Goal: Task Accomplishment & Management: Complete application form

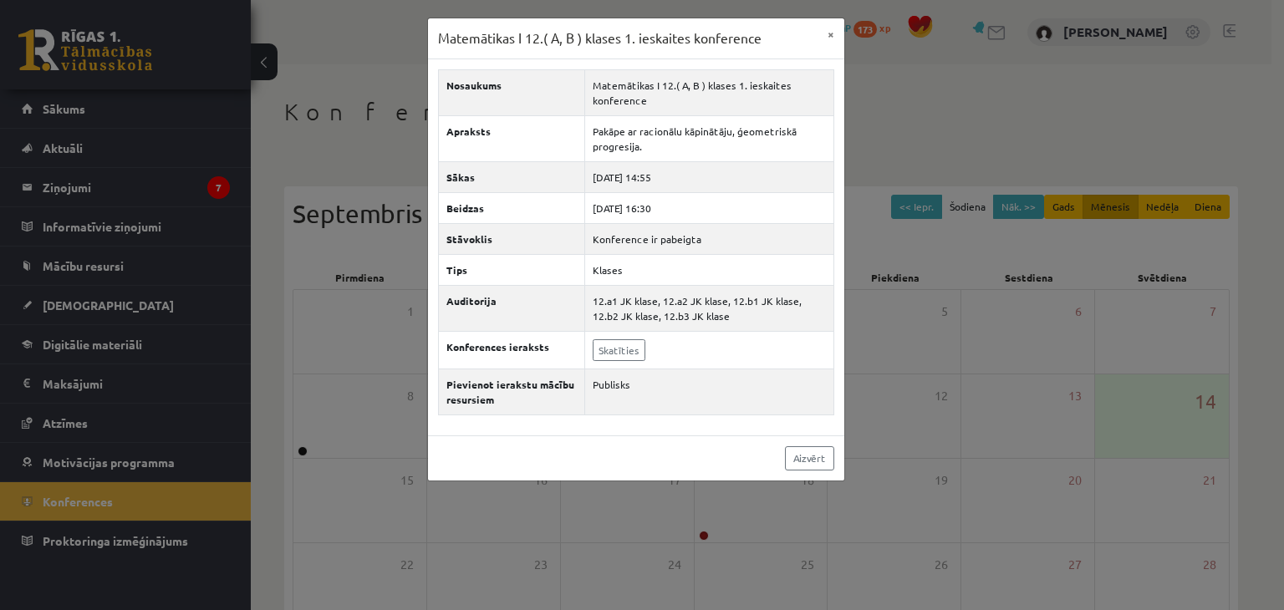
click at [827, 40] on button "×" at bounding box center [830, 34] width 27 height 32
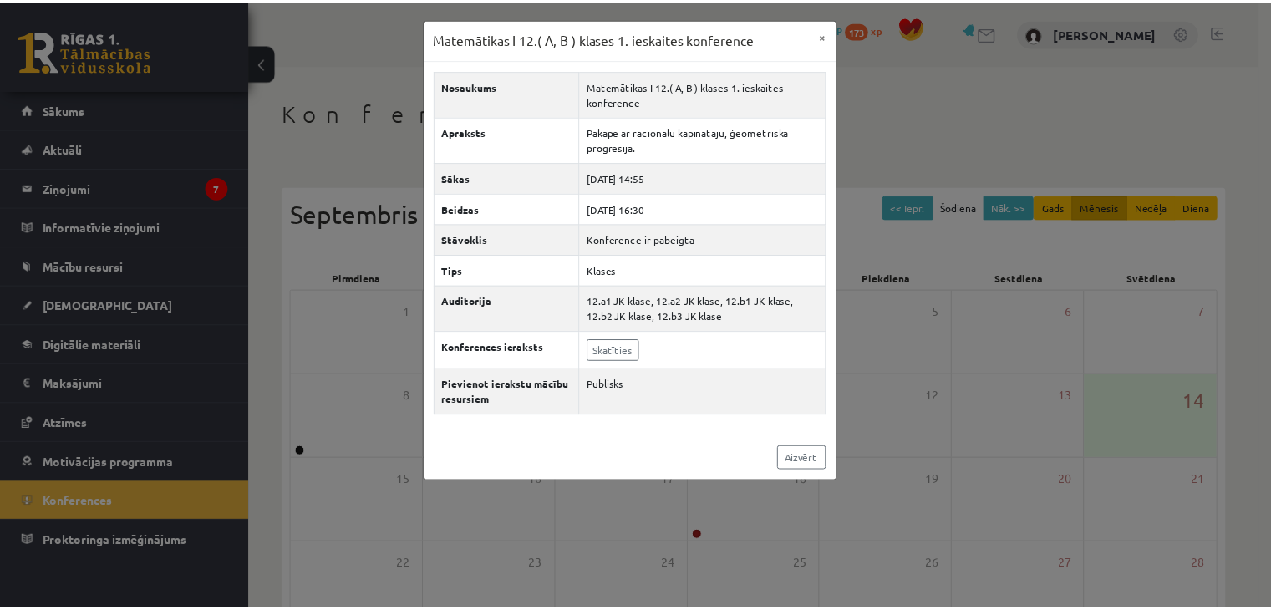
scroll to position [187, 0]
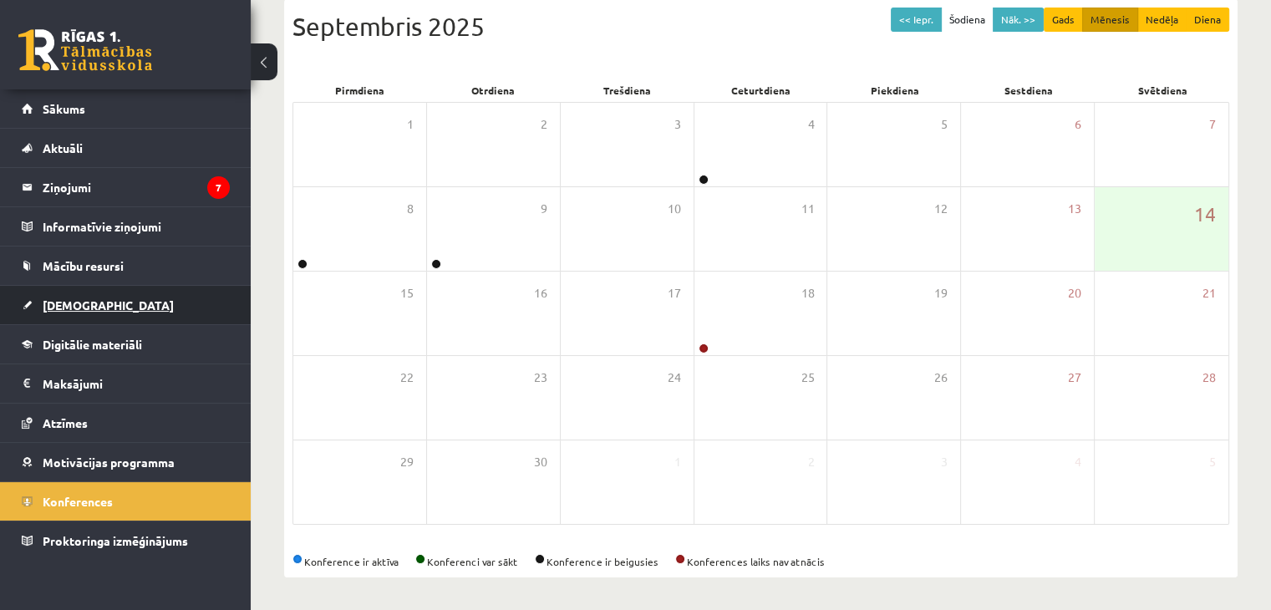
click at [74, 302] on span "[DEMOGRAPHIC_DATA]" at bounding box center [108, 304] width 131 height 15
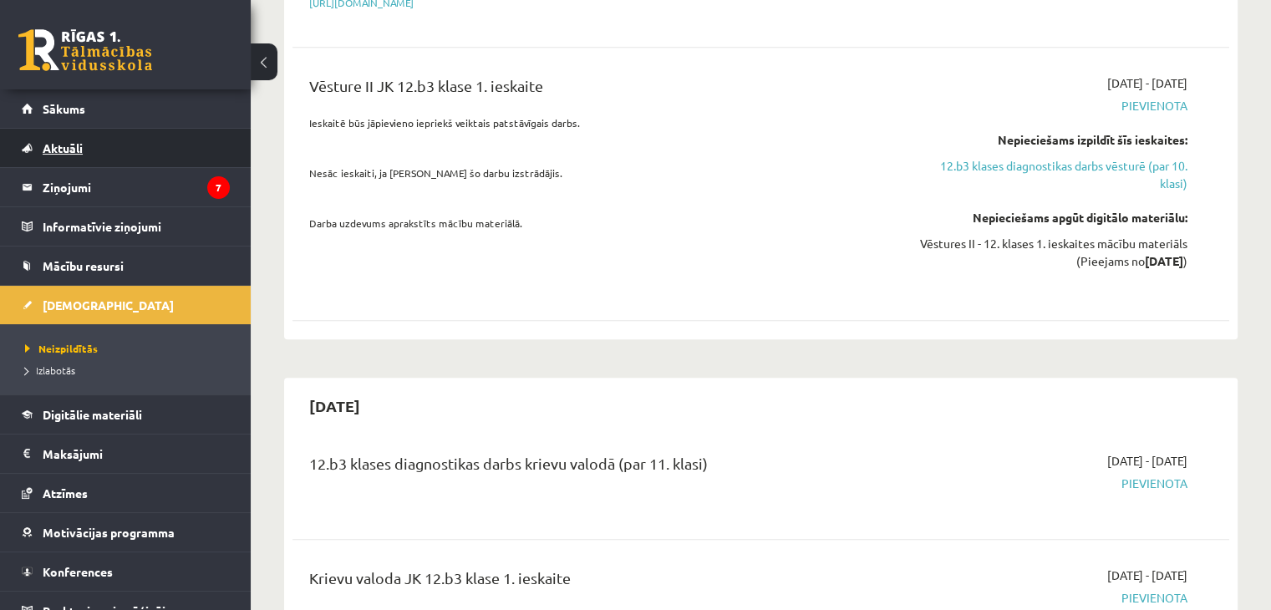
scroll to position [1106, 0]
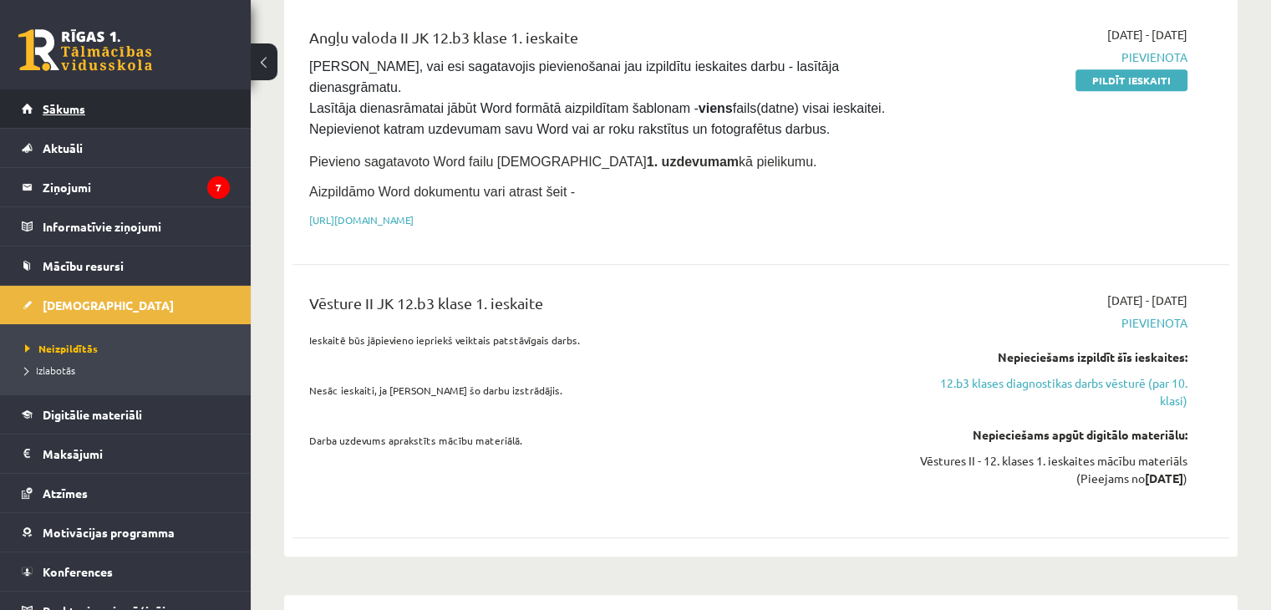
click at [67, 114] on link "Sākums" at bounding box center [126, 108] width 208 height 38
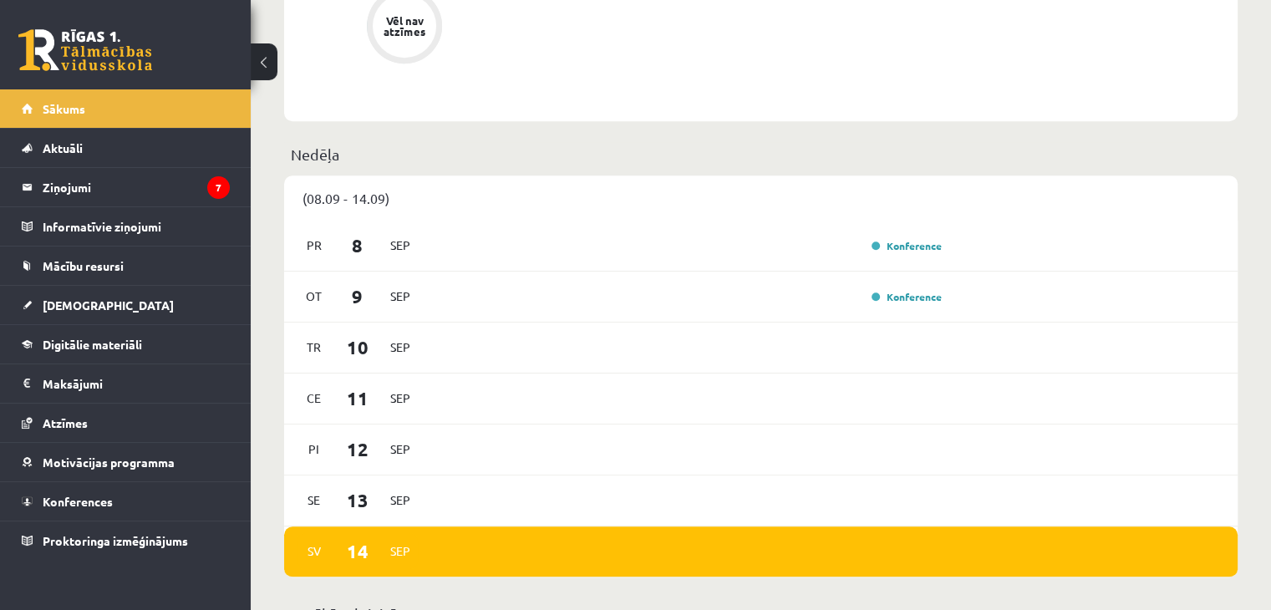
scroll to position [919, 0]
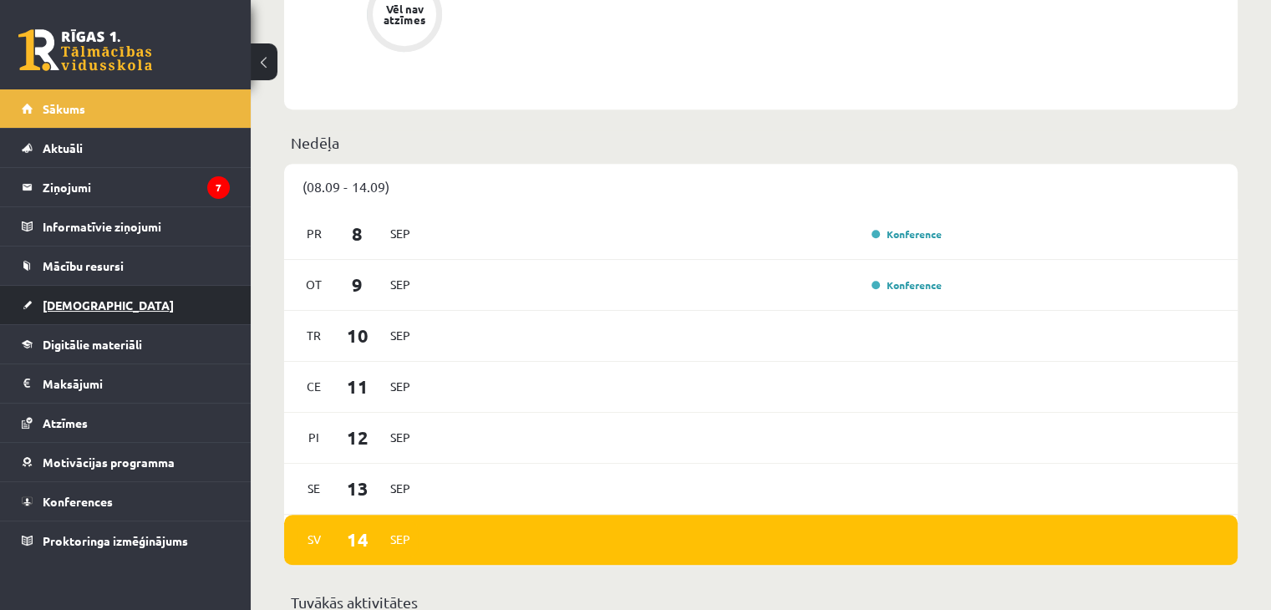
click at [77, 292] on link "[DEMOGRAPHIC_DATA]" at bounding box center [126, 305] width 208 height 38
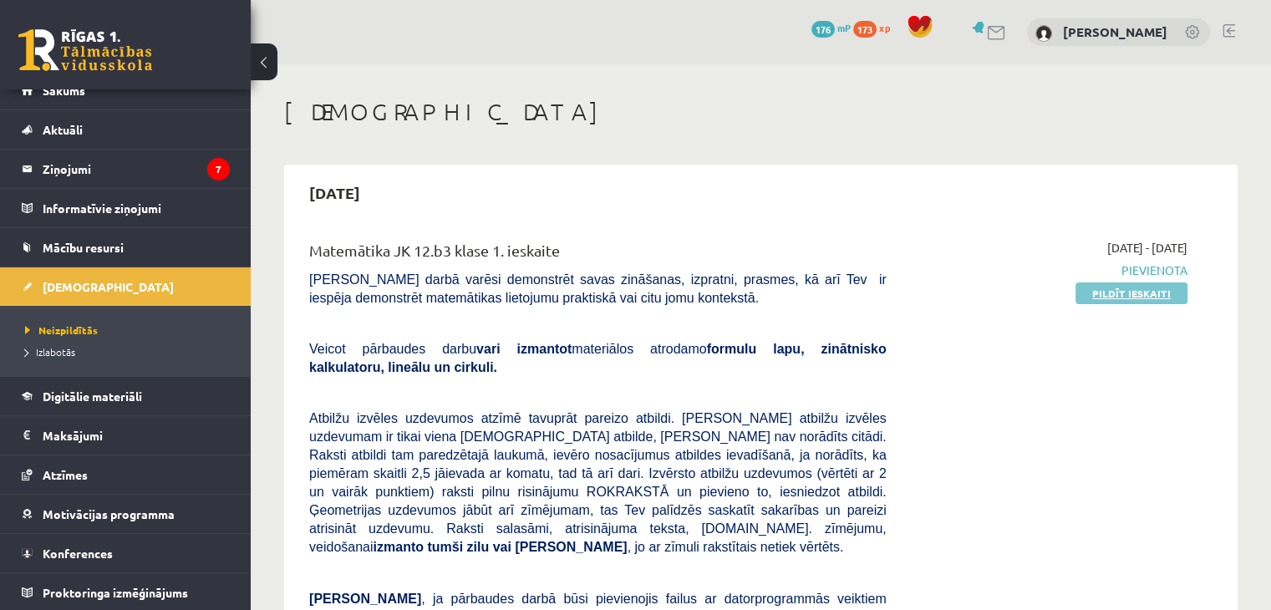
click at [1136, 292] on link "Pildīt ieskaiti" at bounding box center [1131, 293] width 112 height 22
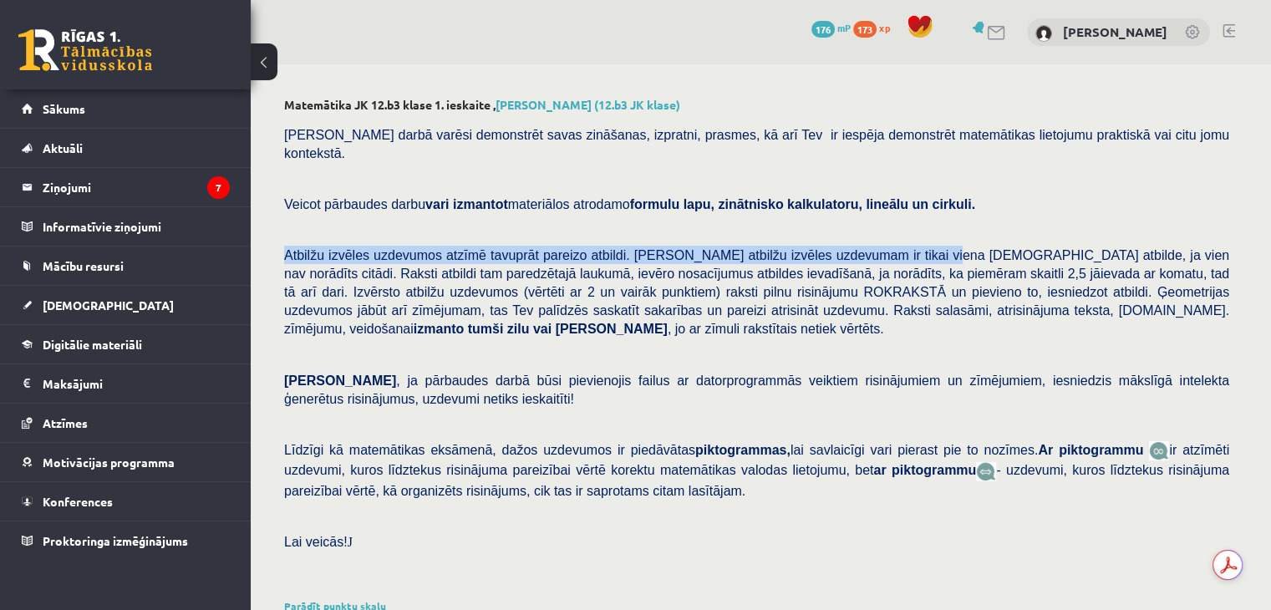
drag, startPoint x: 282, startPoint y: 239, endPoint x: 906, endPoint y: 238, distance: 624.2
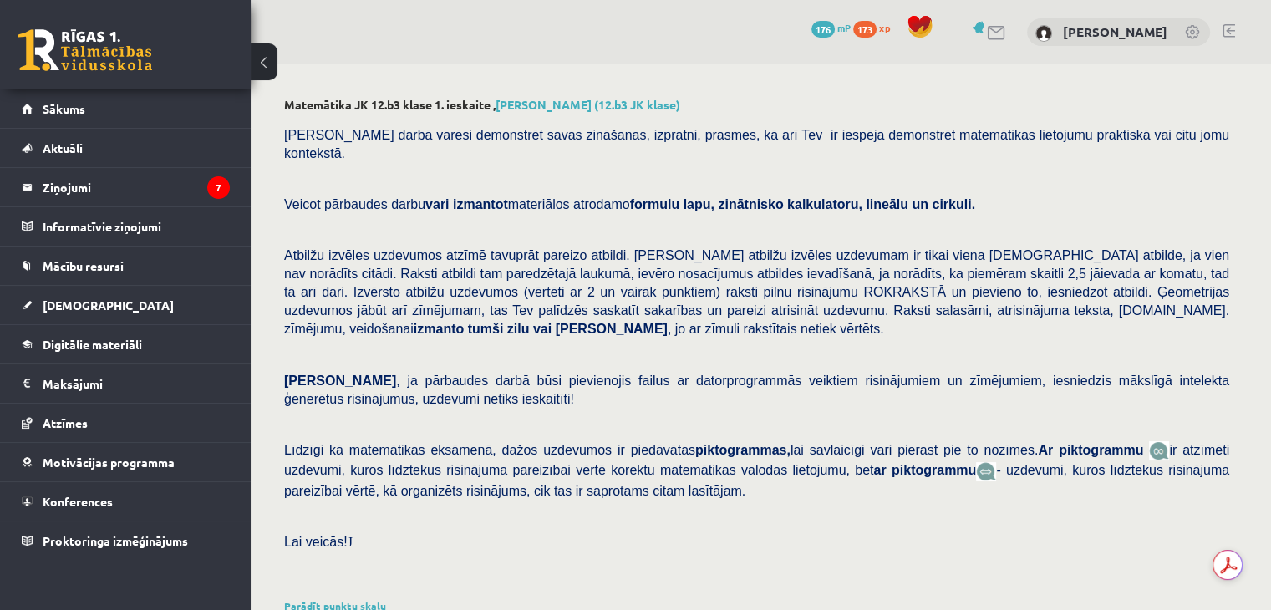
click at [949, 270] on span "Atbilžu izvēles uzdevumos atzīmē tavuprāt pareizo atbildi. [PERSON_NAME] atbilž…" at bounding box center [756, 292] width 945 height 88
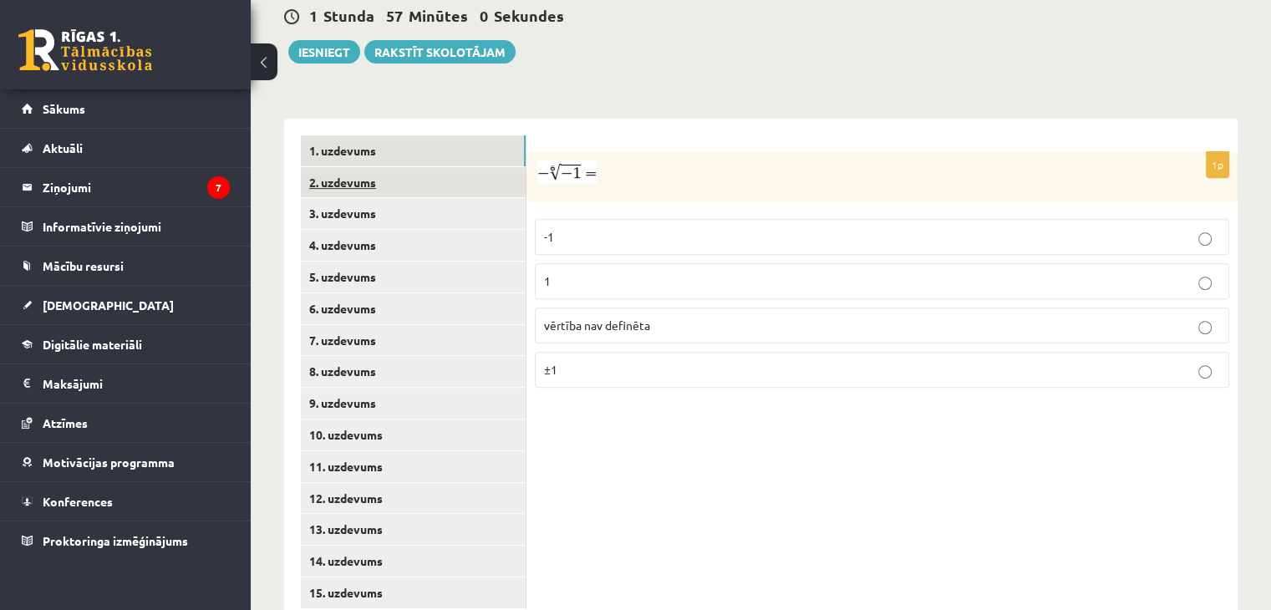
scroll to position [637, 0]
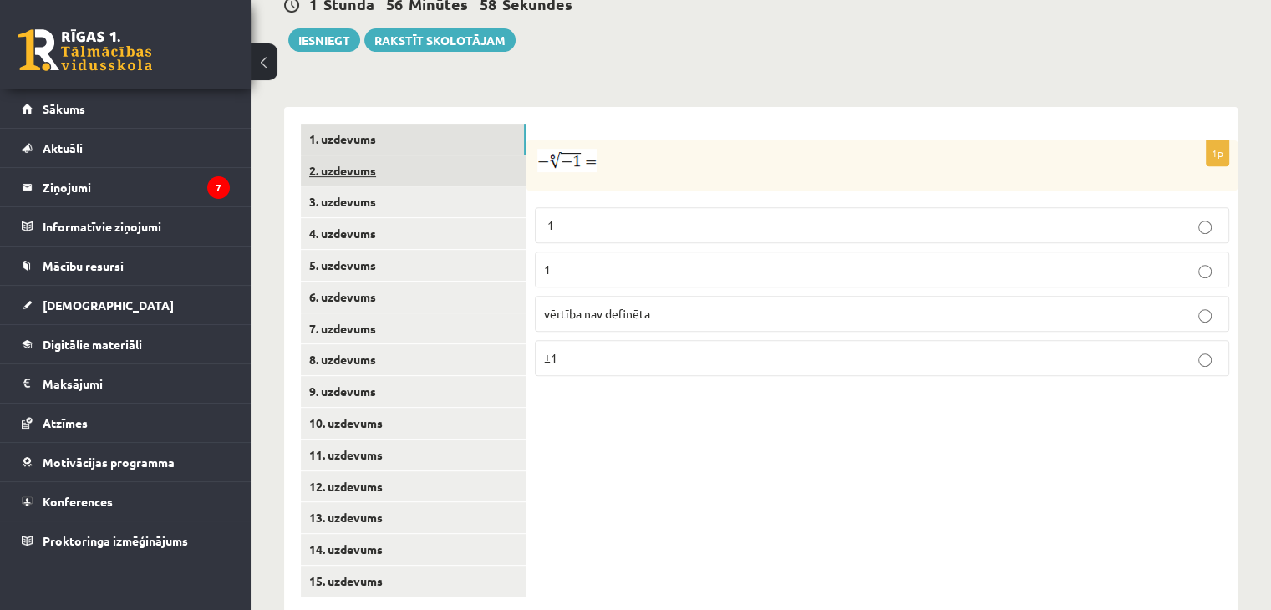
click at [369, 155] on link "2. uzdevums" at bounding box center [413, 170] width 225 height 31
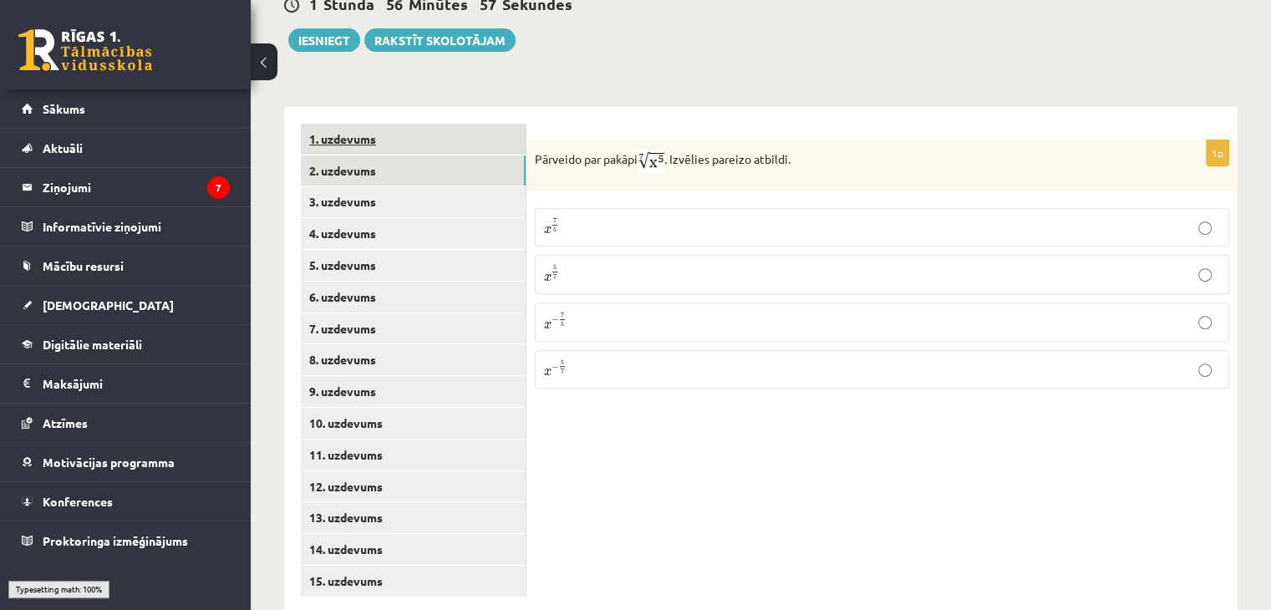
click at [362, 124] on link "1. uzdevums" at bounding box center [413, 139] width 225 height 31
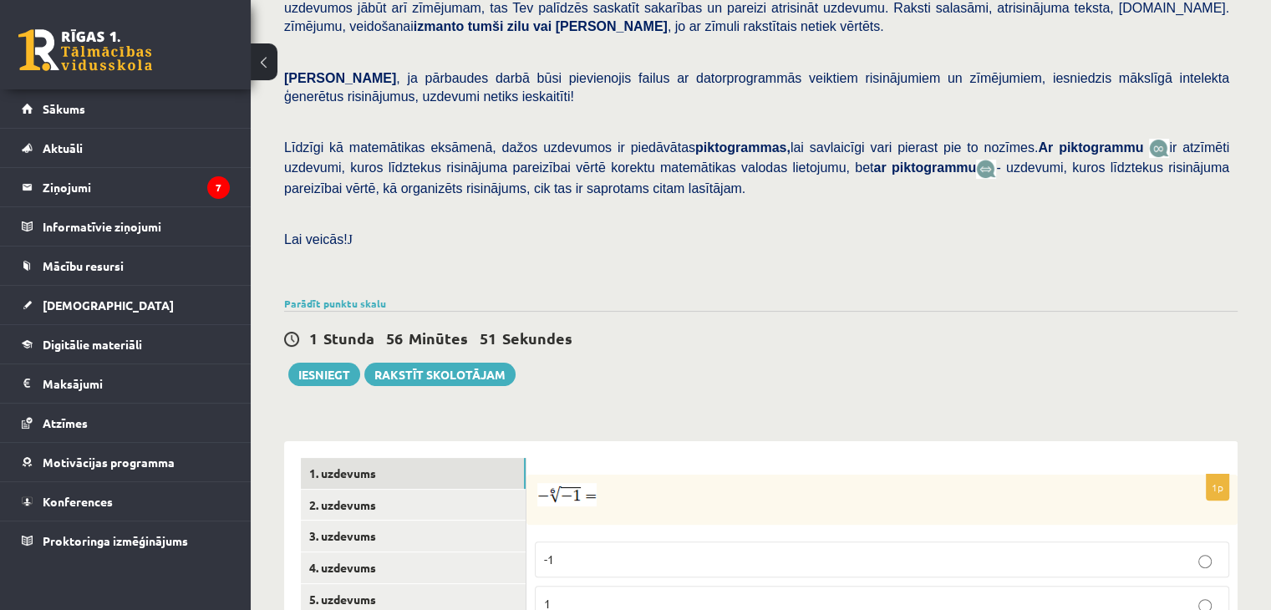
scroll to position [553, 0]
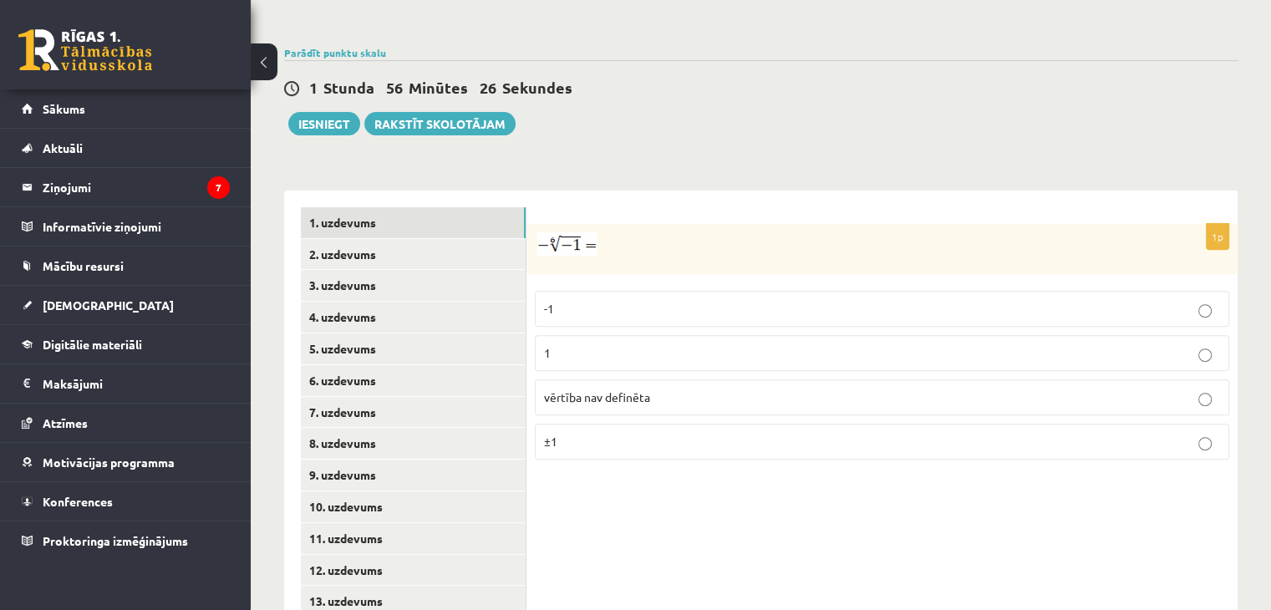
click at [613, 344] on p "1" at bounding box center [882, 353] width 676 height 18
click at [606, 344] on p "1" at bounding box center [882, 353] width 676 height 18
click at [338, 239] on link "2. uzdevums" at bounding box center [413, 254] width 225 height 31
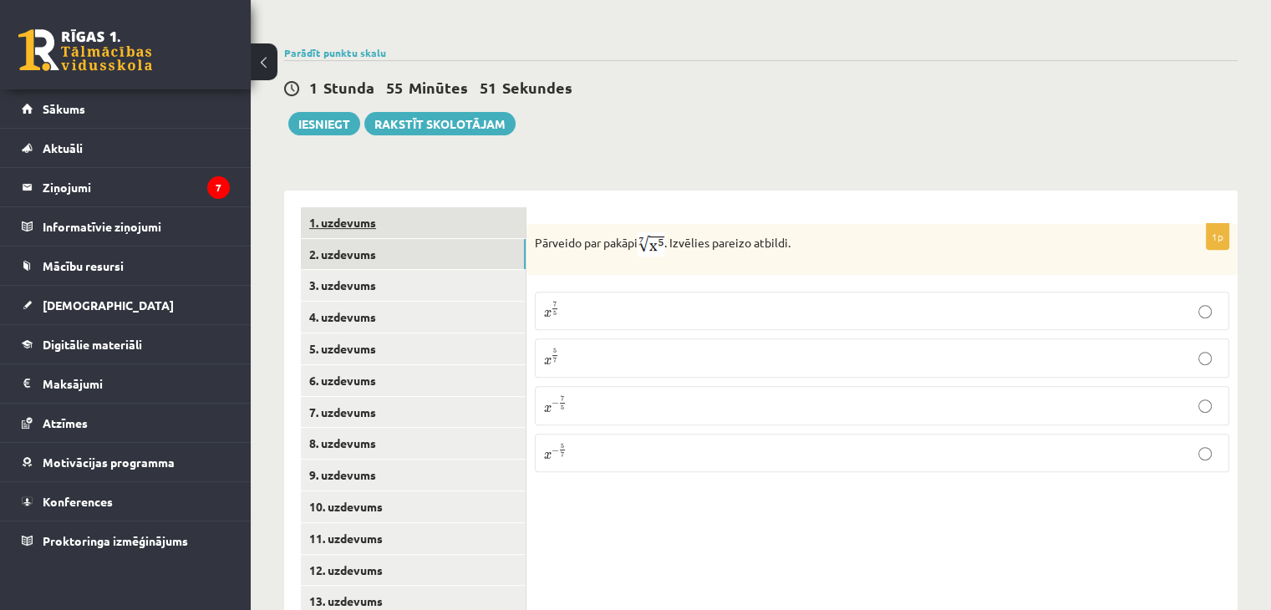
click at [345, 207] on link "1. uzdevums" at bounding box center [413, 222] width 225 height 31
click at [354, 239] on link "2. uzdevums" at bounding box center [413, 254] width 225 height 31
click at [699, 338] on label "x 5 7 x 5 7" at bounding box center [882, 357] width 694 height 39
click at [352, 270] on link "3. uzdevums" at bounding box center [413, 285] width 225 height 31
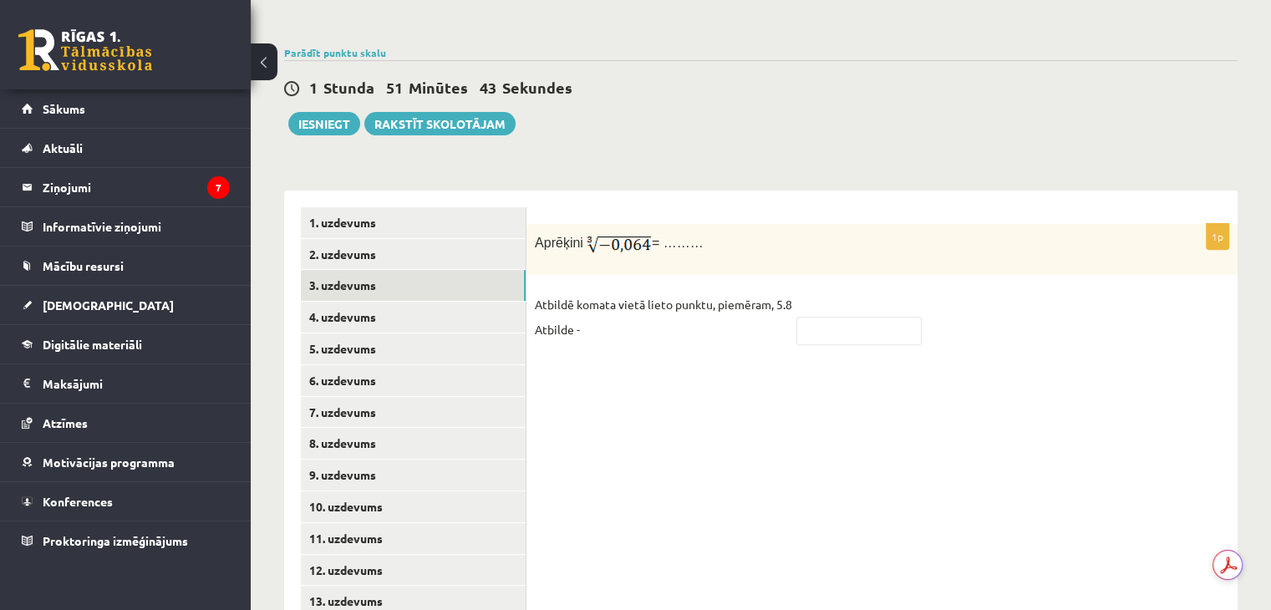
click at [730, 306] on fieldset "Atbildē komata vietā lieto punktu, piemēram, 5.8 Atbilde -" at bounding box center [882, 322] width 694 height 60
click at [854, 399] on div "1p Aprēķini = ……… Atbildē komata vietā lieto punktu, piemēram, 5.8 Atbilde -" at bounding box center [881, 444] width 711 height 507
click at [856, 317] on input "text" at bounding box center [858, 331] width 125 height 28
type input "*"
type input "****"
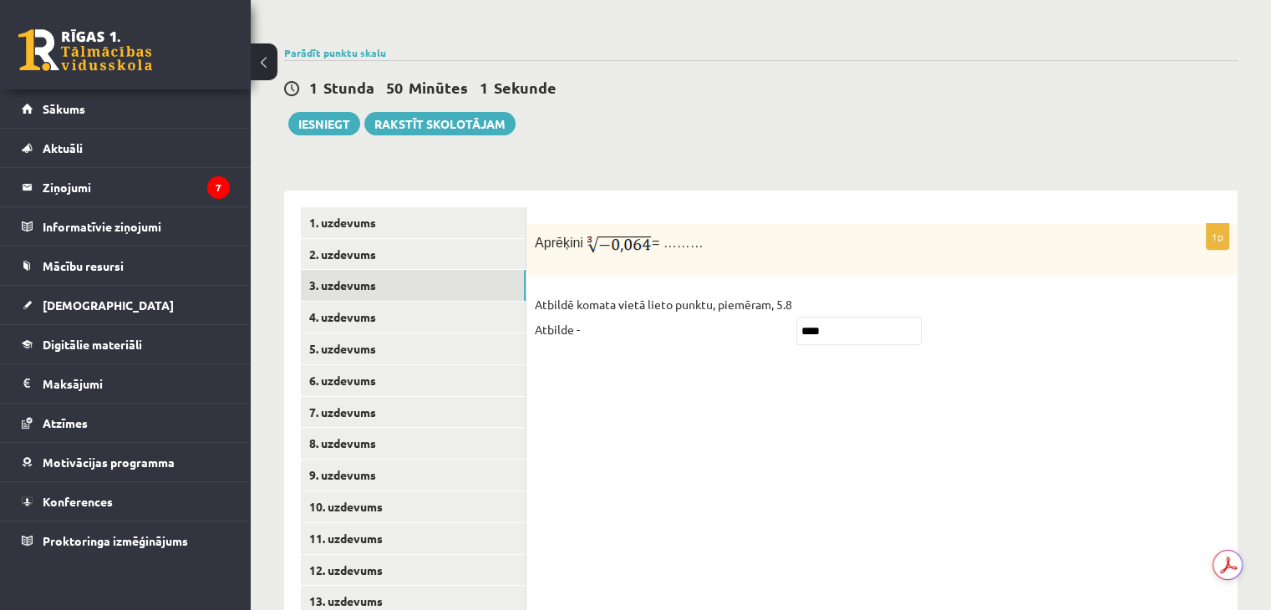
drag, startPoint x: 853, startPoint y: 420, endPoint x: 852, endPoint y: 411, distance: 9.2
click at [853, 420] on div "1p Aprēķini = ……… Atbildē komata vietā lieto punktu, piemēram, 5.8 Atbilde - **…" at bounding box center [881, 444] width 711 height 507
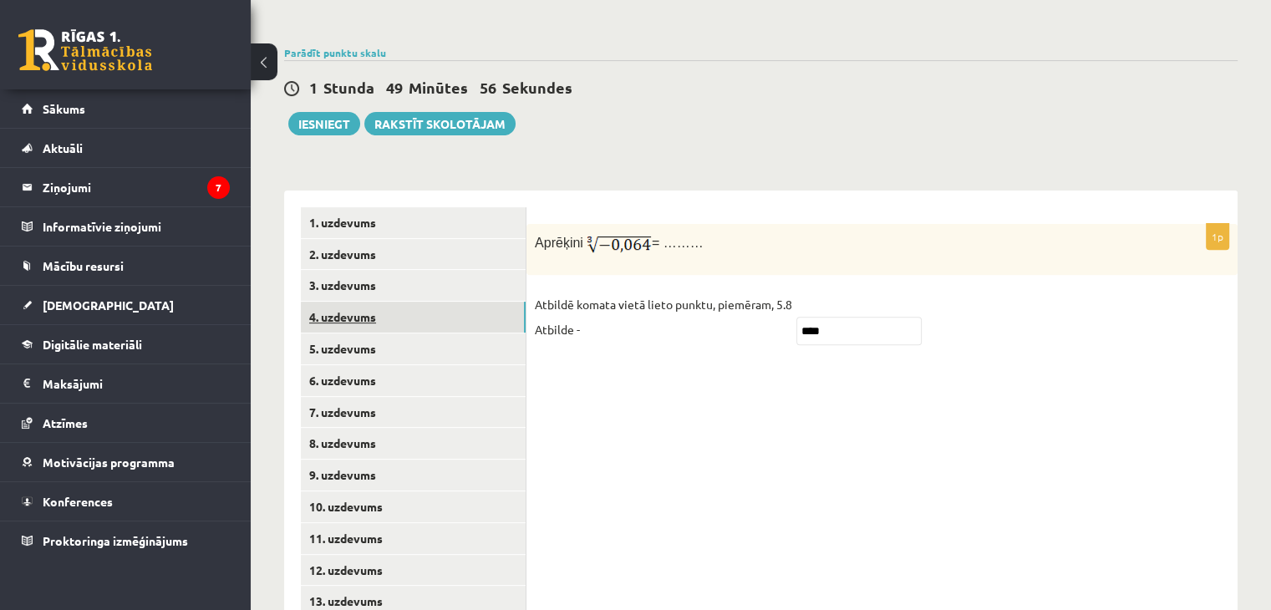
click at [400, 302] on link "4. uzdevums" at bounding box center [413, 317] width 225 height 31
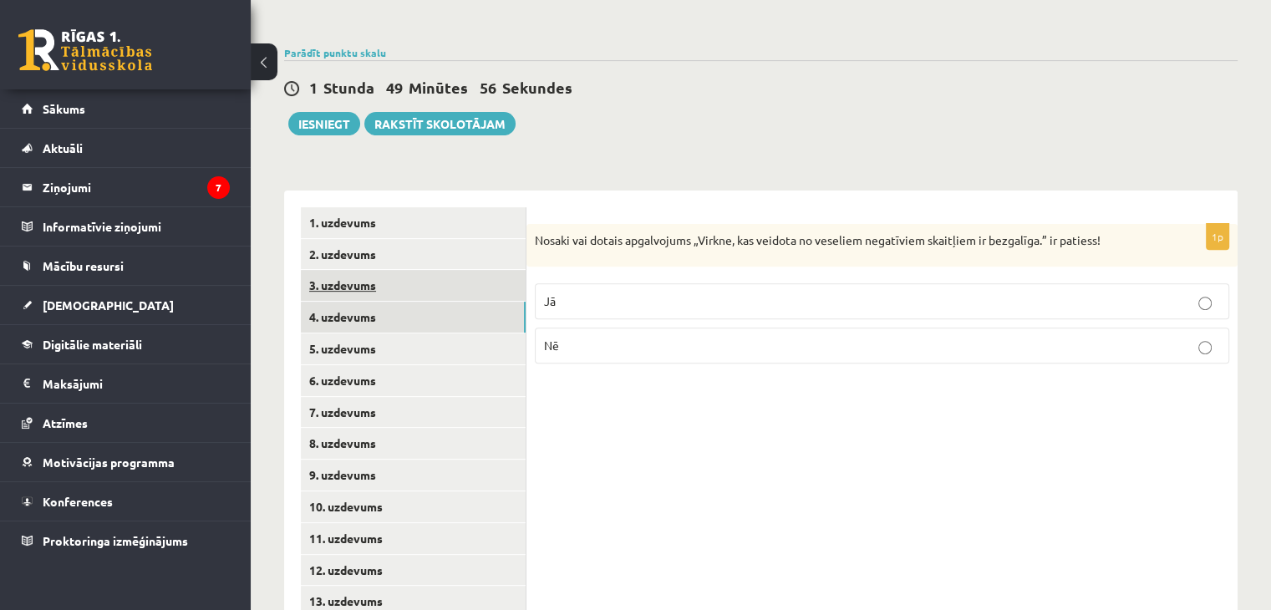
click at [373, 270] on link "3. uzdevums" at bounding box center [413, 285] width 225 height 31
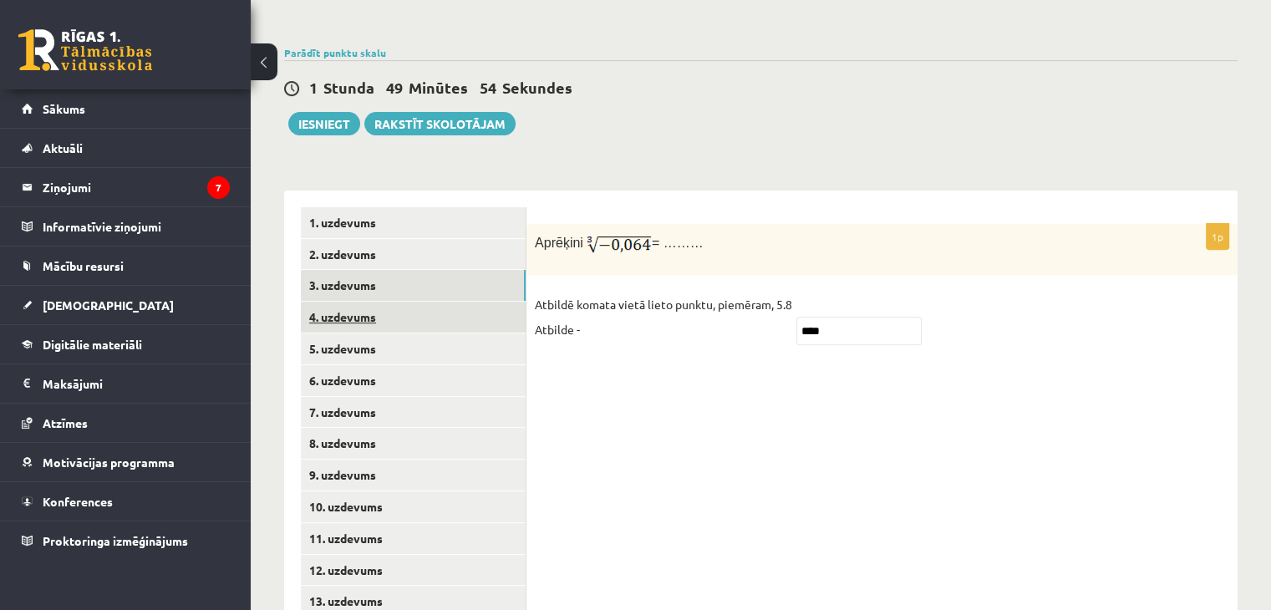
click at [361, 302] on link "4. uzdevums" at bounding box center [413, 317] width 225 height 31
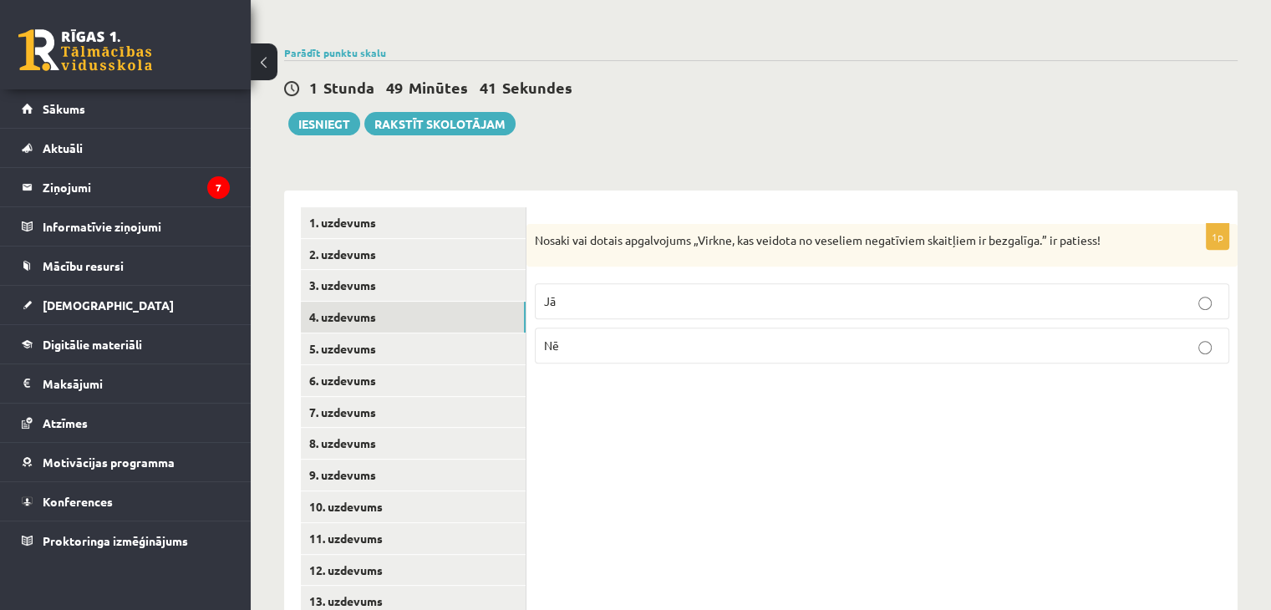
click at [826, 286] on fieldset "Jā Nē" at bounding box center [882, 322] width 694 height 94
click at [822, 283] on label "Jā" at bounding box center [882, 301] width 694 height 36
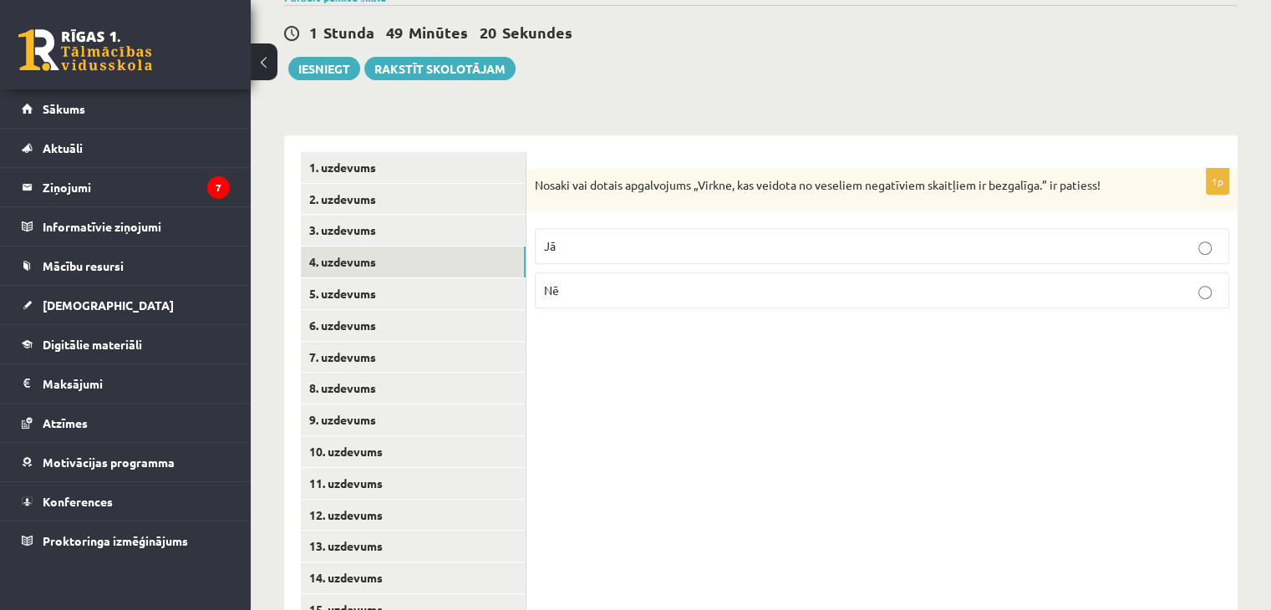
scroll to position [637, 0]
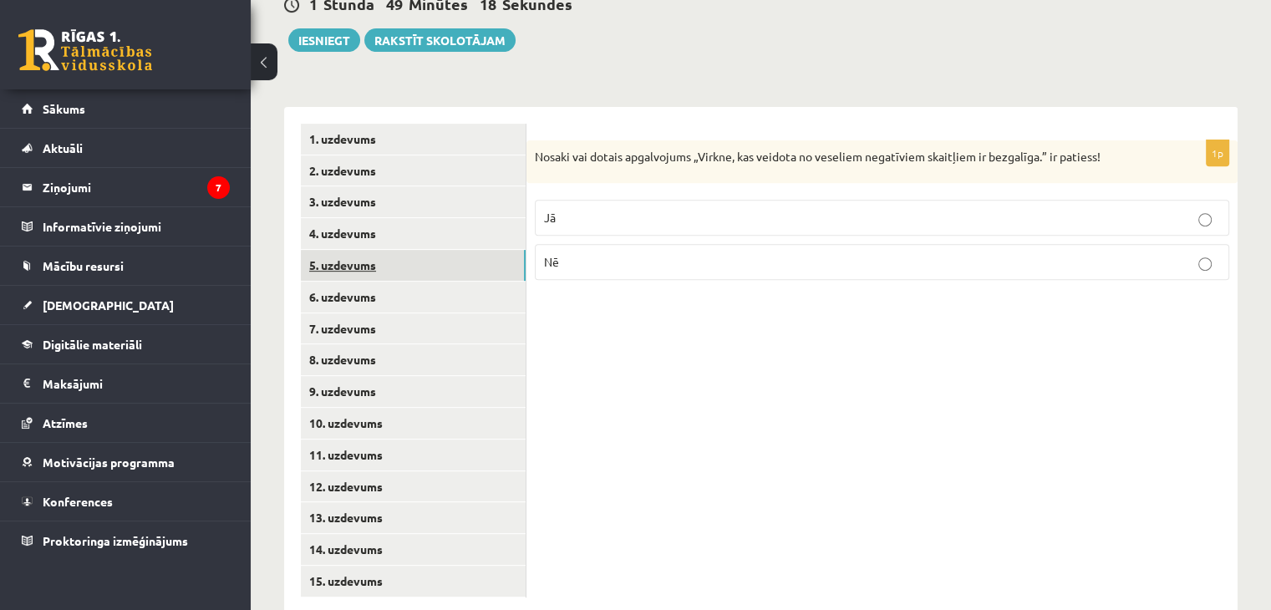
click at [336, 250] on link "5. uzdevums" at bounding box center [413, 265] width 225 height 31
click at [584, 202] on label "Jā" at bounding box center [882, 220] width 694 height 36
click at [579, 247] on label "Nē" at bounding box center [882, 265] width 694 height 36
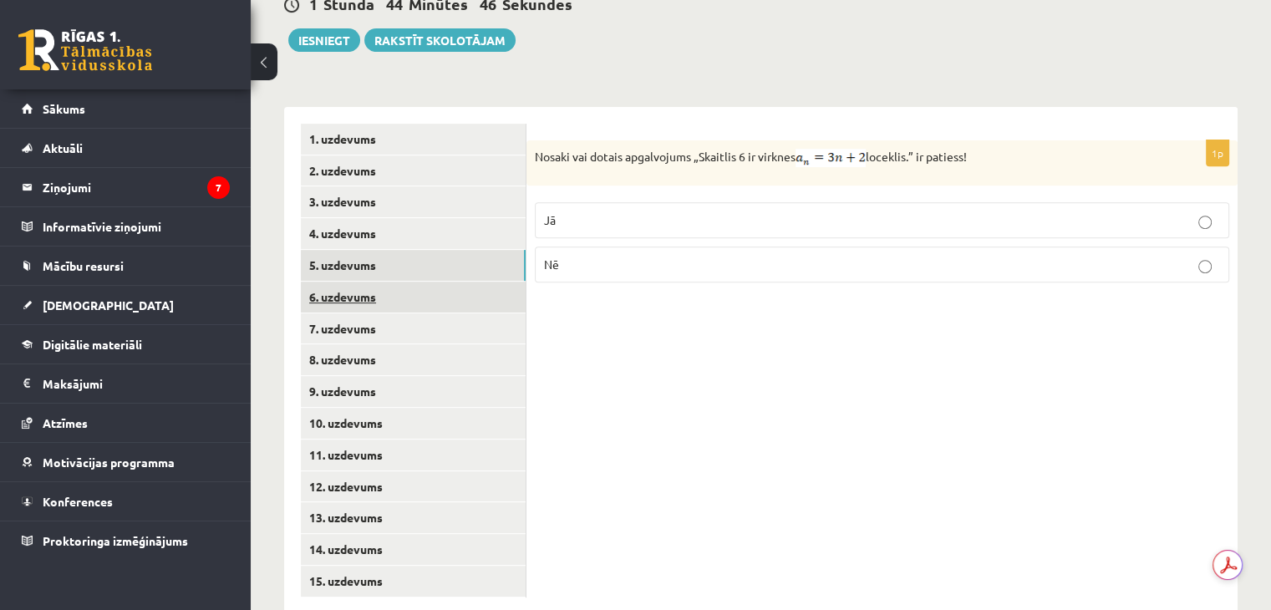
click at [318, 282] on link "6. uzdevums" at bounding box center [413, 297] width 225 height 31
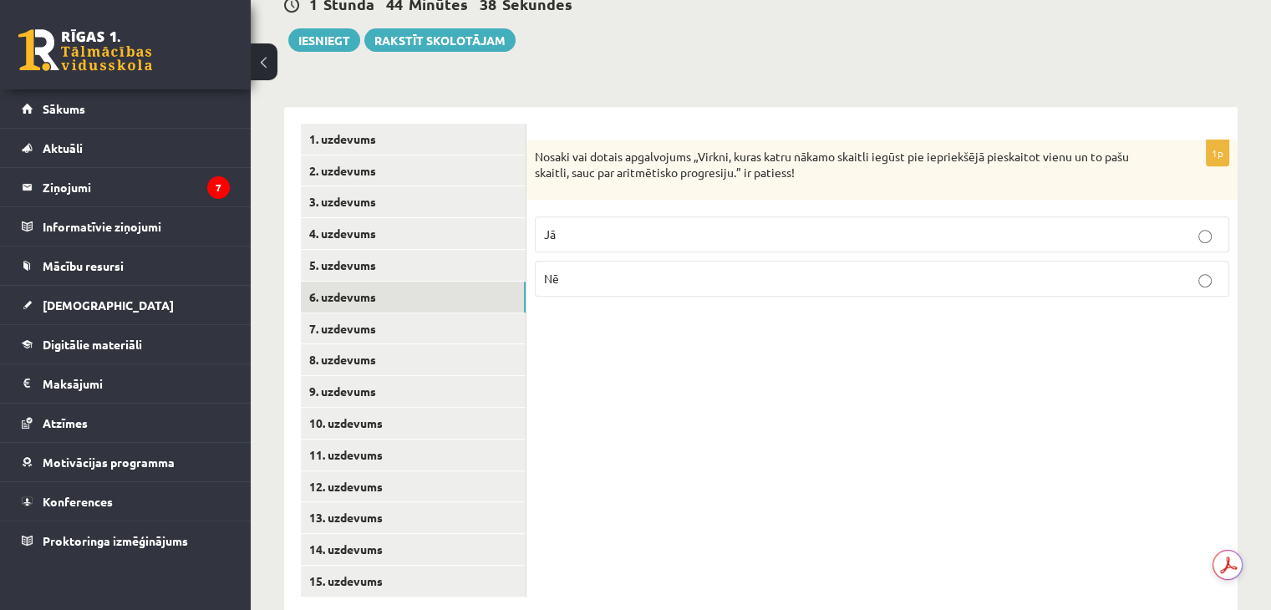
click at [863, 226] on p "Jā" at bounding box center [882, 235] width 676 height 18
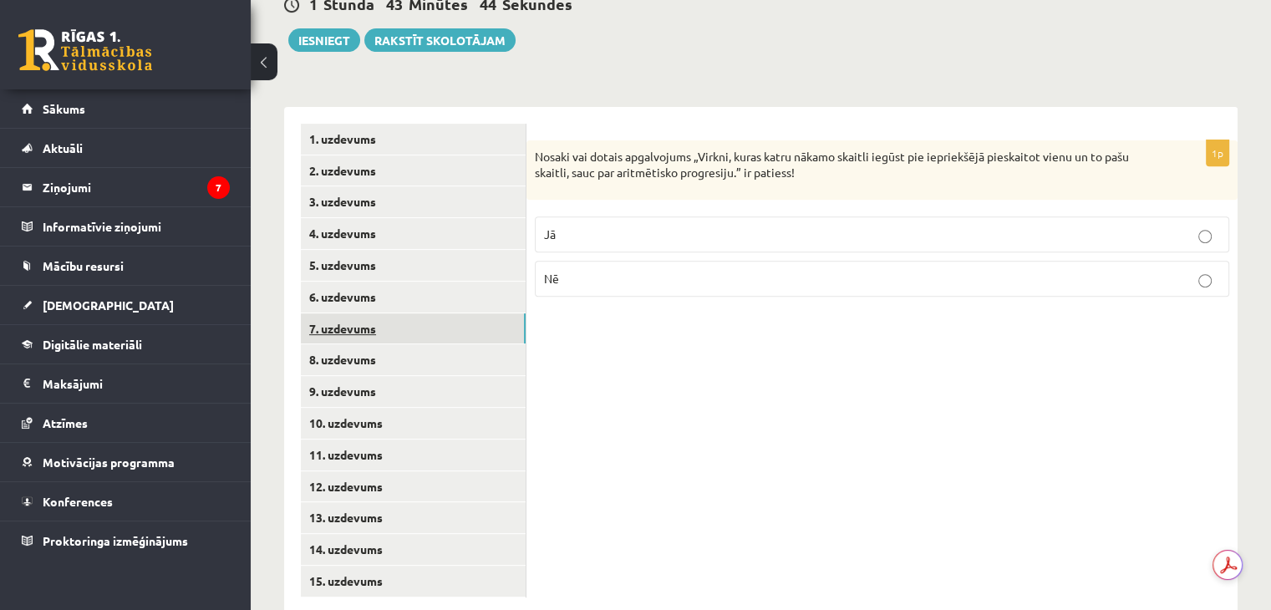
click at [404, 313] on link "7. uzdevums" at bounding box center [413, 328] width 225 height 31
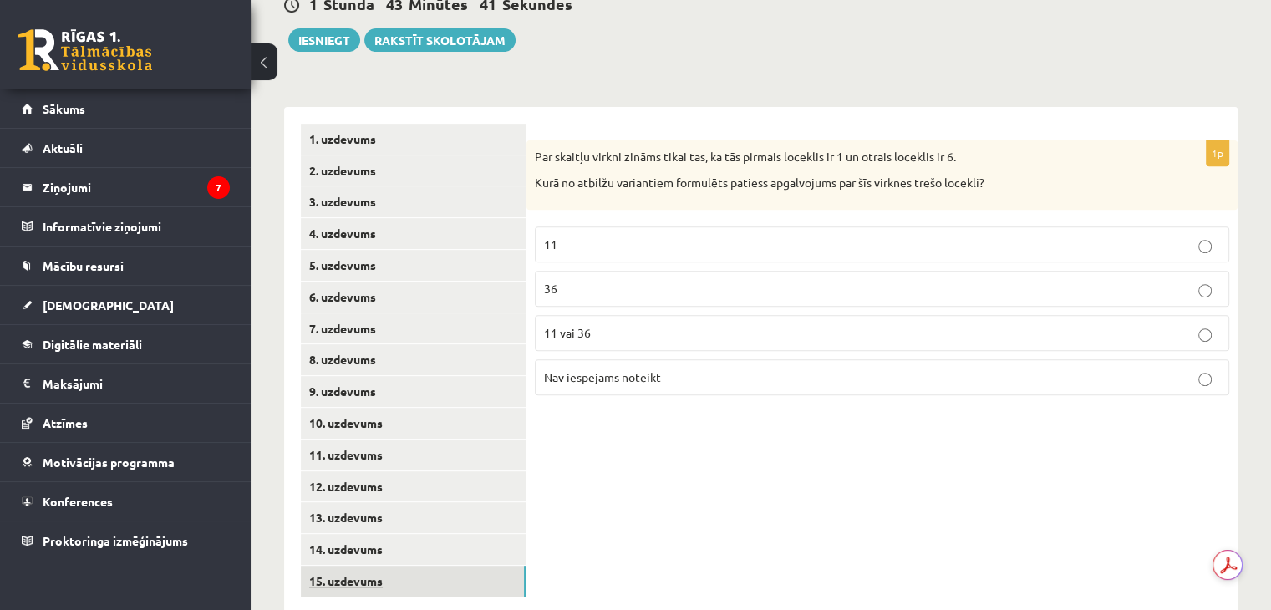
click at [405, 566] on link "15. uzdevums" at bounding box center [413, 581] width 225 height 31
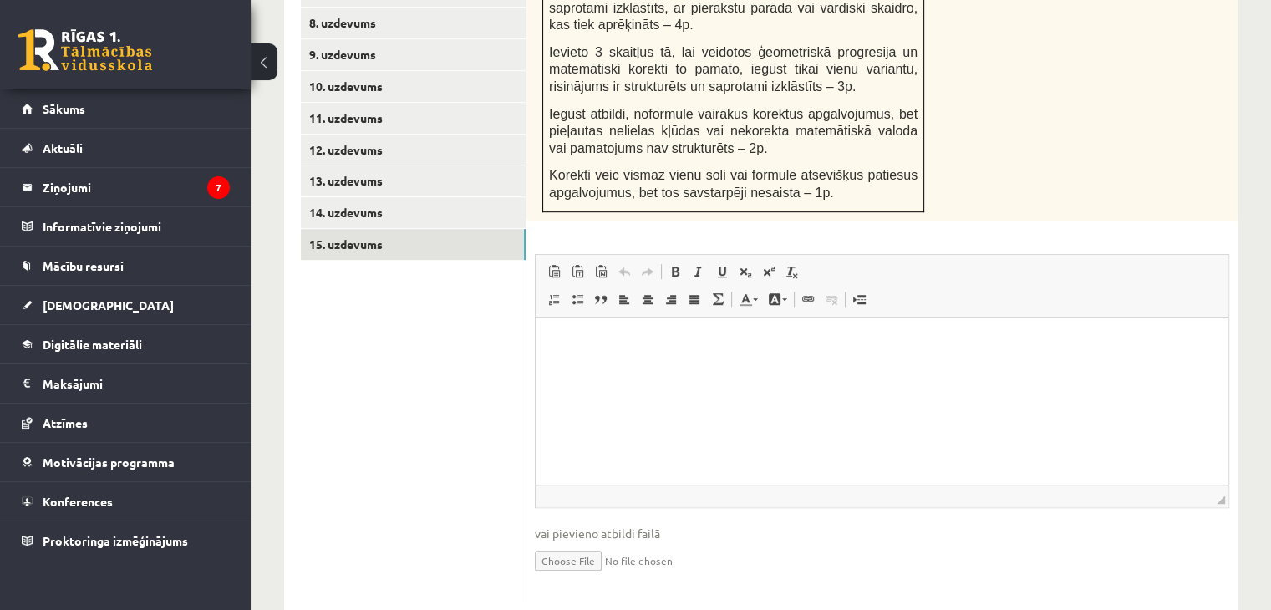
scroll to position [976, 0]
click at [577, 365] on html at bounding box center [882, 339] width 693 height 51
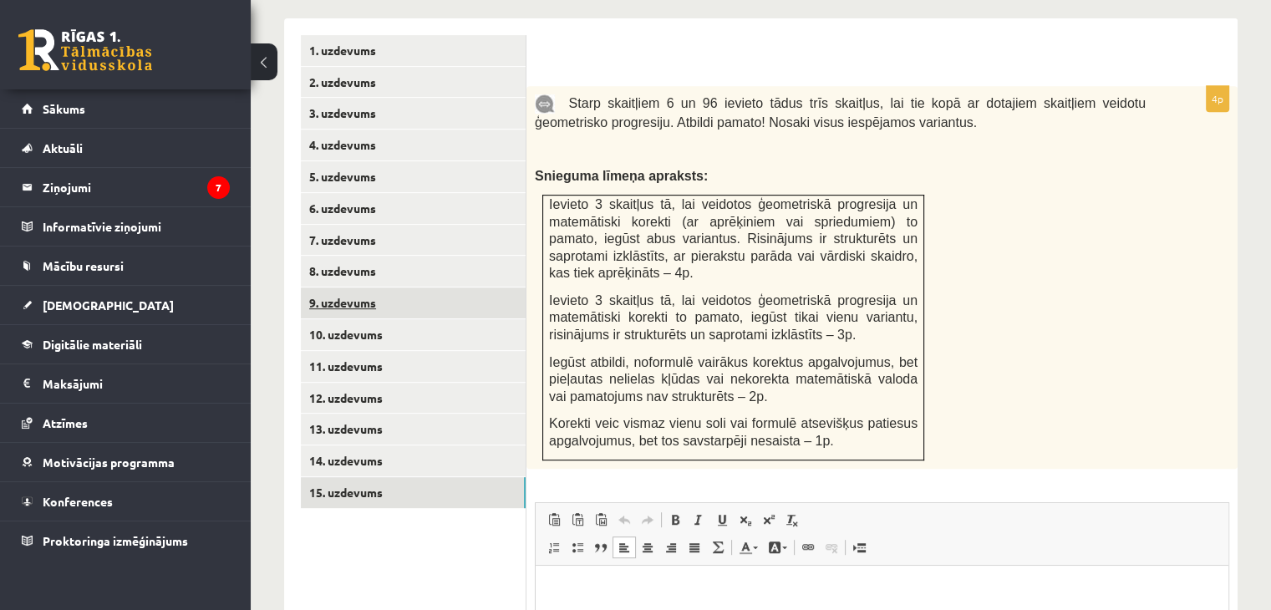
scroll to position [642, 0]
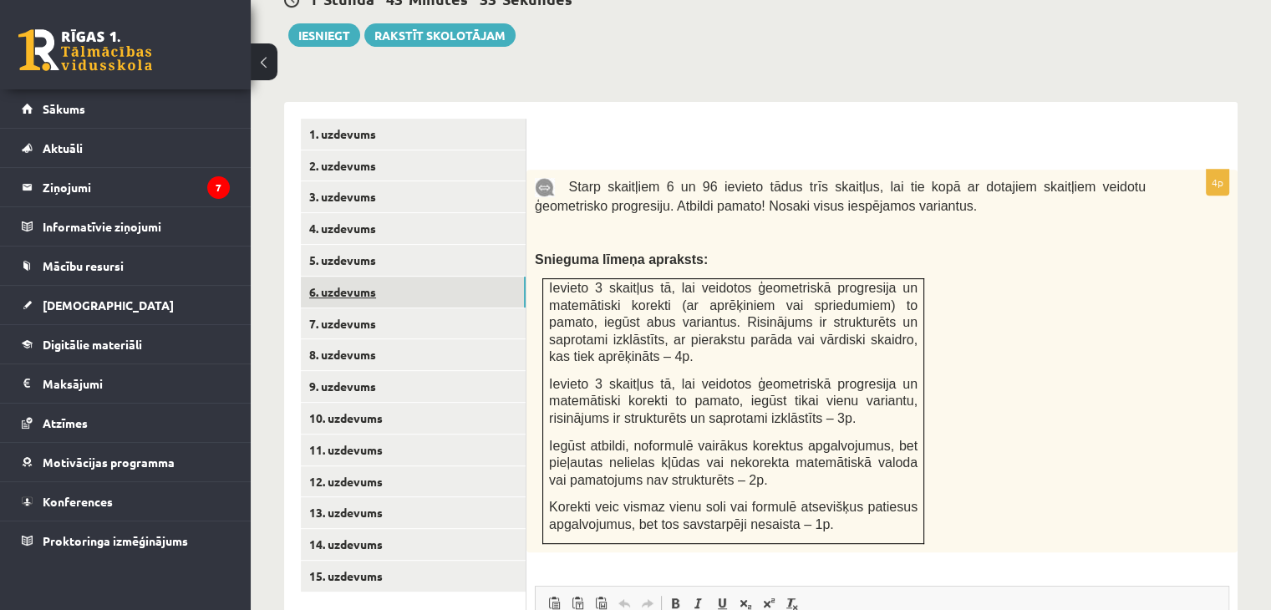
click at [376, 277] on link "6. uzdevums" at bounding box center [413, 292] width 225 height 31
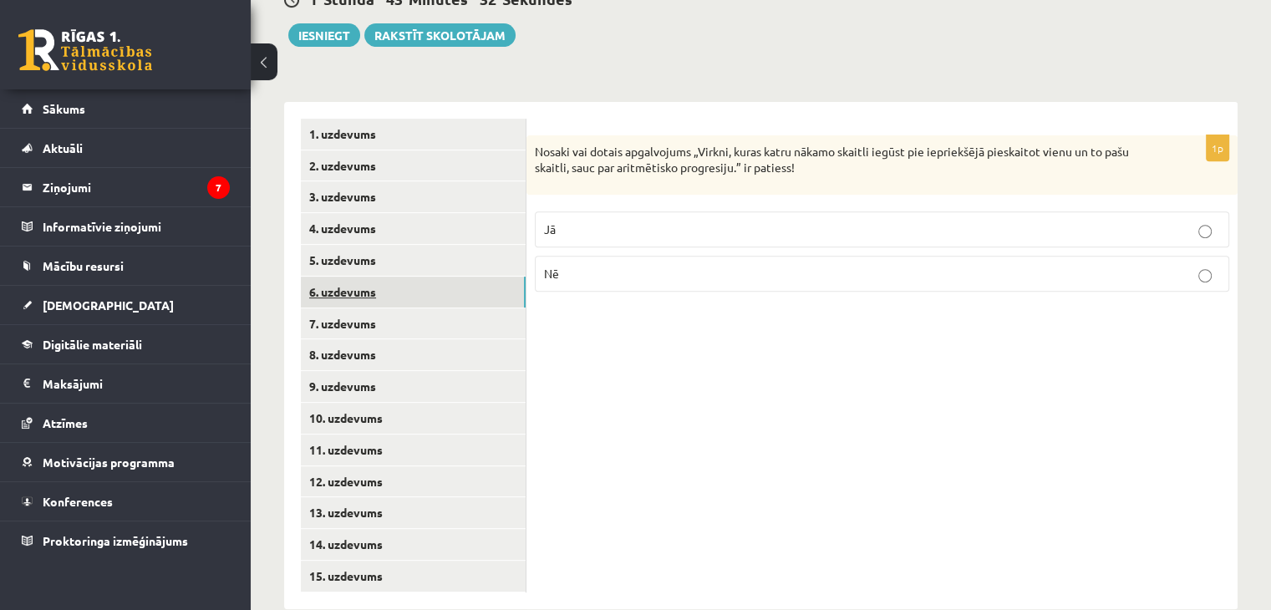
scroll to position [638, 0]
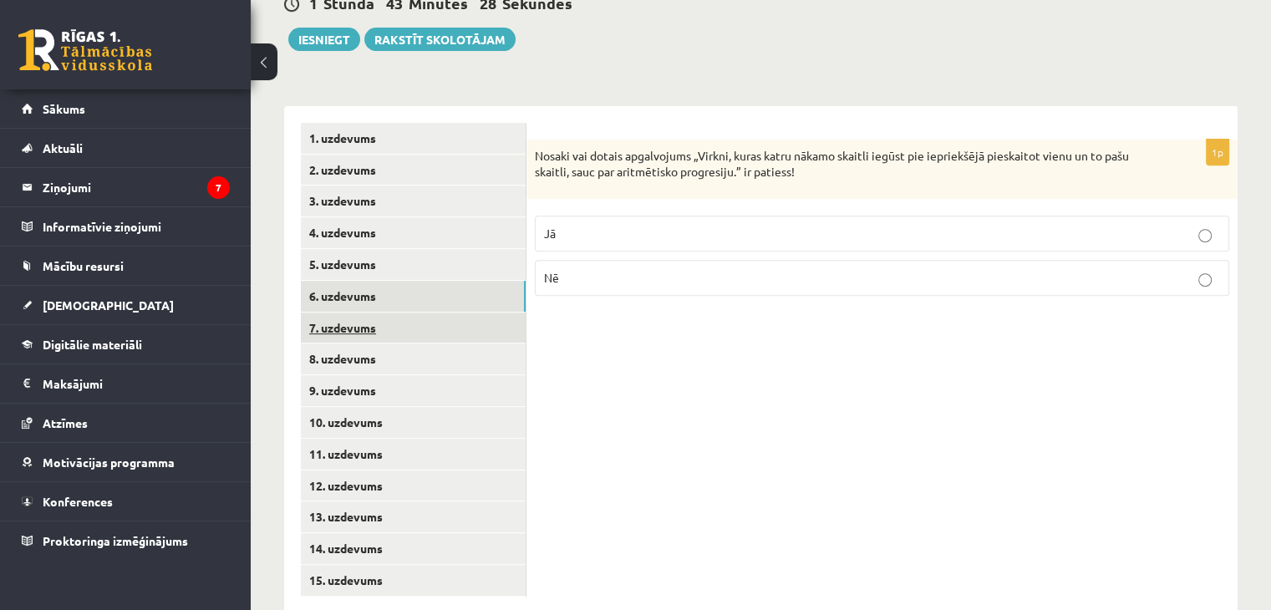
click at [361, 313] on link "7. uzdevums" at bounding box center [413, 328] width 225 height 31
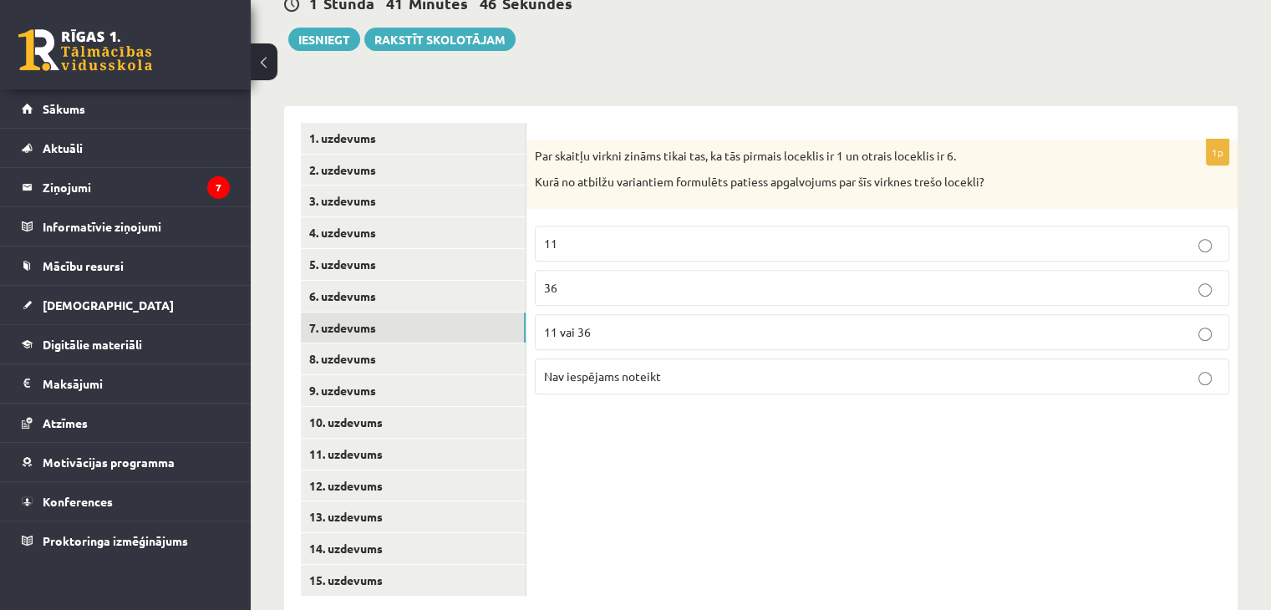
click at [835, 368] on p "Nav iespējams noteikt" at bounding box center [882, 377] width 676 height 18
click at [371, 343] on link "8. uzdevums" at bounding box center [413, 358] width 225 height 31
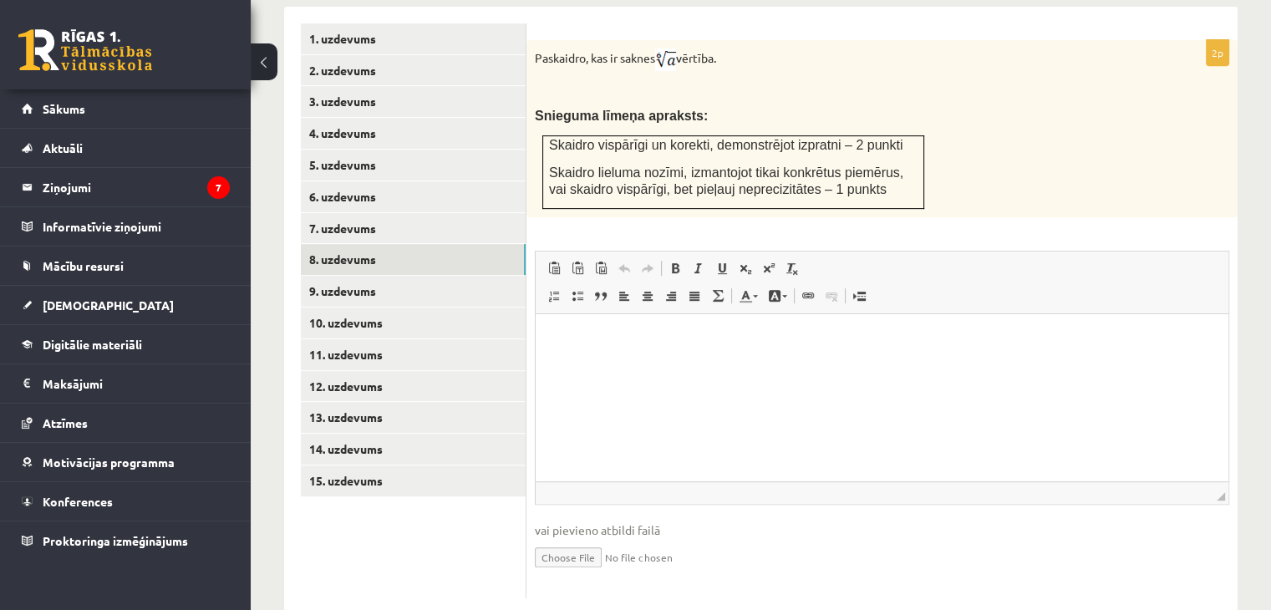
scroll to position [653, 0]
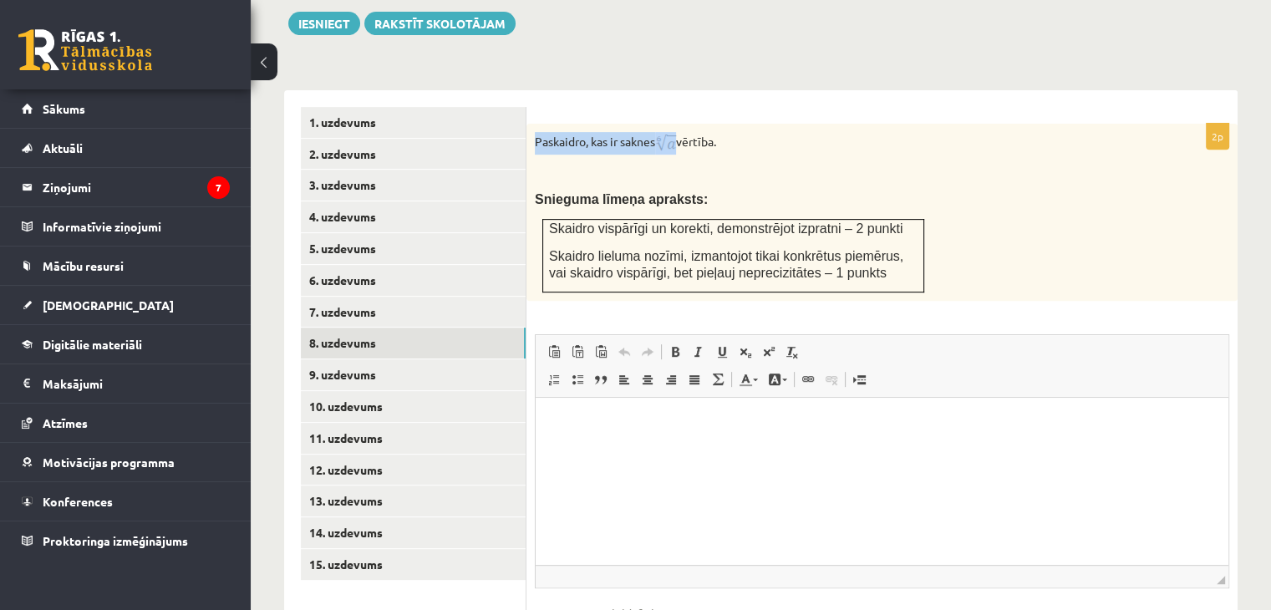
drag, startPoint x: 684, startPoint y: 106, endPoint x: 668, endPoint y: 106, distance: 15.9
click at [668, 132] on p "Paskaidro, kas ir saknes vērtība." at bounding box center [840, 143] width 611 height 23
click at [600, 411] on html at bounding box center [882, 422] width 693 height 51
drag, startPoint x: 600, startPoint y: 411, endPoint x: 592, endPoint y: 418, distance: 10.7
click at [592, 418] on p "Bagātinātā teksta redaktors, wiswyg-editor-user-answer-47024761415800" at bounding box center [881, 423] width 659 height 18
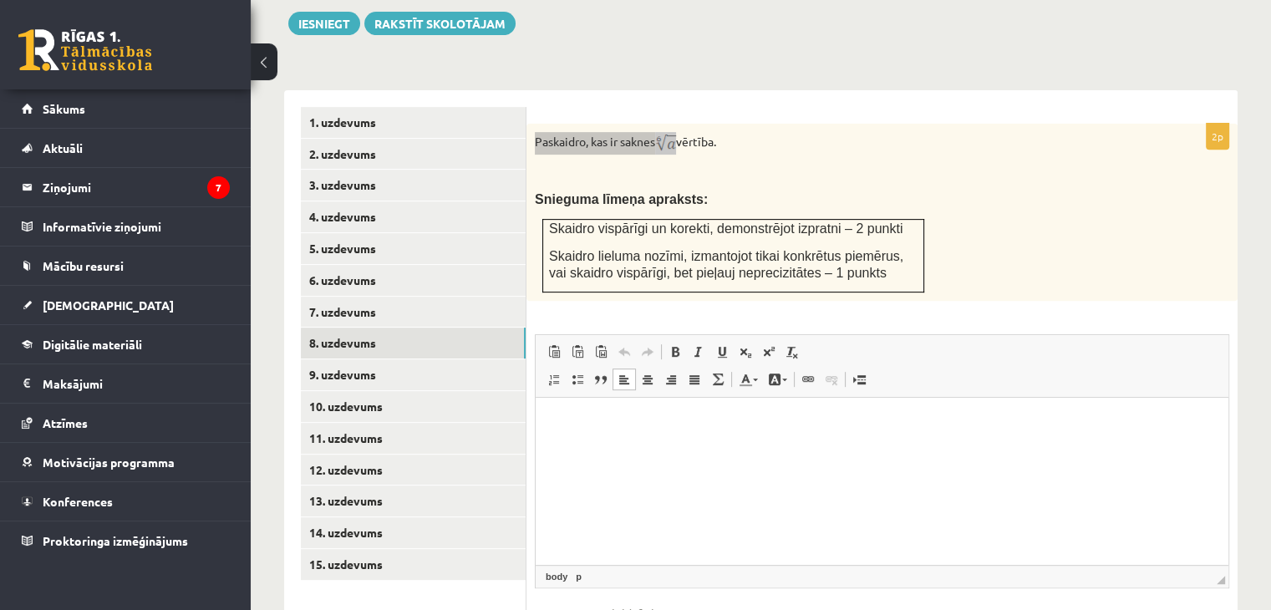
click at [592, 418] on p "Bagātinātā teksta redaktors, wiswyg-editor-user-answer-47024761415800" at bounding box center [881, 423] width 659 height 18
click at [612, 394] on span "Ielīmēt" at bounding box center [635, 392] width 47 height 24
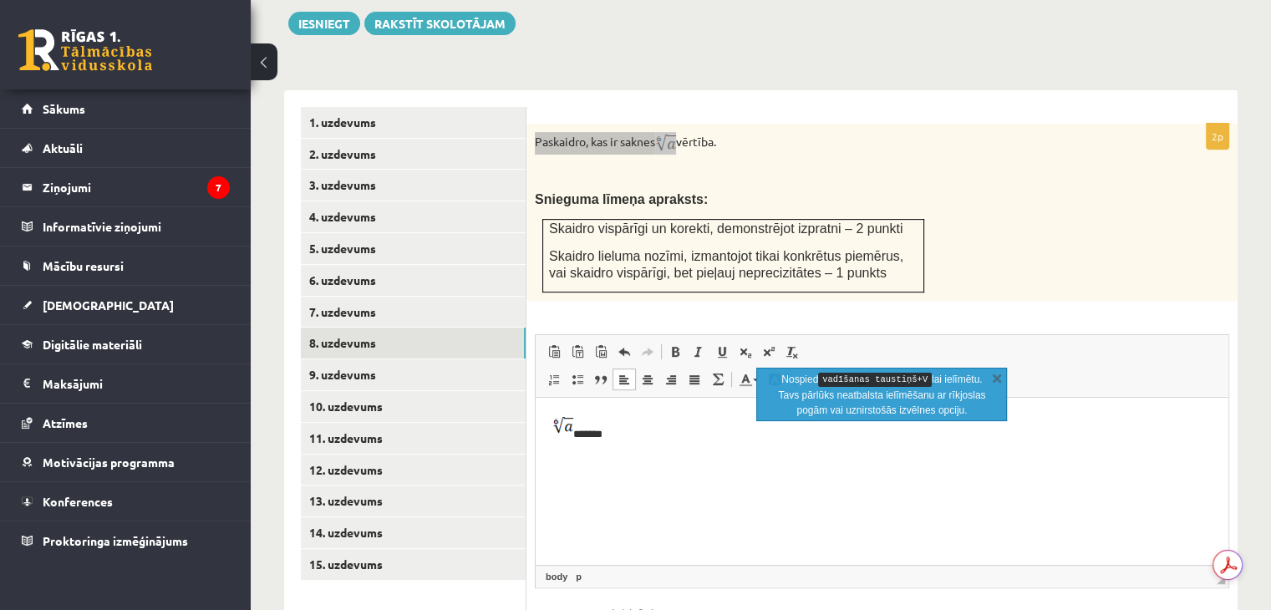
click at [547, 435] on html "*******" at bounding box center [882, 427] width 693 height 61
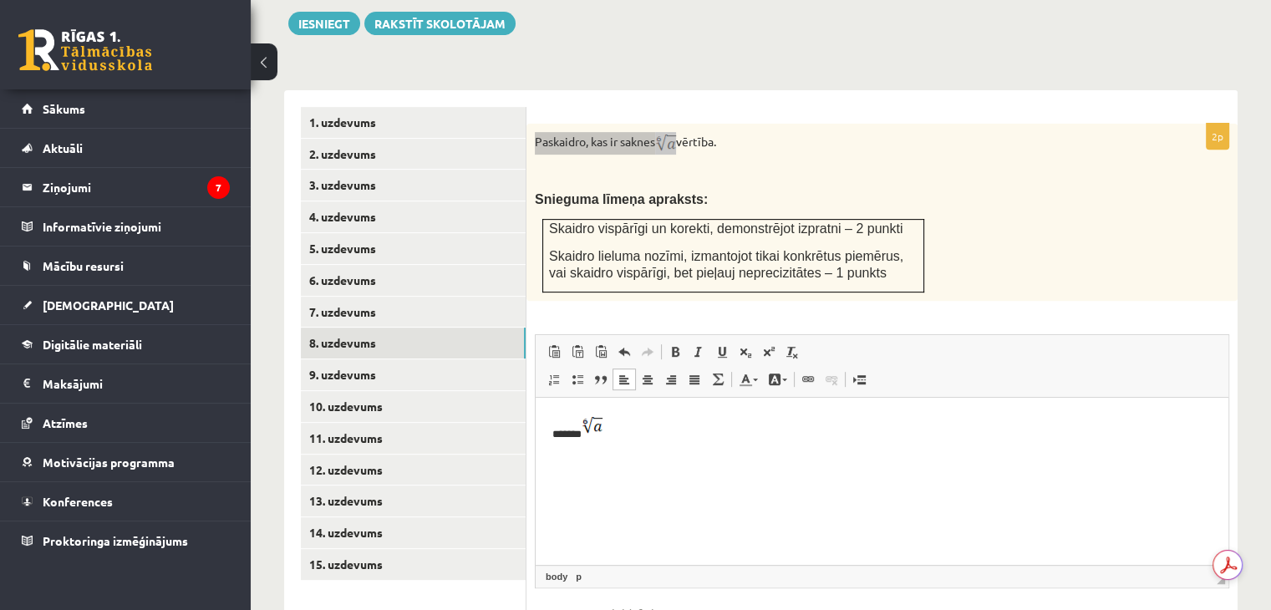
click at [791, 458] on html "******" at bounding box center [882, 427] width 693 height 61
click at [750, 441] on html "******" at bounding box center [882, 427] width 693 height 61
click at [676, 132] on img at bounding box center [665, 143] width 21 height 23
click at [684, 165] on p at bounding box center [840, 173] width 611 height 17
click at [646, 435] on p "******" at bounding box center [882, 428] width 660 height 28
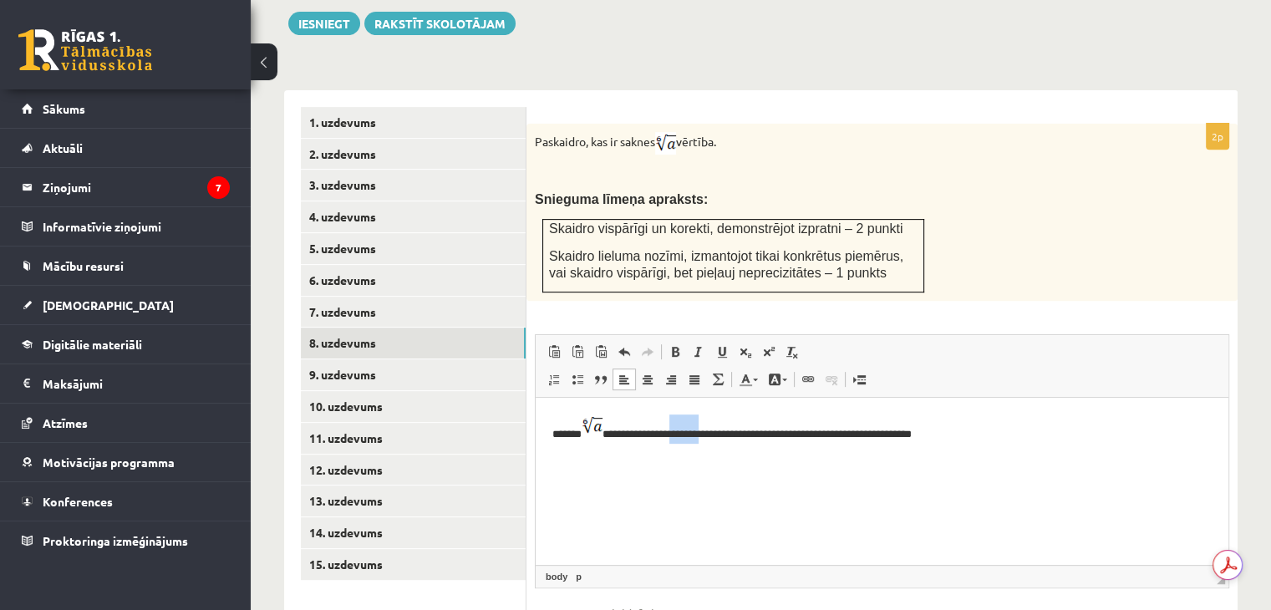
drag, startPoint x: 709, startPoint y: 432, endPoint x: 679, endPoint y: 435, distance: 30.2
click at [679, 435] on p "**********" at bounding box center [882, 428] width 660 height 28
click at [977, 436] on p "**********" at bounding box center [882, 428] width 660 height 28
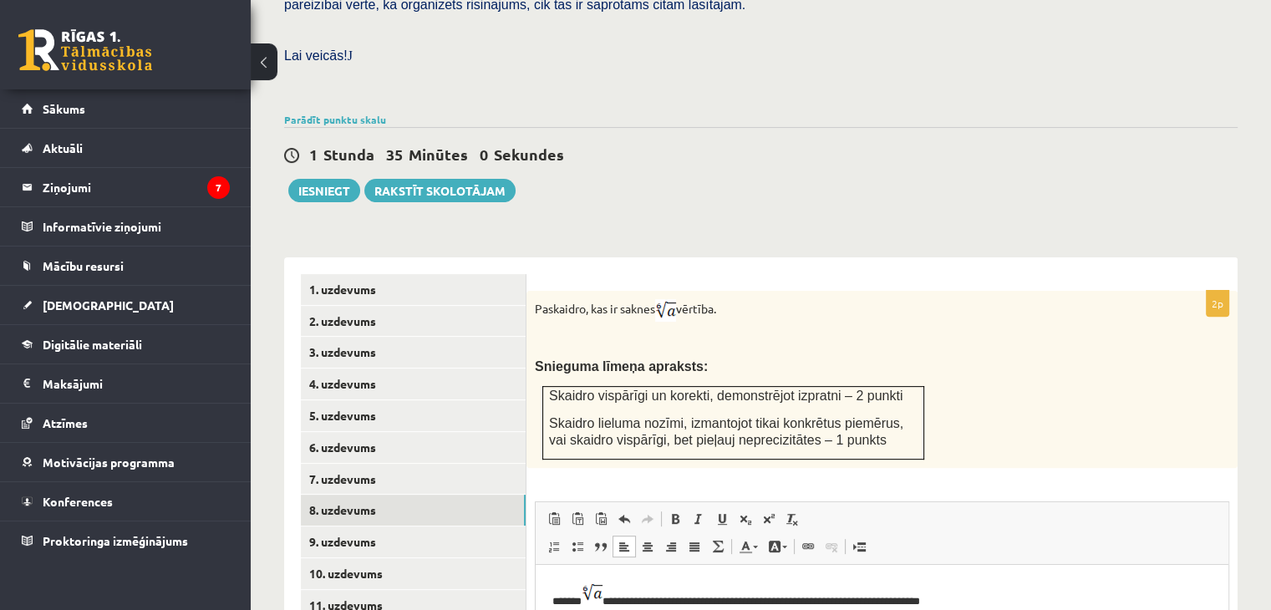
scroll to position [653, 0]
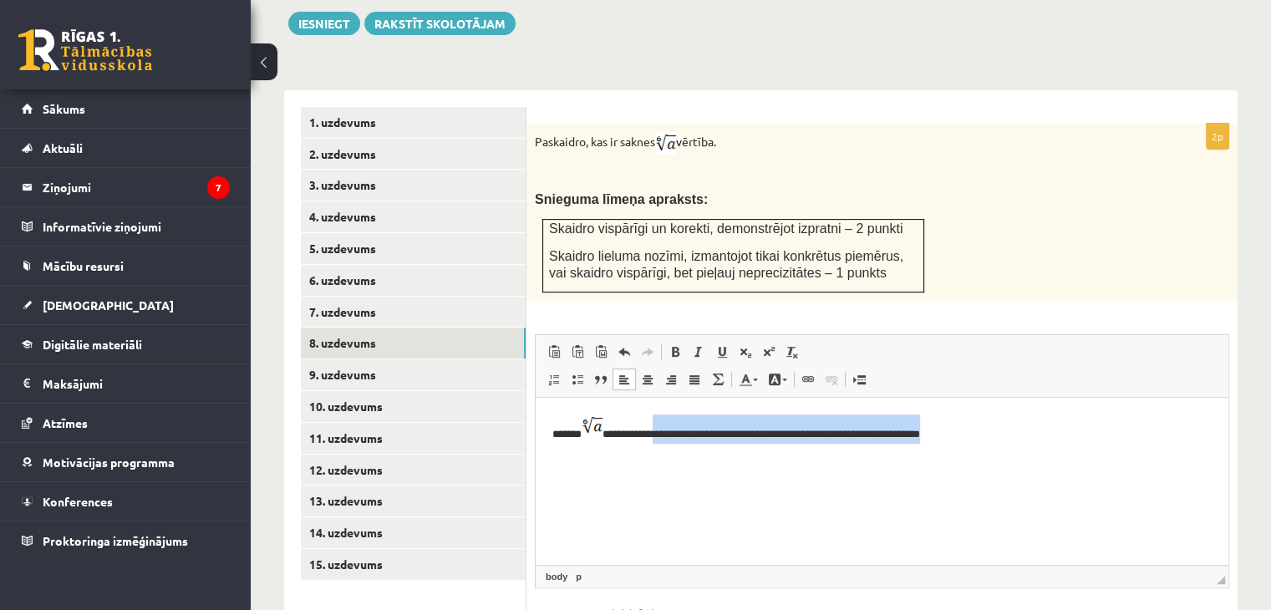
drag, startPoint x: 1018, startPoint y: 430, endPoint x: 659, endPoint y: 445, distance: 358.8
click at [659, 445] on html "**********" at bounding box center [882, 427] width 693 height 61
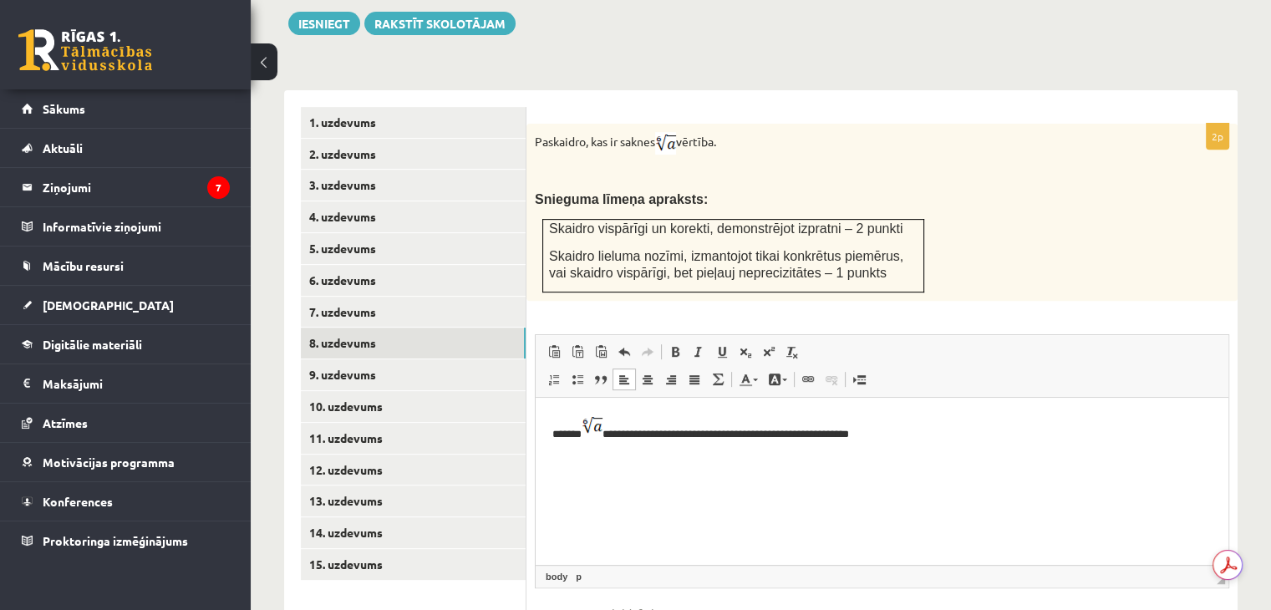
click at [844, 458] on html "**********" at bounding box center [882, 427] width 693 height 61
click at [969, 448] on html "**********" at bounding box center [882, 427] width 693 height 61
drag, startPoint x: 704, startPoint y: 450, endPoint x: 693, endPoint y: 450, distance: 11.7
click at [693, 450] on p "**********" at bounding box center [882, 436] width 660 height 44
click at [713, 451] on p "**********" at bounding box center [882, 436] width 660 height 44
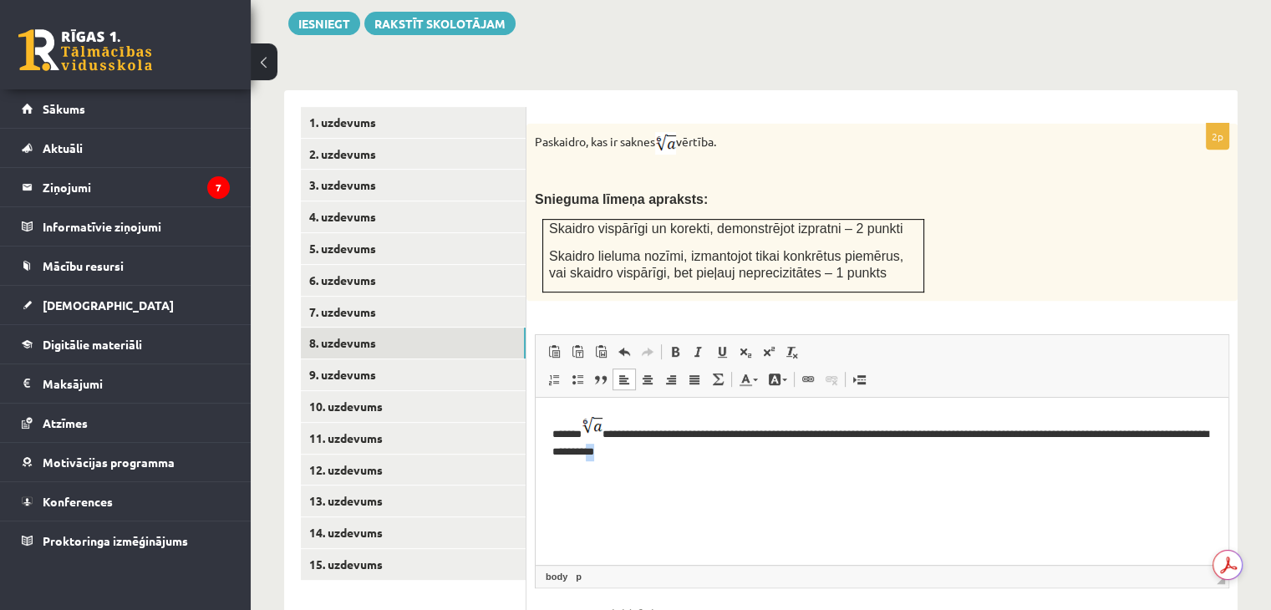
click at [705, 448] on p "**********" at bounding box center [882, 436] width 660 height 44
click at [705, 446] on p "**********" at bounding box center [882, 436] width 660 height 44
drag, startPoint x: 703, startPoint y: 451, endPoint x: 693, endPoint y: 455, distance: 10.6
click at [693, 455] on p "**********" at bounding box center [882, 436] width 660 height 44
click at [724, 345] on span at bounding box center [721, 351] width 13 height 13
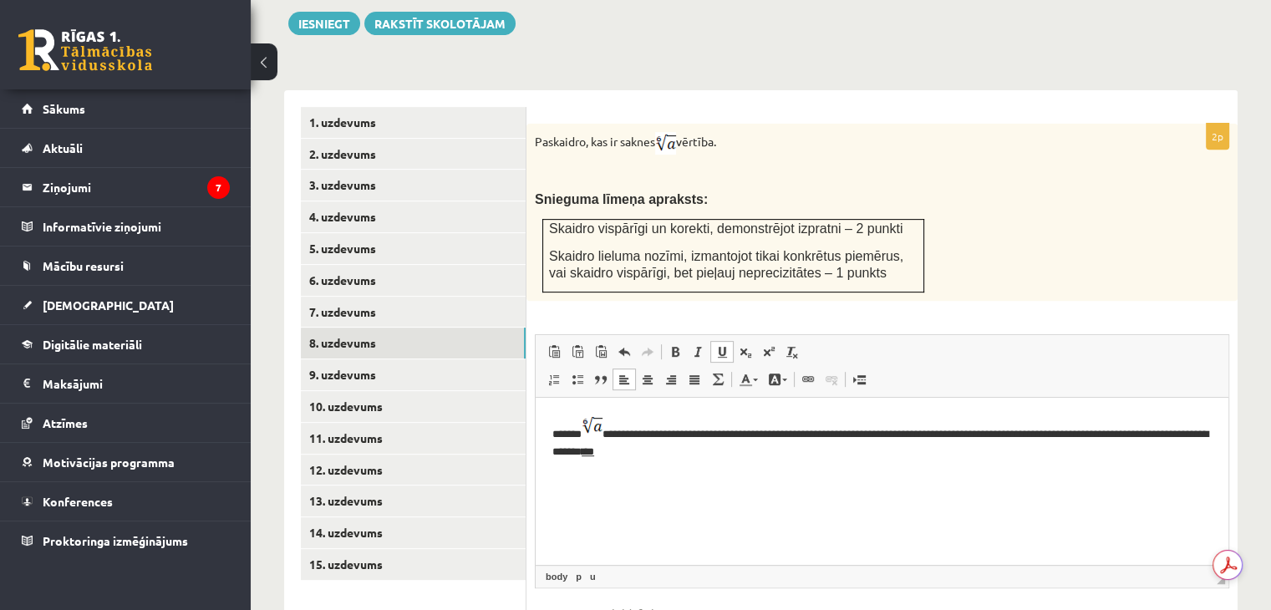
click at [769, 468] on html "**********" at bounding box center [882, 436] width 693 height 78
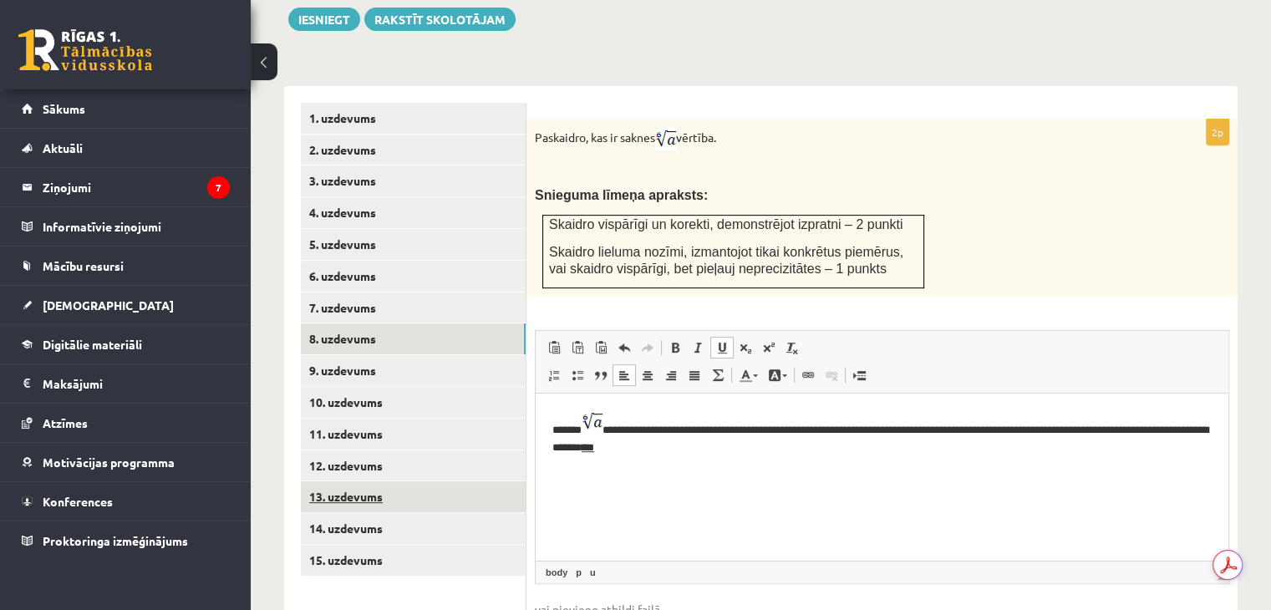
scroll to position [737, 0]
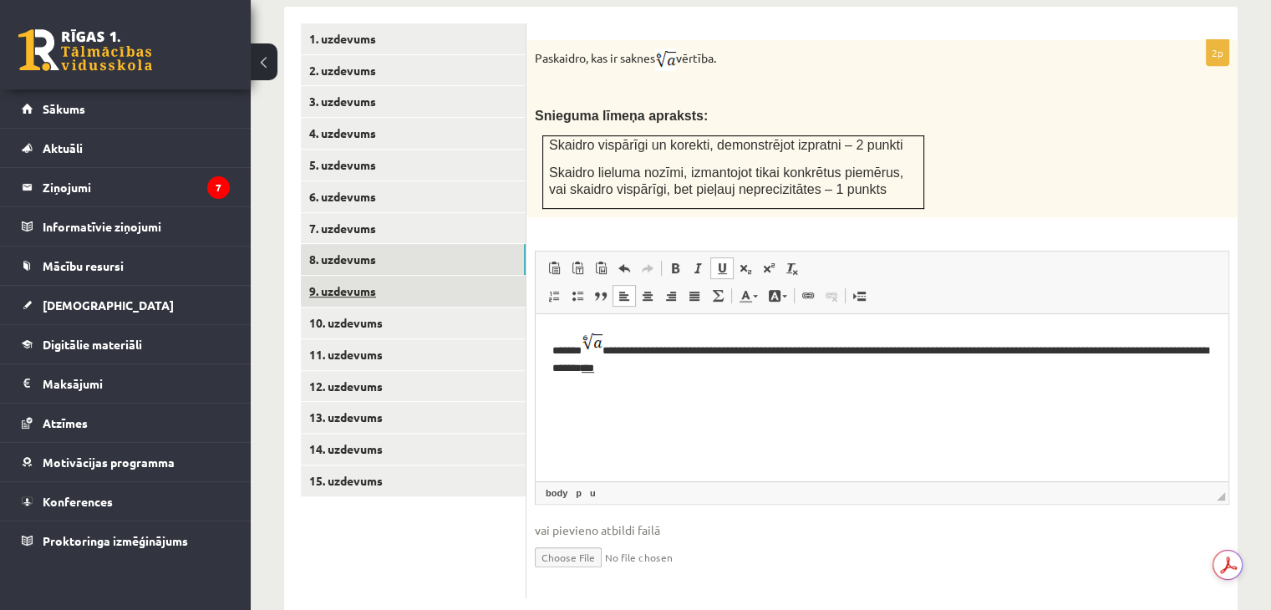
click at [384, 276] on link "9. uzdevums" at bounding box center [413, 291] width 225 height 31
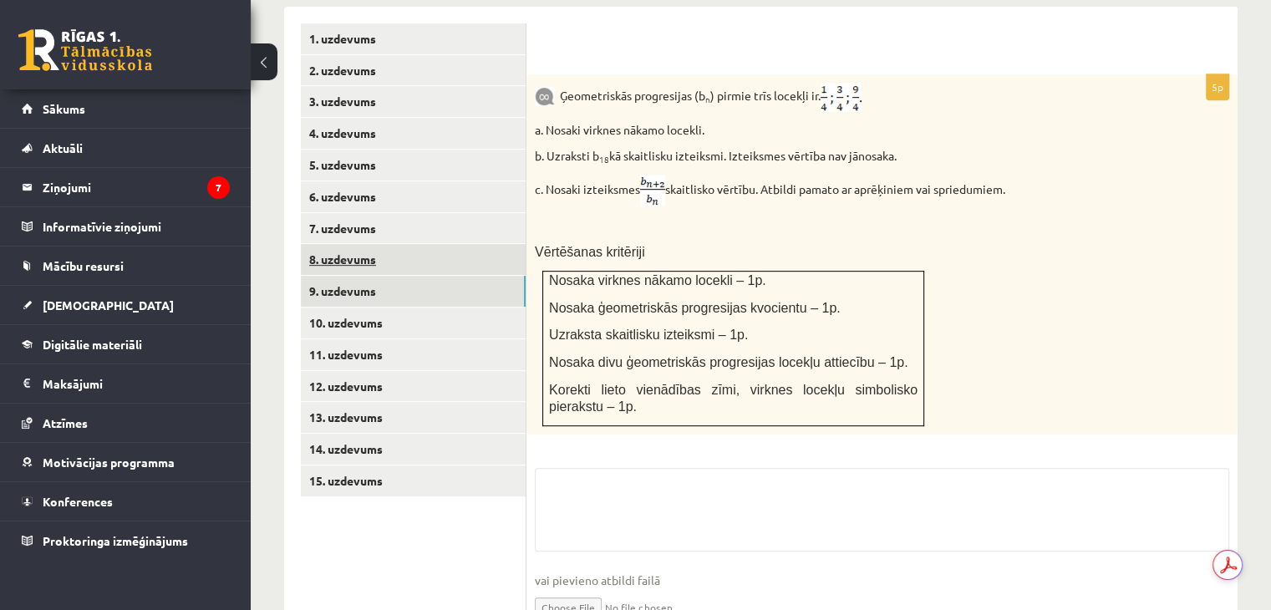
click at [360, 244] on link "8. uzdevums" at bounding box center [413, 259] width 225 height 31
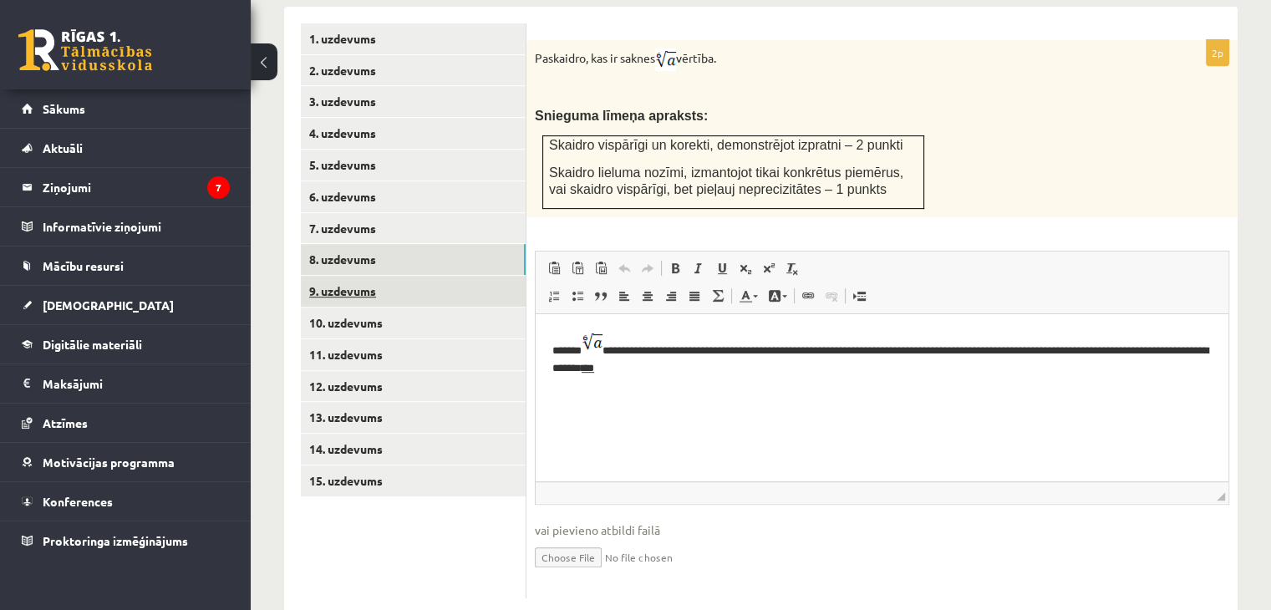
click at [388, 276] on link "9. uzdevums" at bounding box center [413, 291] width 225 height 31
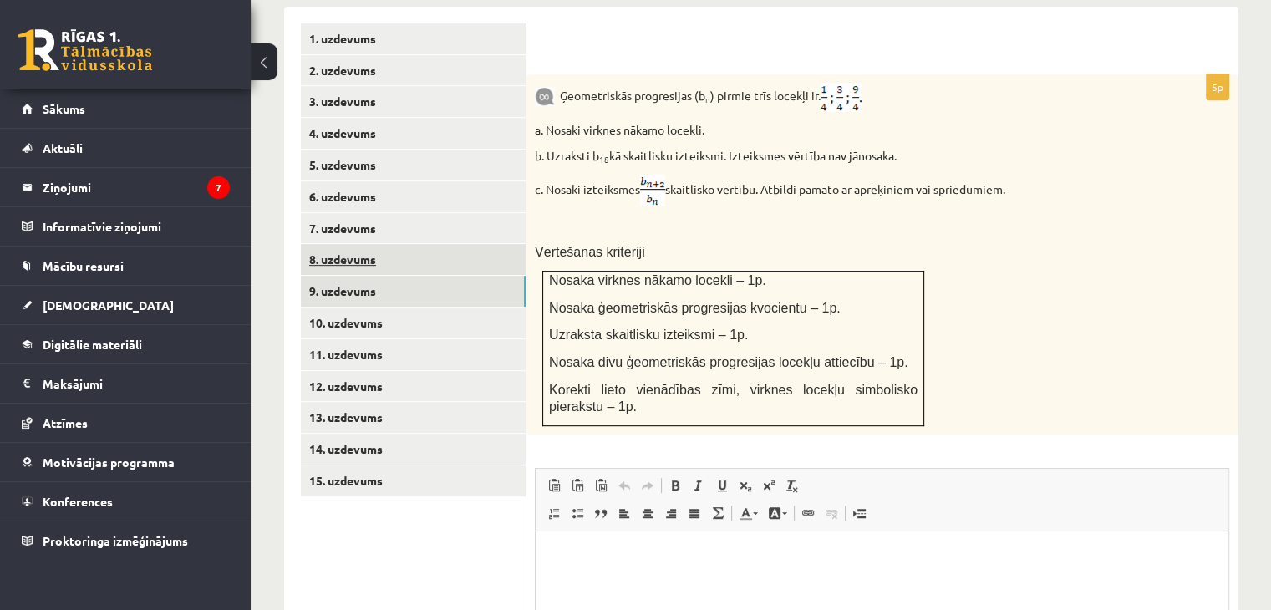
scroll to position [0, 0]
click at [340, 244] on link "8. uzdevums" at bounding box center [413, 259] width 225 height 31
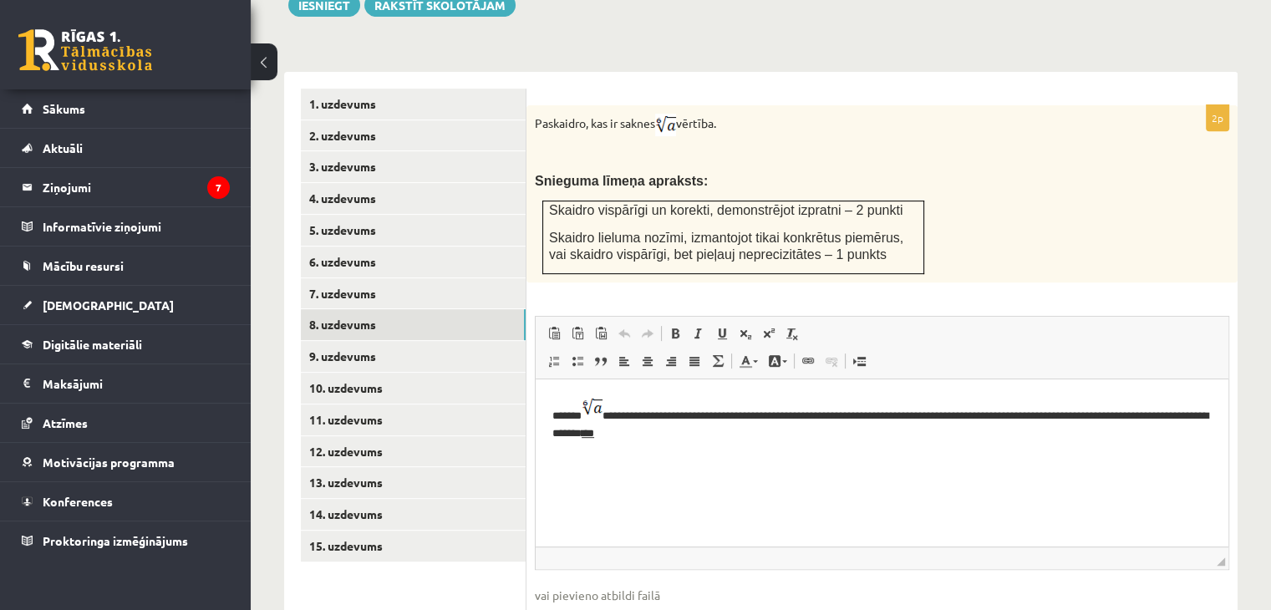
scroll to position [570, 0]
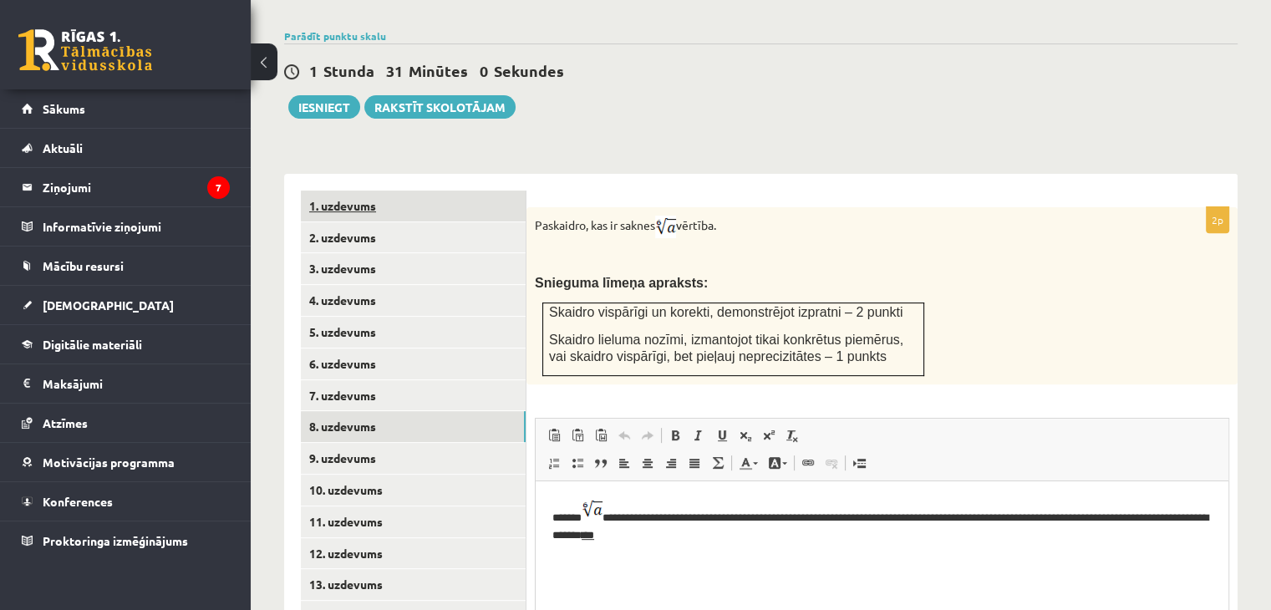
click at [325, 191] on link "1. uzdevums" at bounding box center [413, 206] width 225 height 31
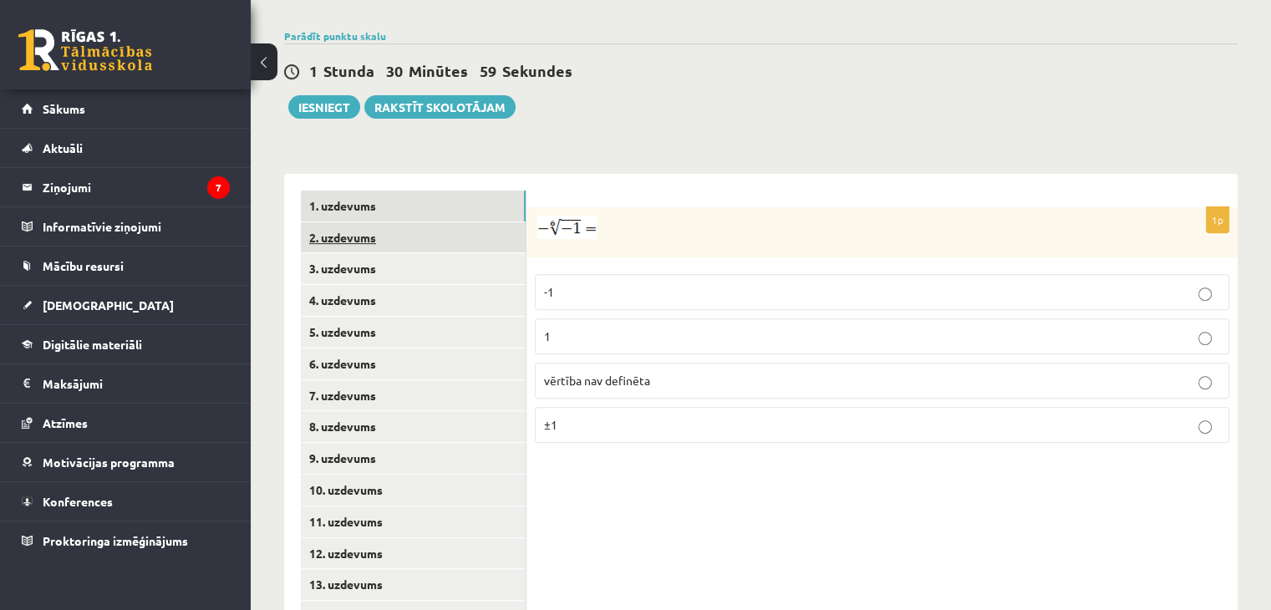
click at [328, 222] on link "2. uzdevums" at bounding box center [413, 237] width 225 height 31
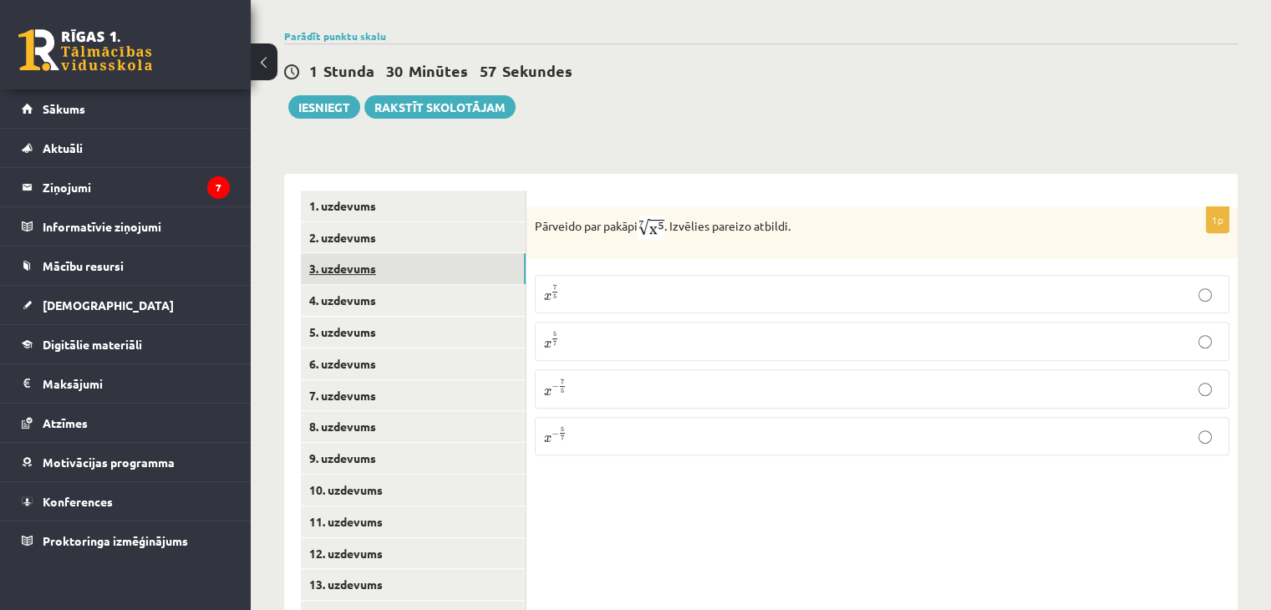
click at [341, 253] on link "3. uzdevums" at bounding box center [413, 268] width 225 height 31
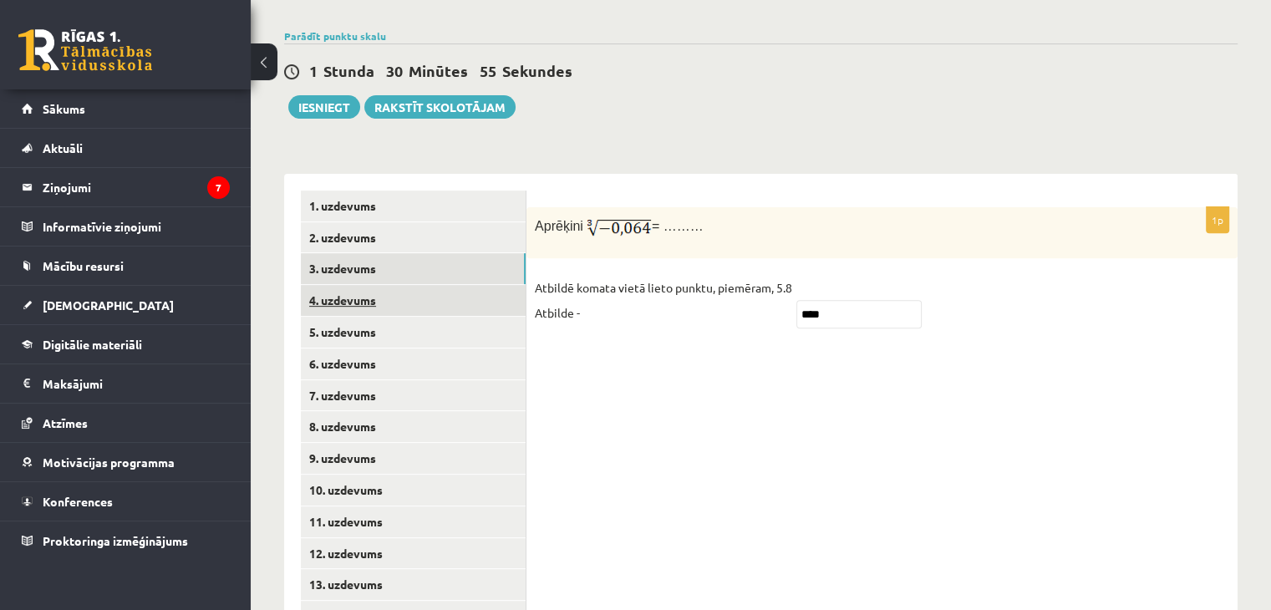
click at [358, 285] on link "4. uzdevums" at bounding box center [413, 300] width 225 height 31
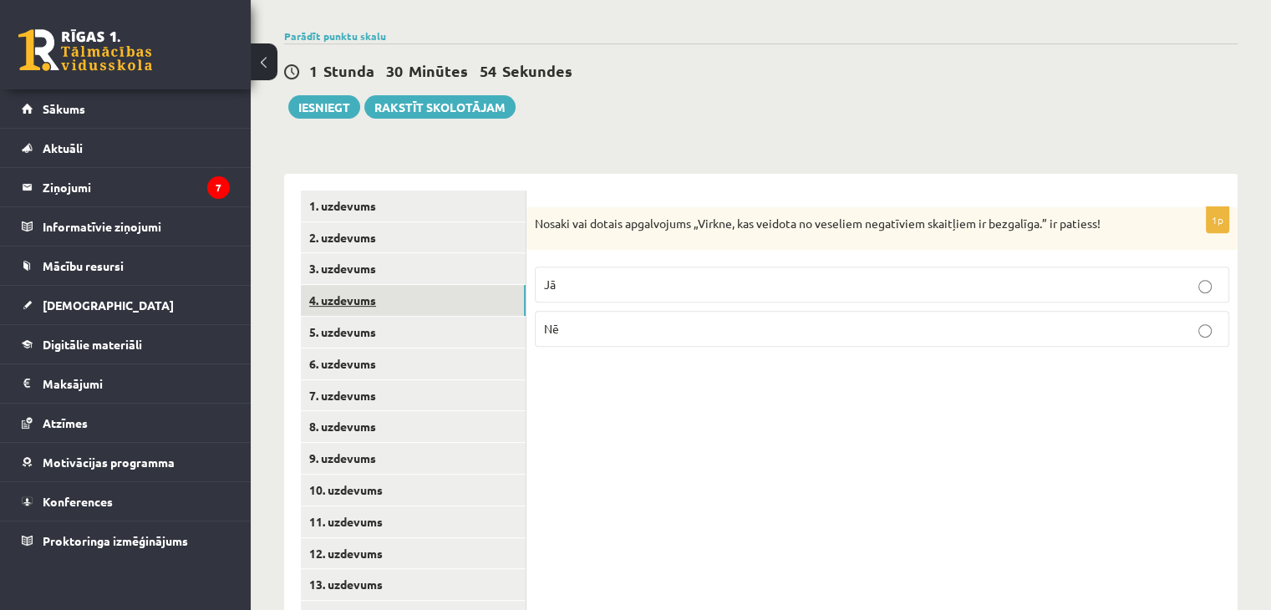
scroll to position [638, 0]
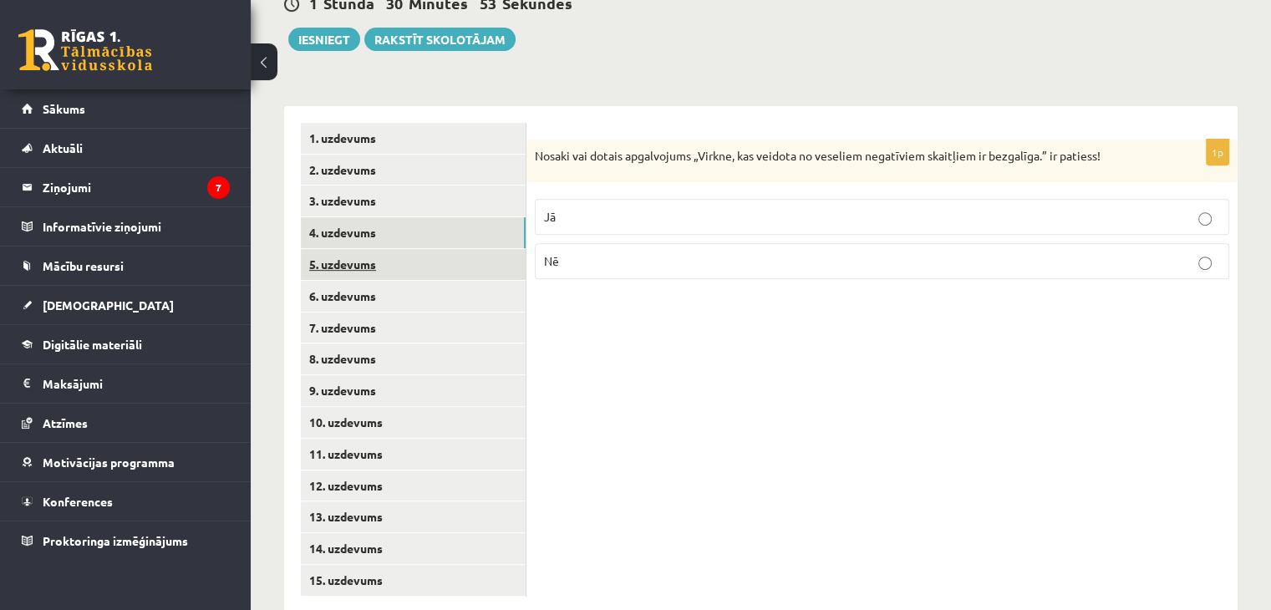
click at [362, 249] on link "5. uzdevums" at bounding box center [413, 264] width 225 height 31
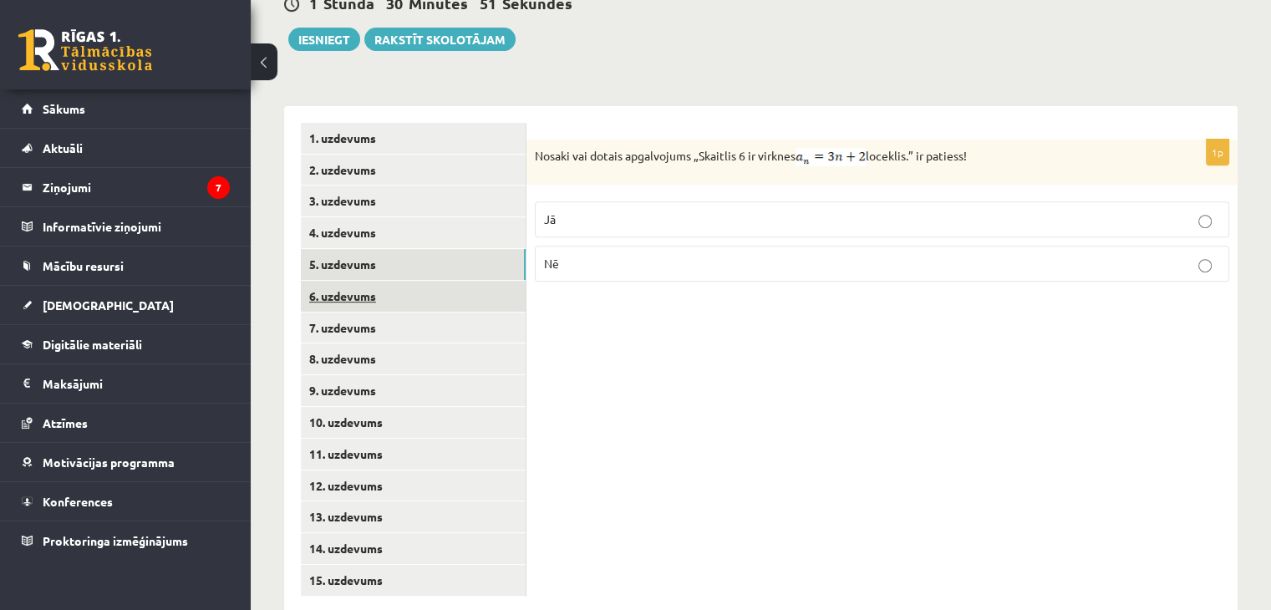
click at [361, 281] on link "6. uzdevums" at bounding box center [413, 296] width 225 height 31
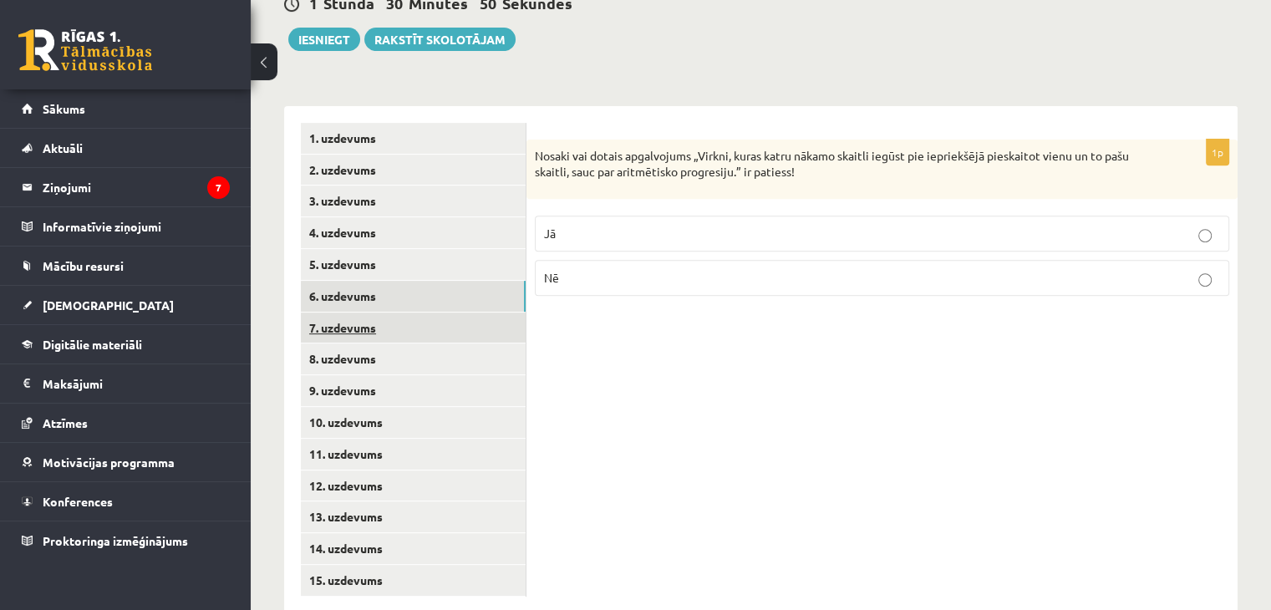
click at [366, 313] on link "7. uzdevums" at bounding box center [413, 328] width 225 height 31
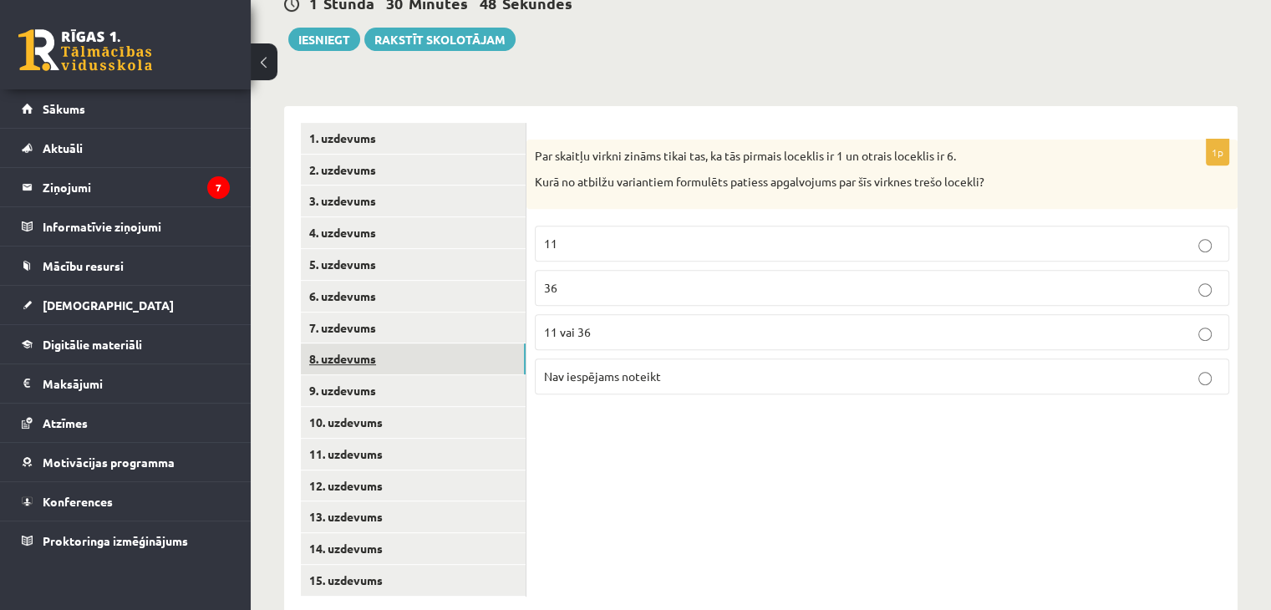
click at [368, 343] on link "8. uzdevums" at bounding box center [413, 358] width 225 height 31
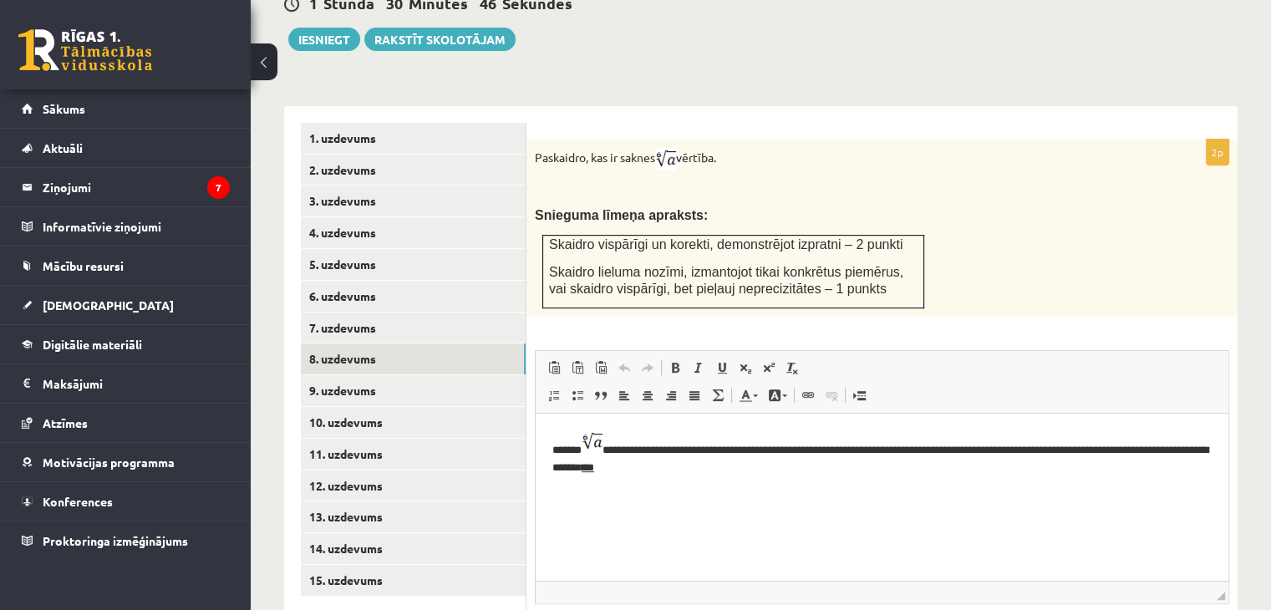
scroll to position [721, 0]
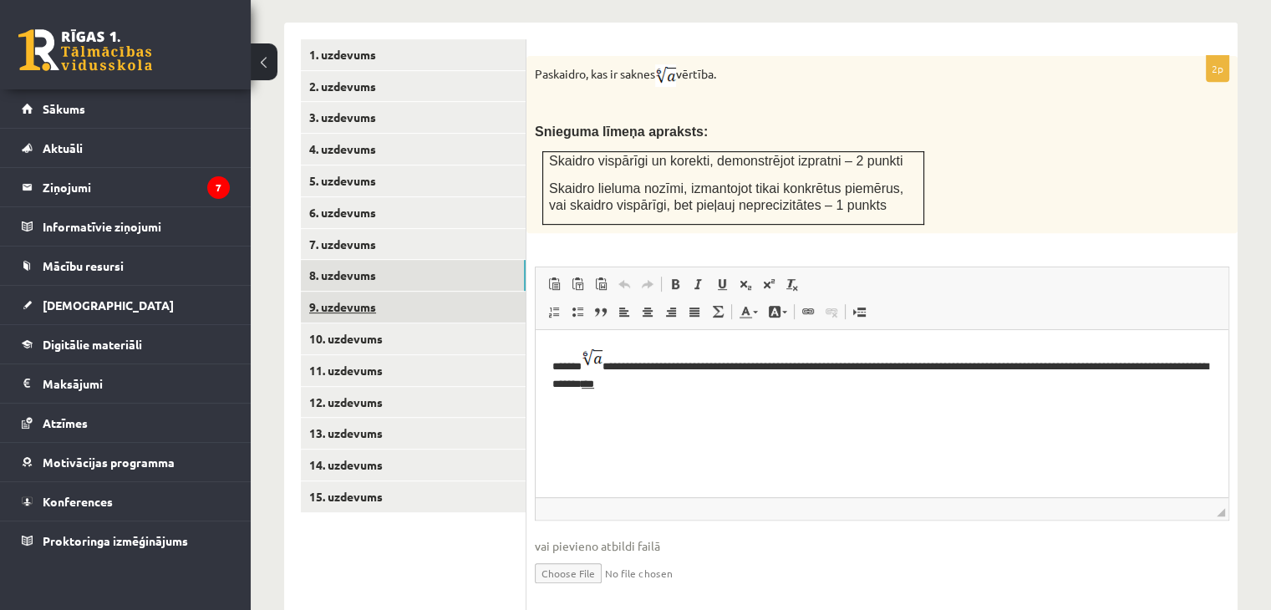
click at [399, 292] on link "9. uzdevums" at bounding box center [413, 307] width 225 height 31
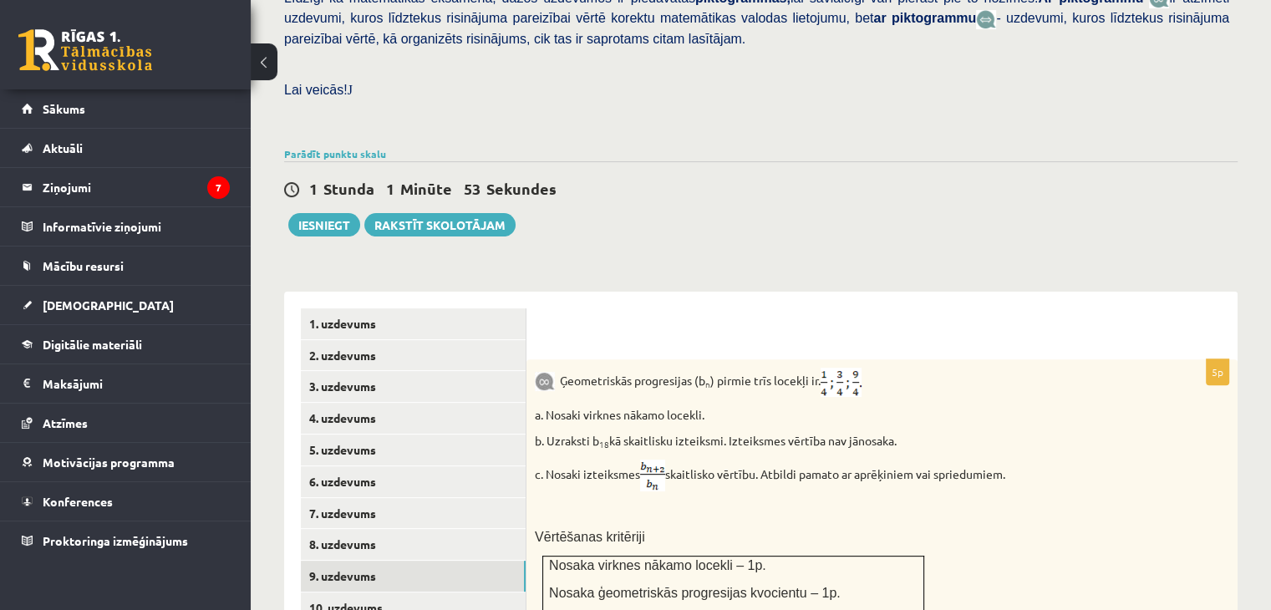
scroll to position [786, 0]
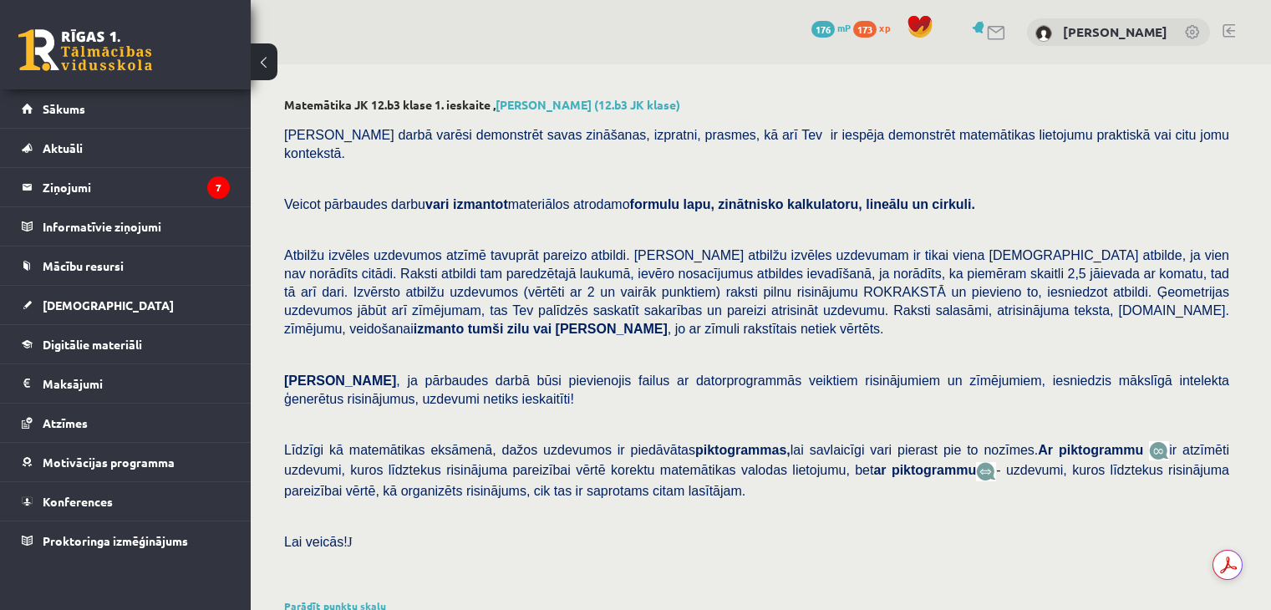
scroll to position [637, 0]
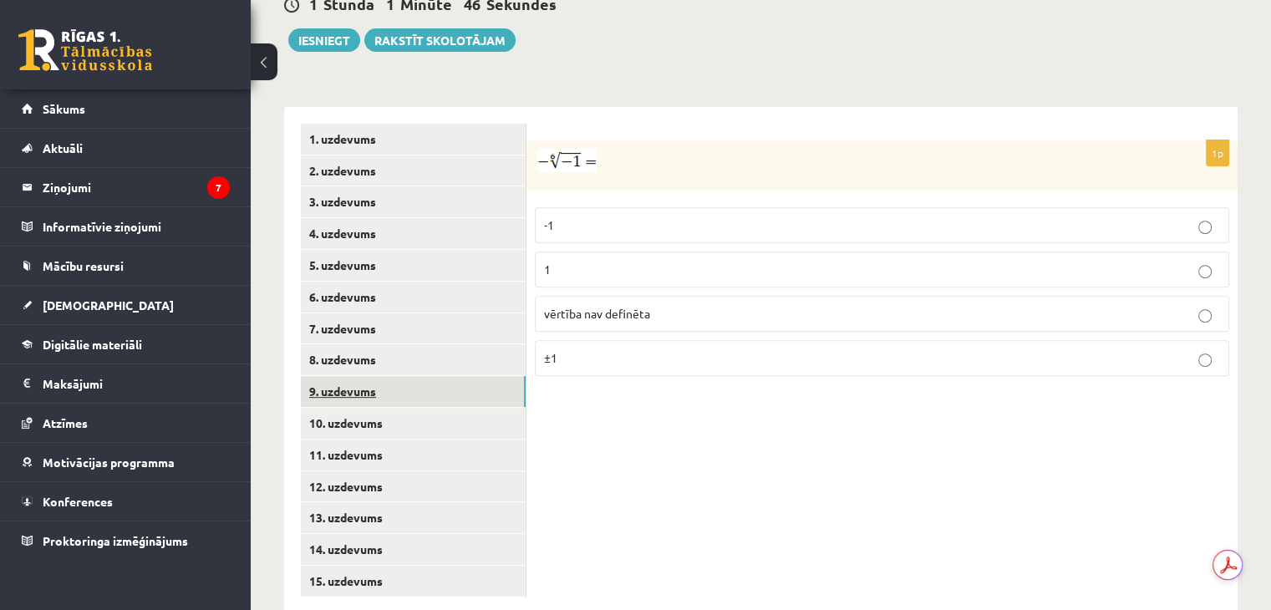
click at [363, 376] on link "9. uzdevums" at bounding box center [413, 391] width 225 height 31
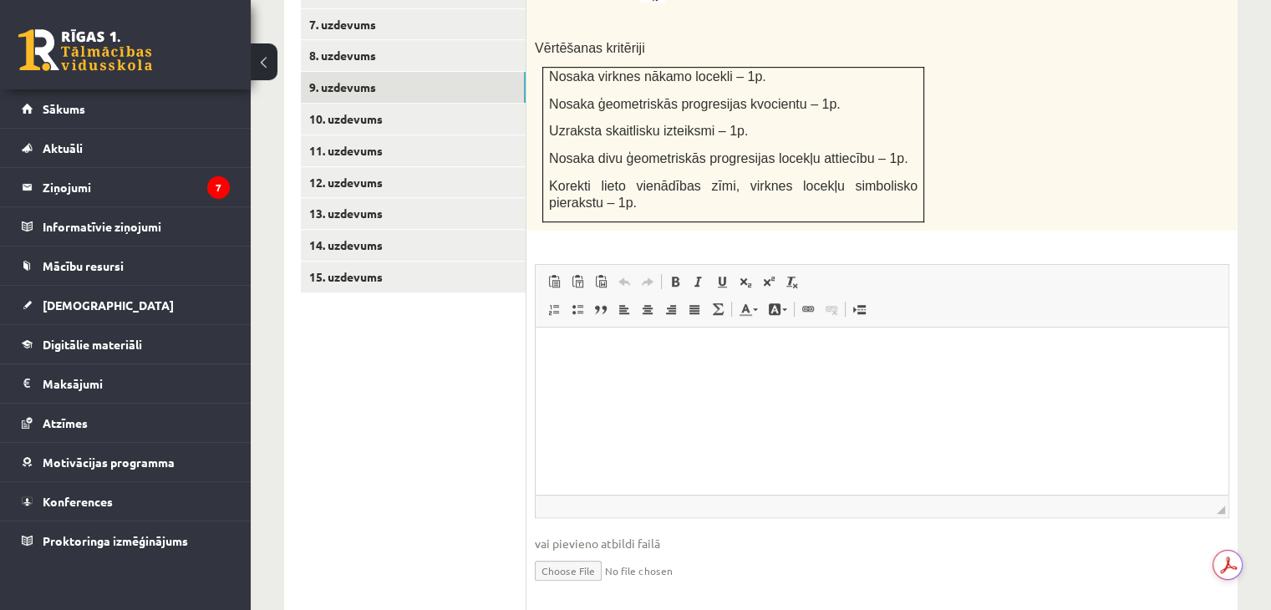
scroll to position [953, 0]
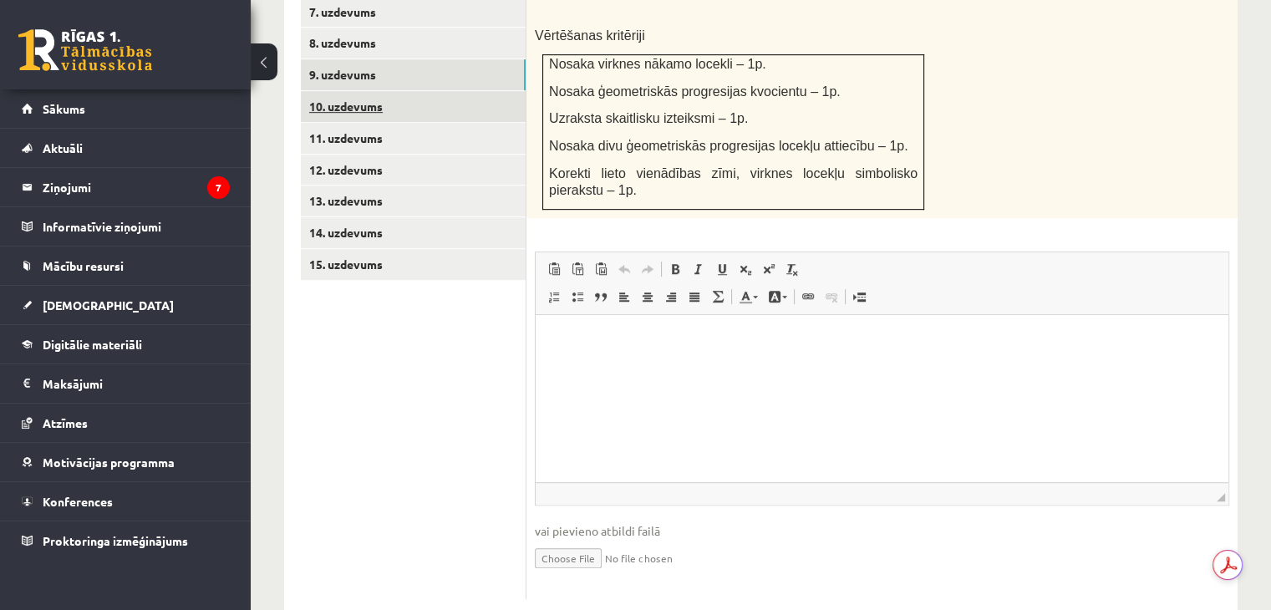
click at [348, 91] on link "10. uzdevums" at bounding box center [413, 106] width 225 height 31
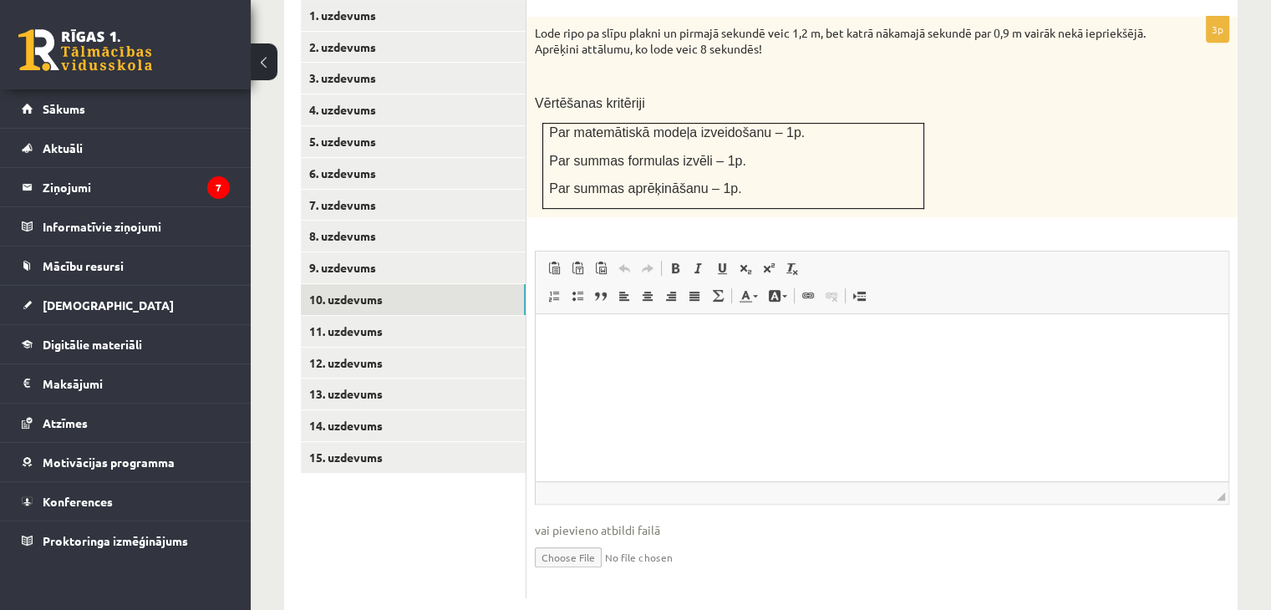
scroll to position [677, 0]
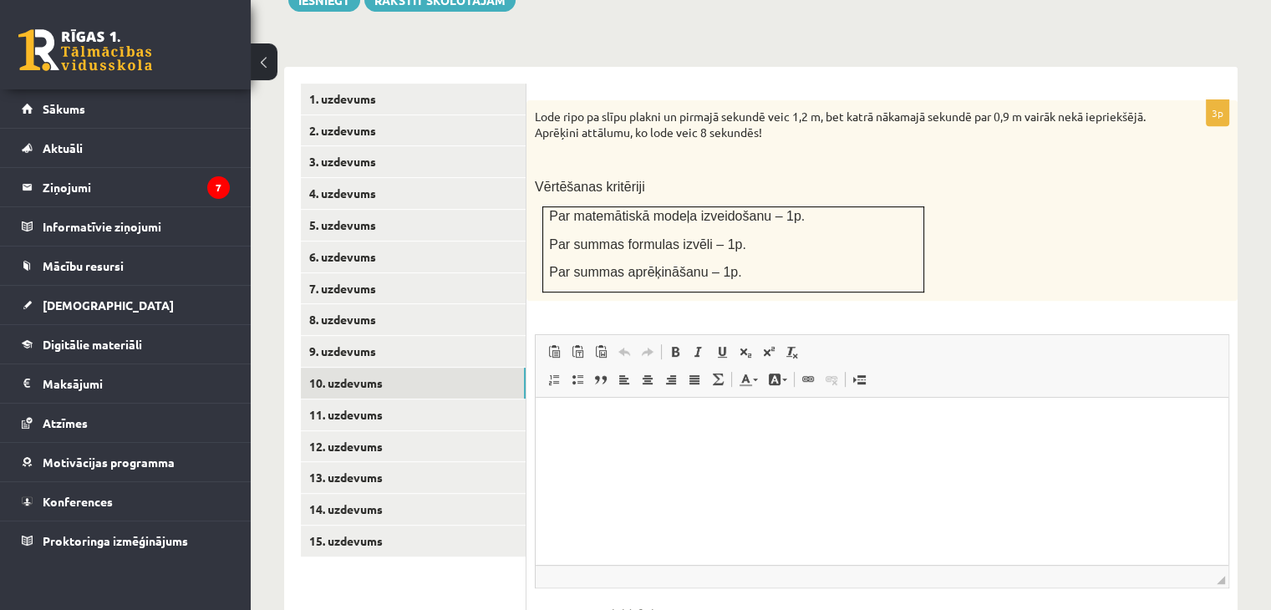
click at [587, 258] on div "Lode ripo pa slīpu plakni un pirmajā sekundē veic 1,2 m, bet katrā nākamajā sek…" at bounding box center [881, 200] width 711 height 201
click at [725, 209] on span "Par matemātiskā modeļa izveidošanu – 1p." at bounding box center [677, 216] width 256 height 14
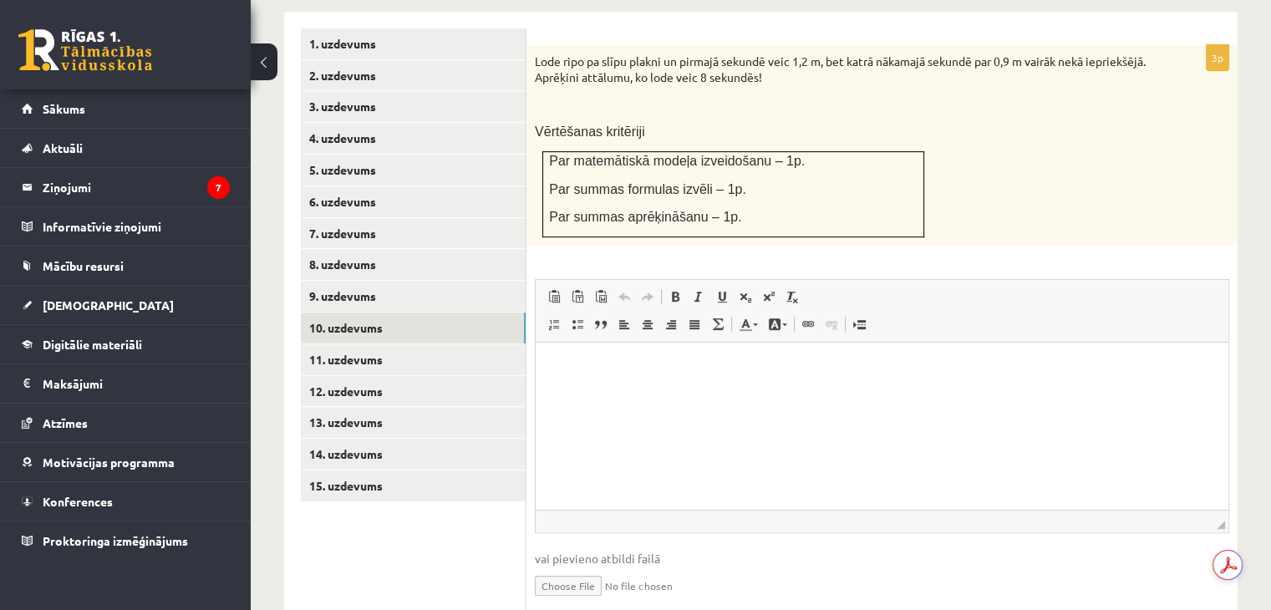
scroll to position [760, 0]
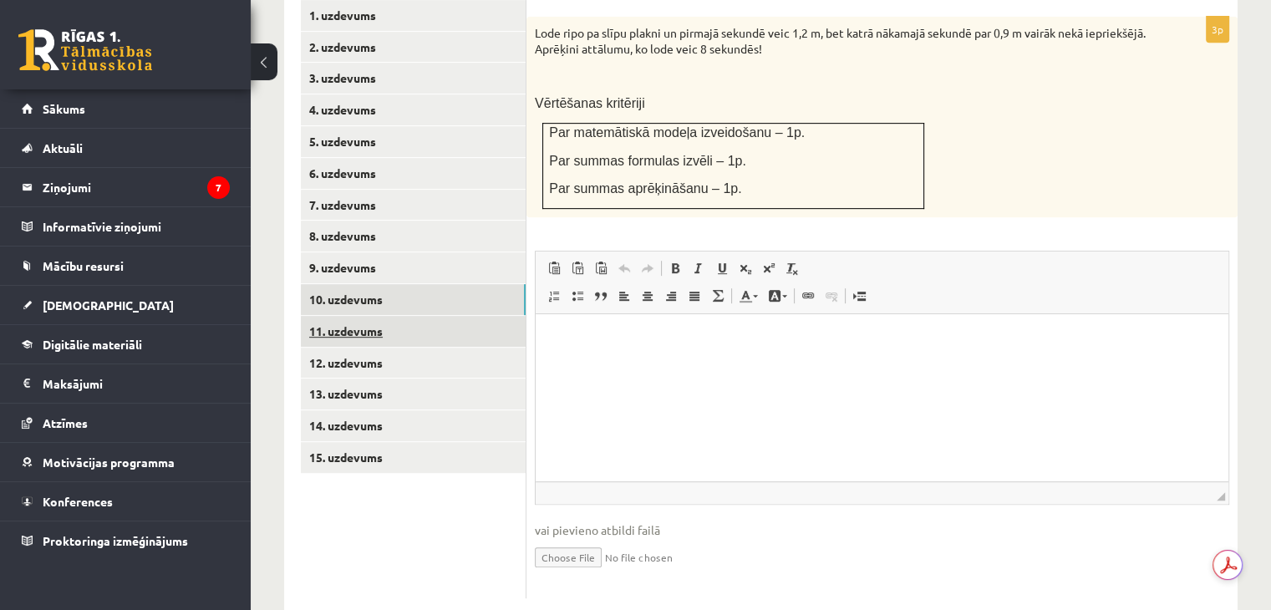
click at [326, 316] on link "11. uzdevums" at bounding box center [413, 331] width 225 height 31
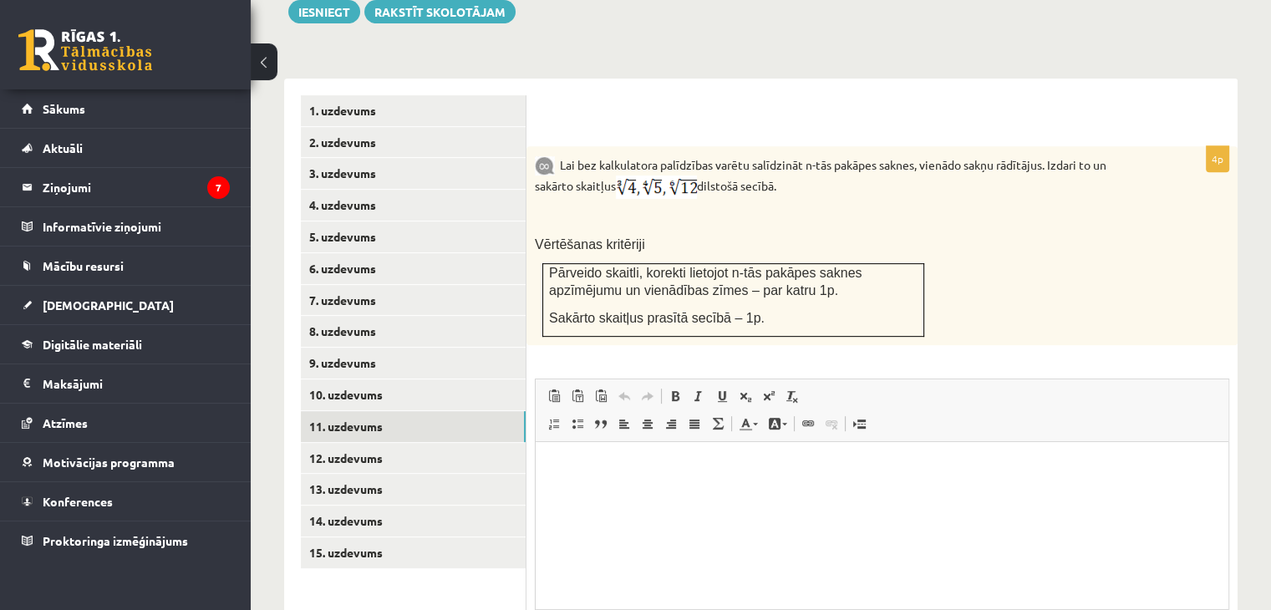
scroll to position [677, 0]
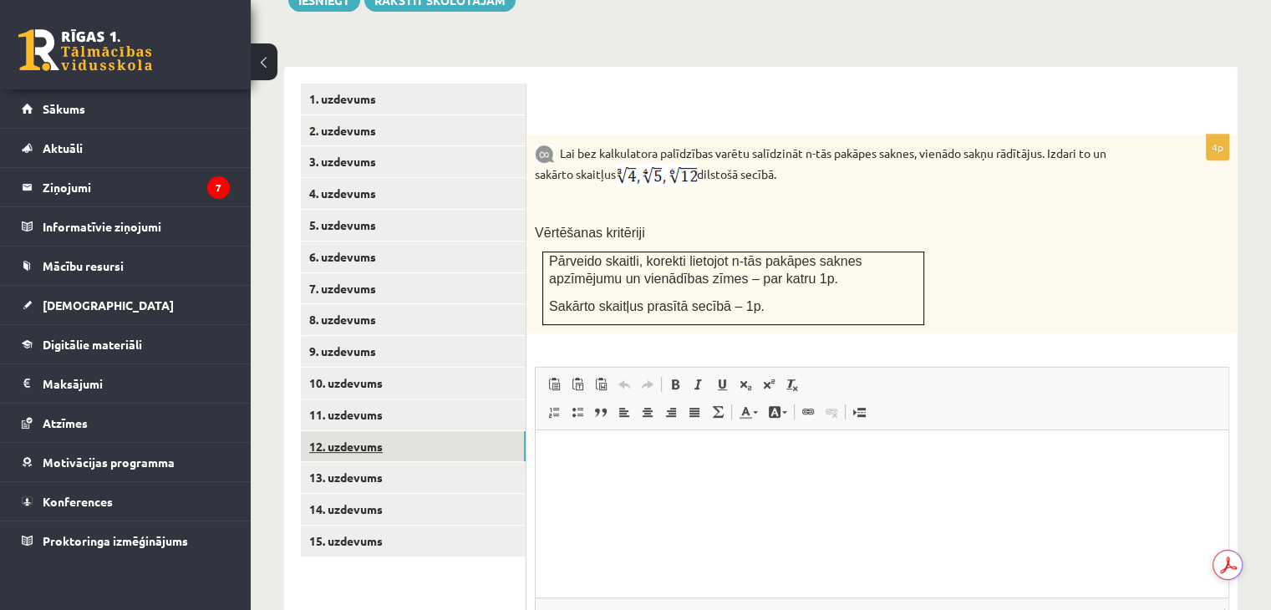
click at [337, 431] on link "12. uzdevums" at bounding box center [413, 446] width 225 height 31
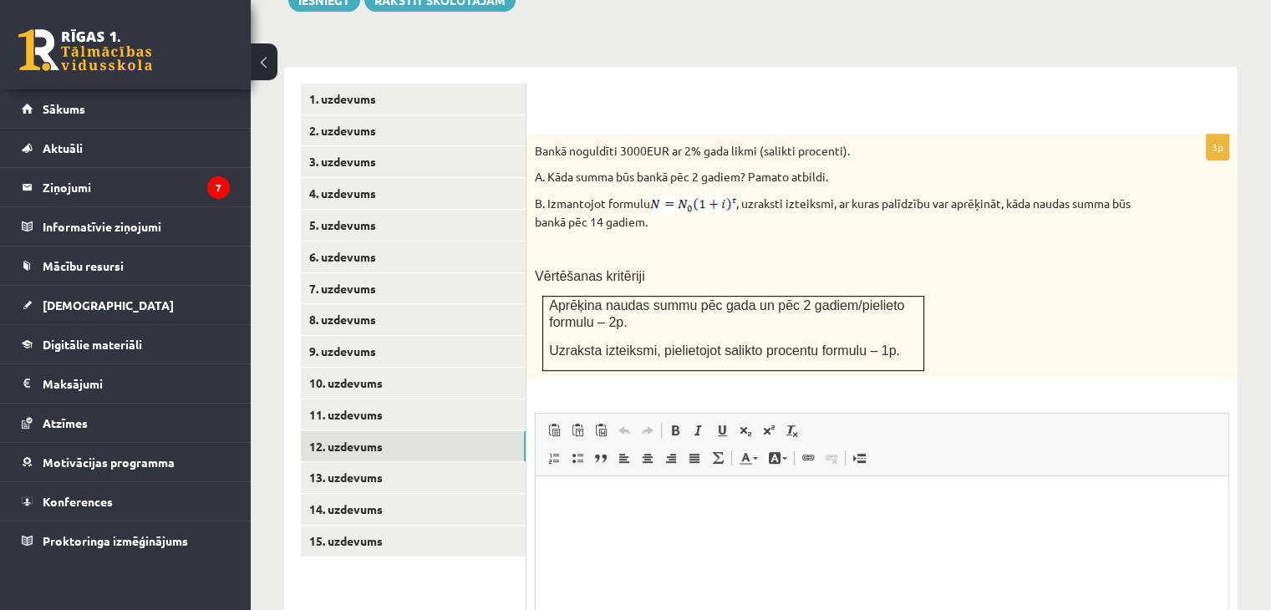
scroll to position [0, 0]
click at [362, 462] on link "13. uzdevums" at bounding box center [413, 477] width 225 height 31
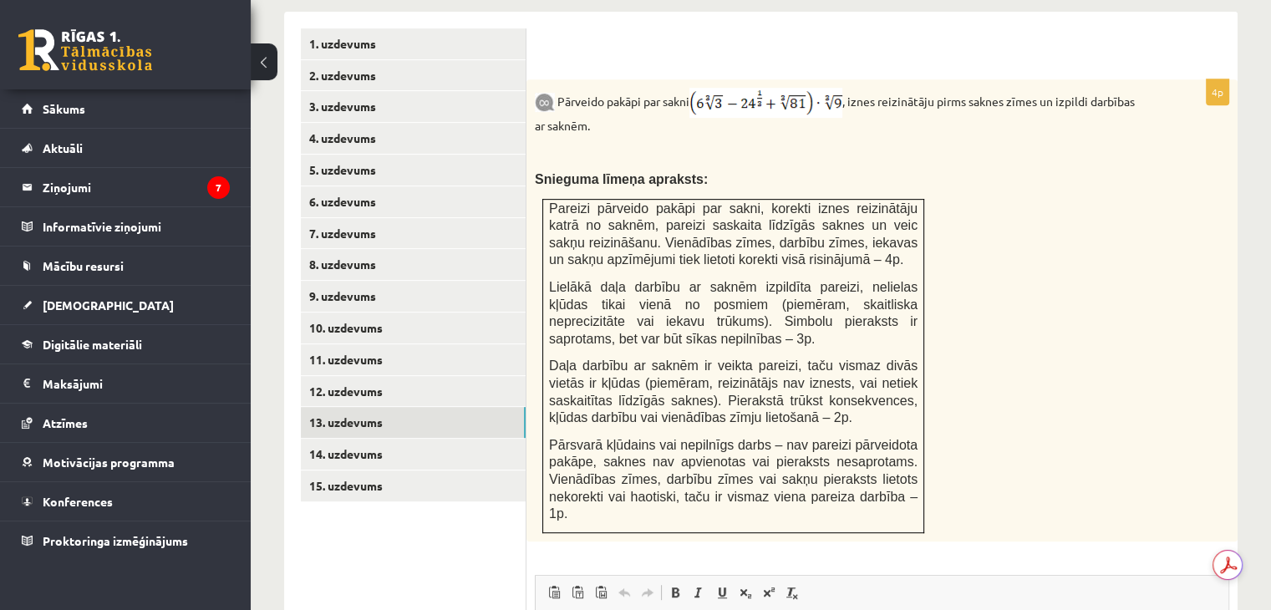
scroll to position [760, 0]
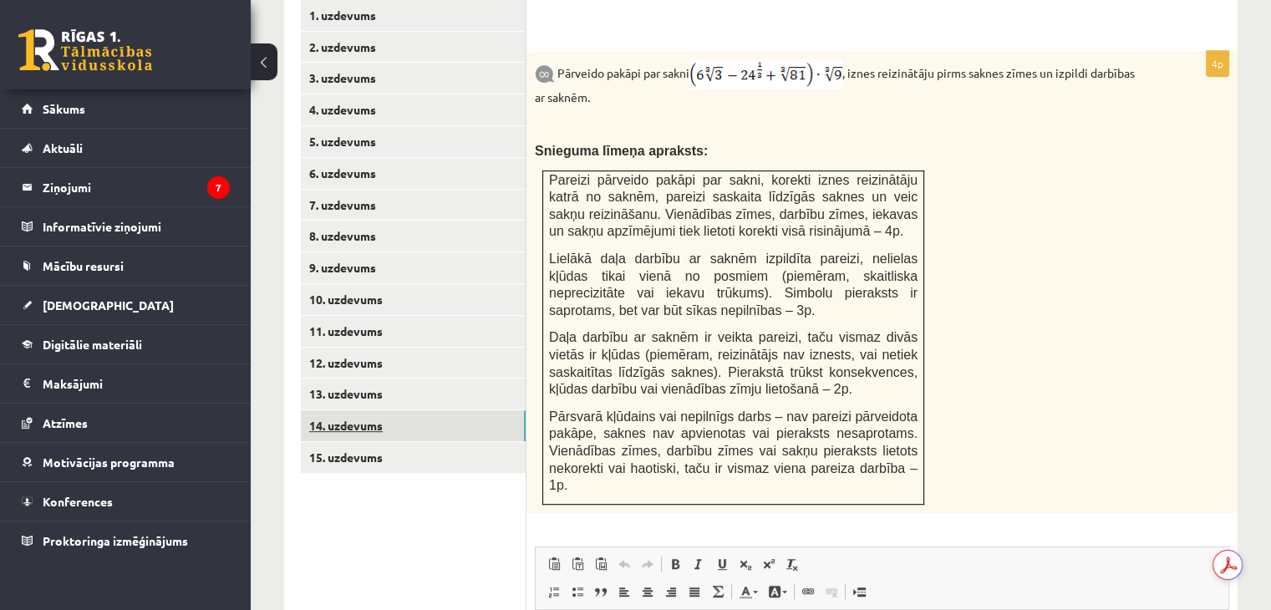
click at [360, 410] on link "14. uzdevums" at bounding box center [413, 425] width 225 height 31
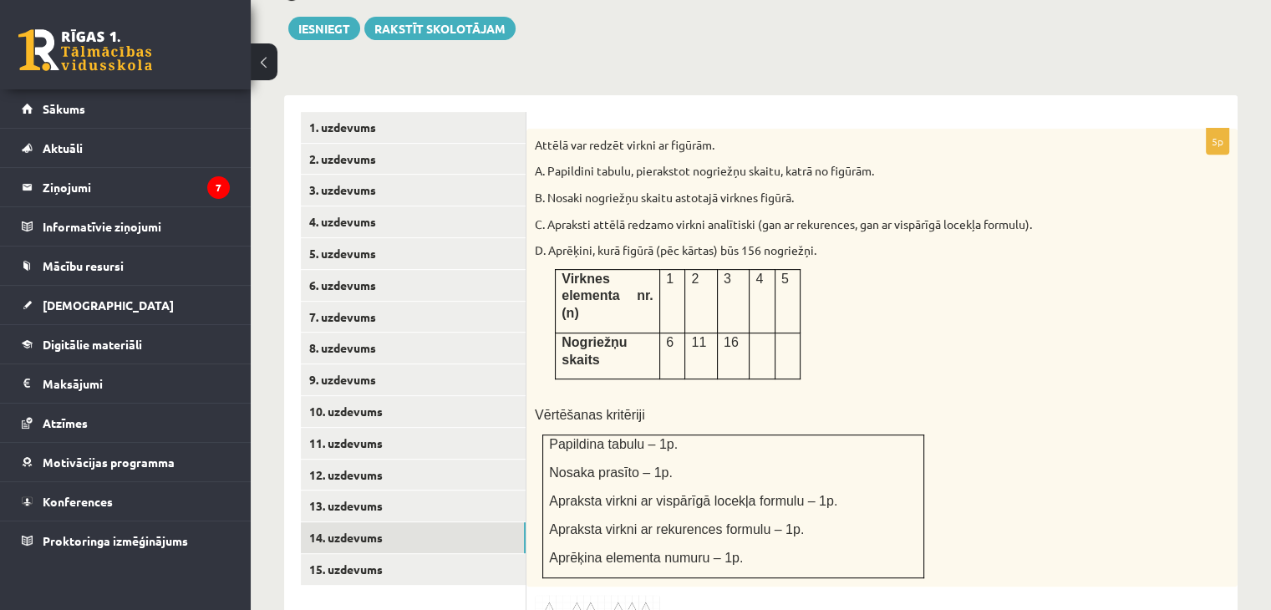
scroll to position [677, 0]
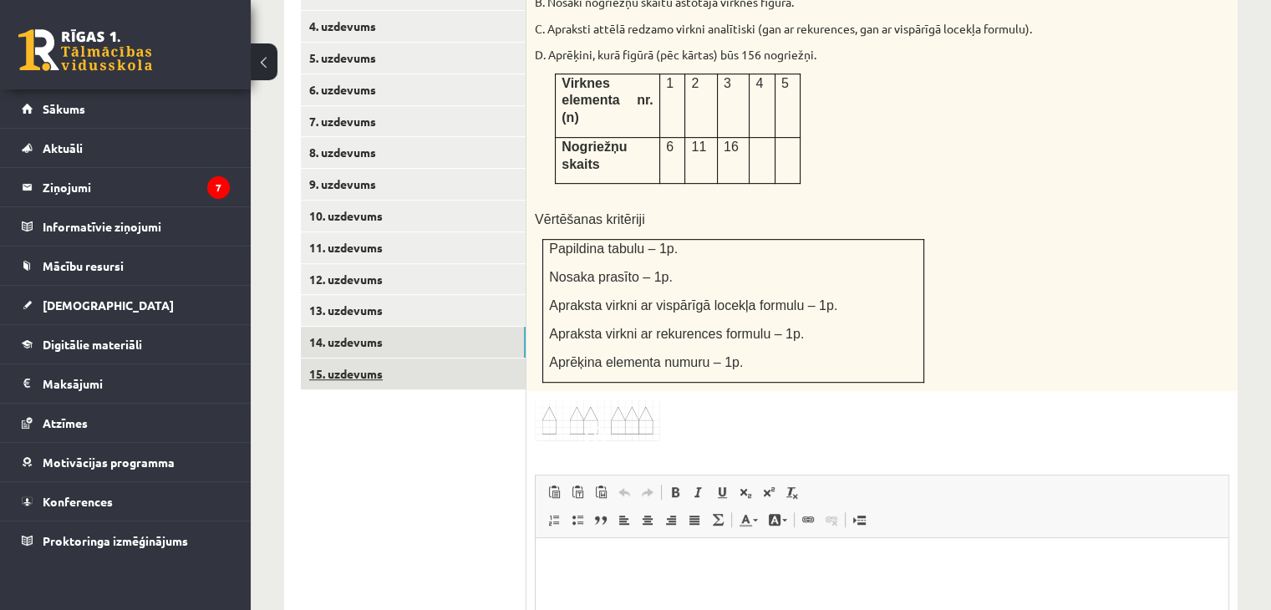
click at [329, 358] on link "15. uzdevums" at bounding box center [413, 373] width 225 height 31
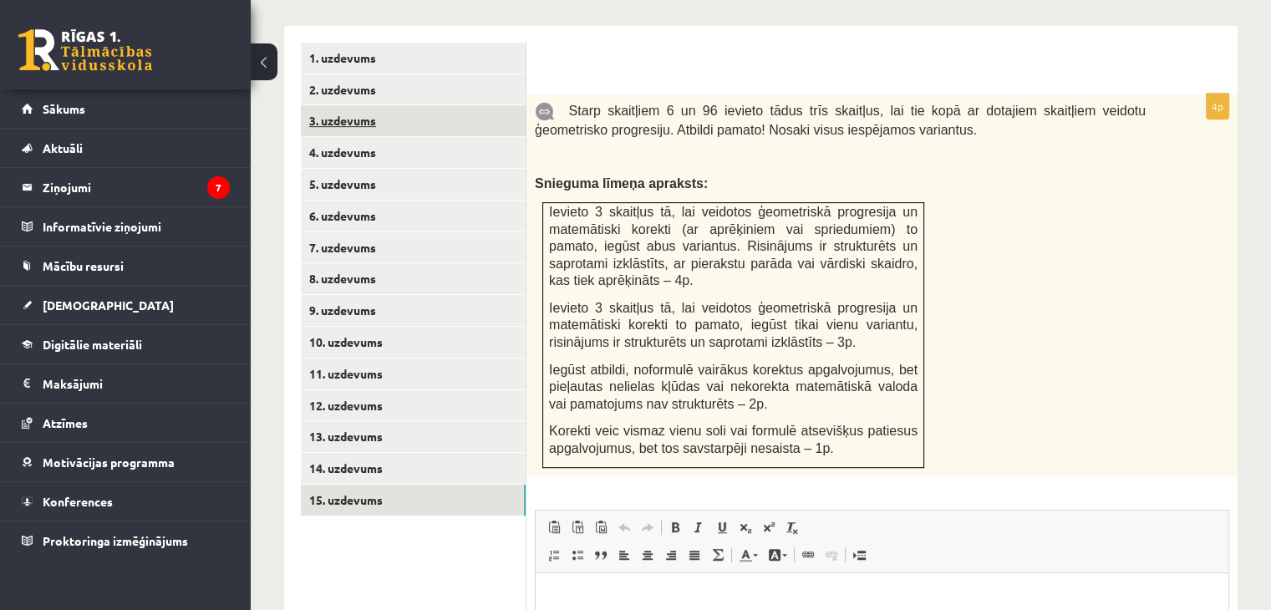
scroll to position [726, 0]
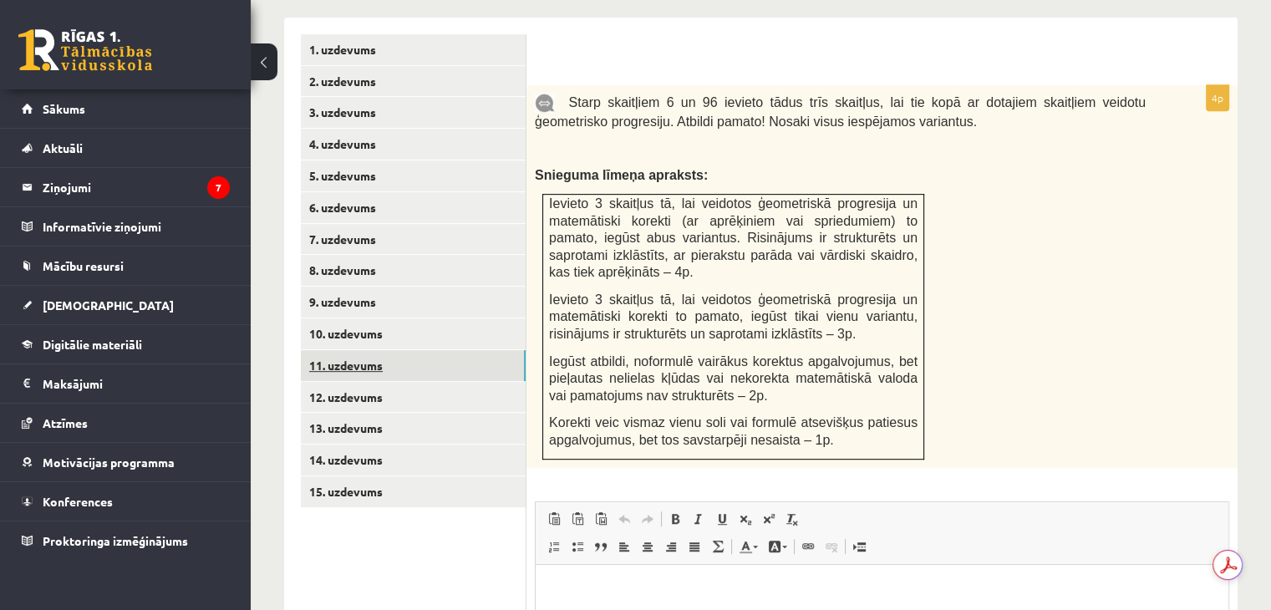
click at [345, 350] on link "11. uzdevums" at bounding box center [413, 365] width 225 height 31
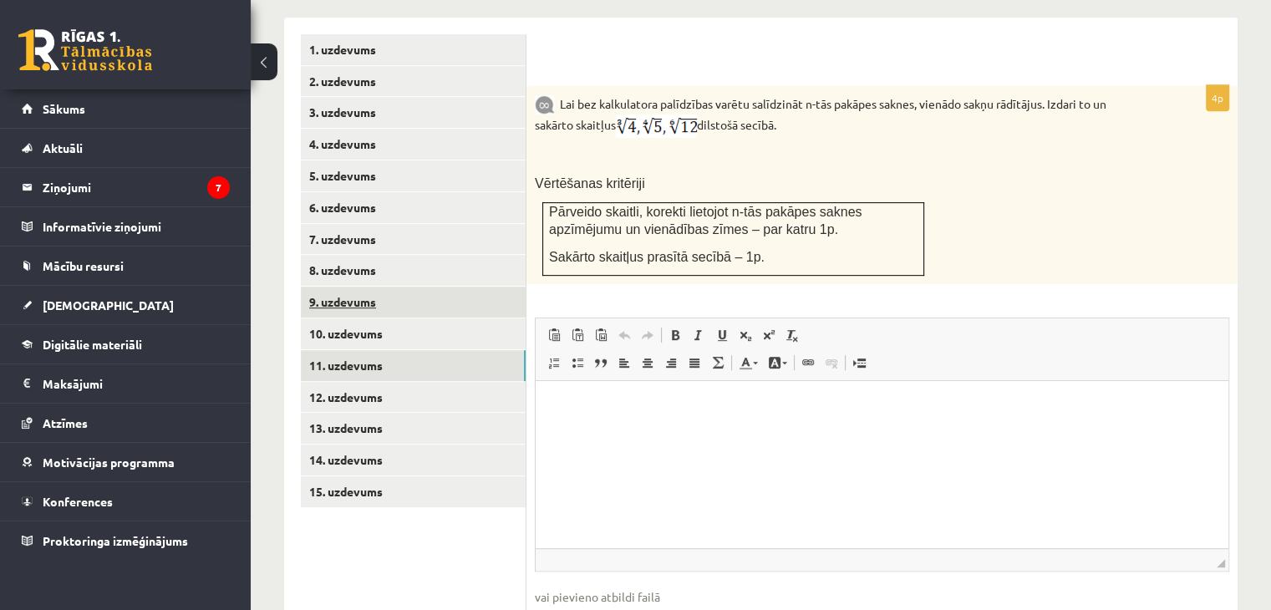
scroll to position [792, 0]
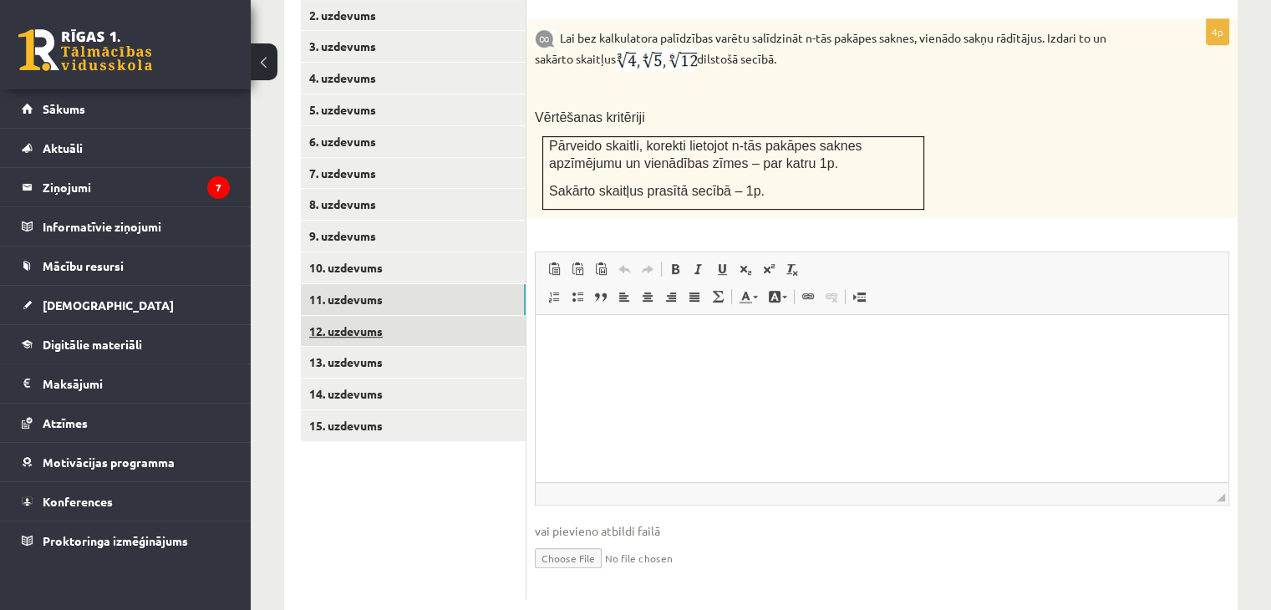
click at [377, 316] on link "12. uzdevums" at bounding box center [413, 331] width 225 height 31
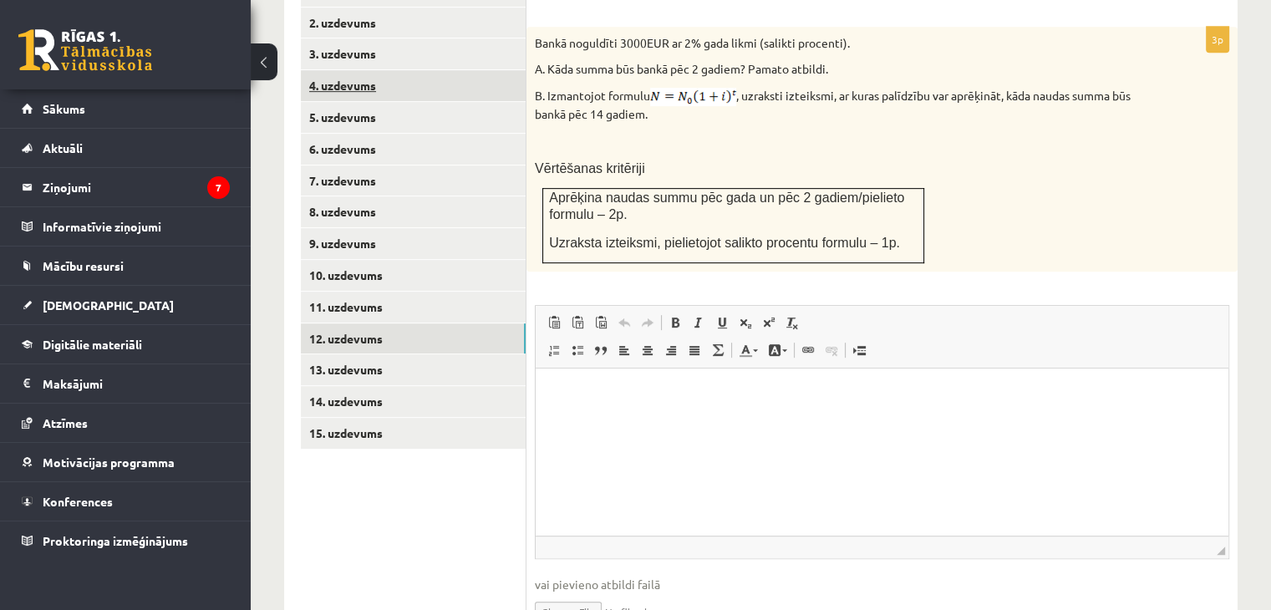
scroll to position [839, 0]
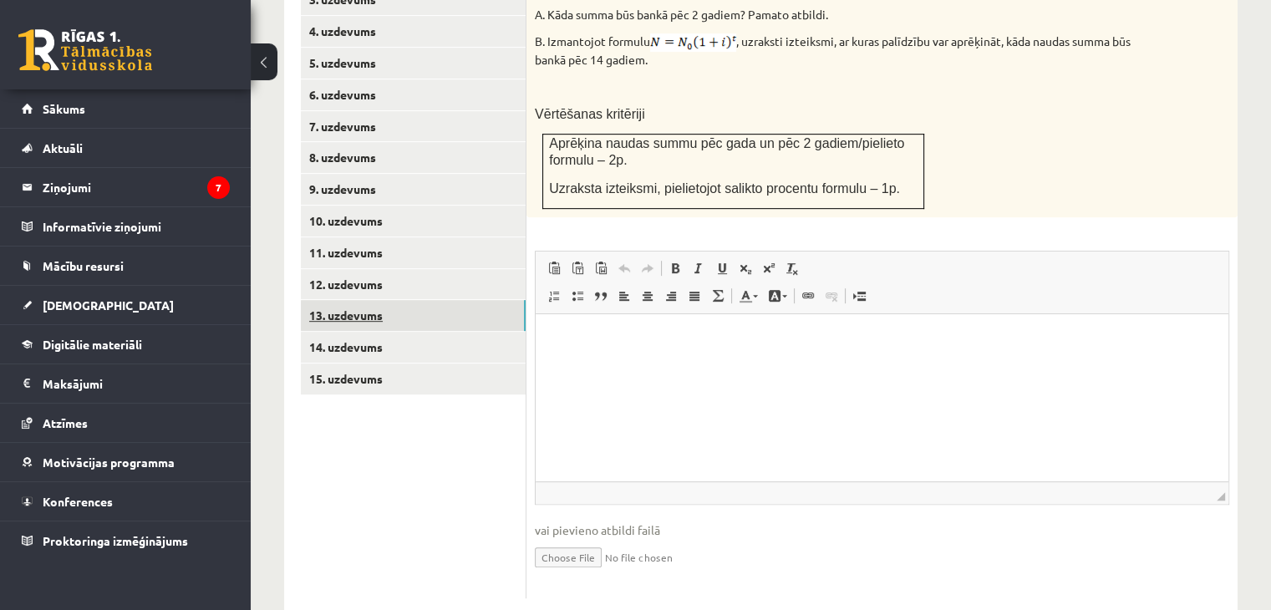
click at [339, 300] on link "13. uzdevums" at bounding box center [413, 315] width 225 height 31
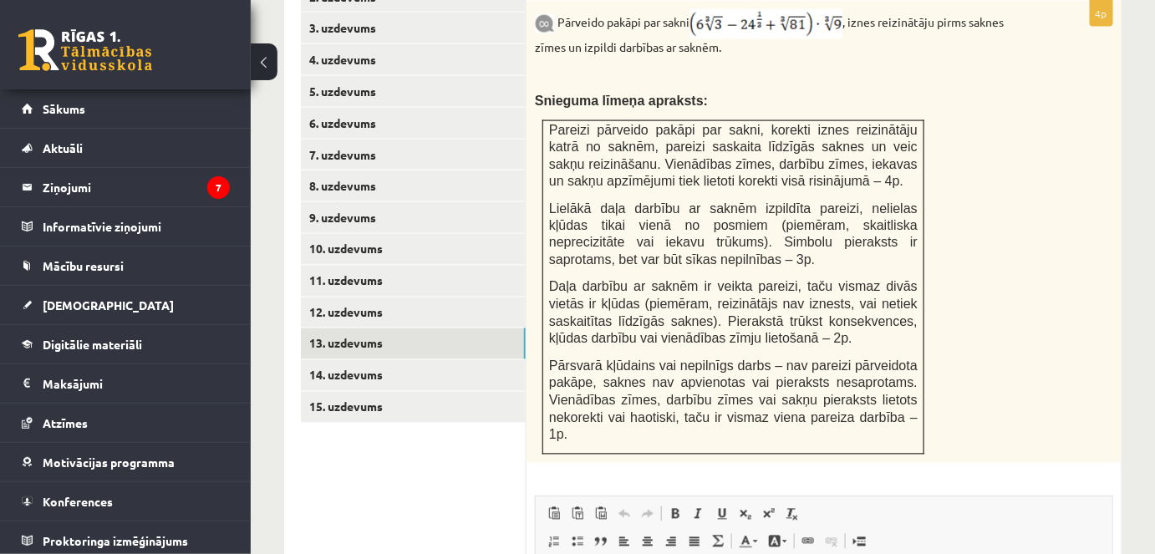
scroll to position [836, 0]
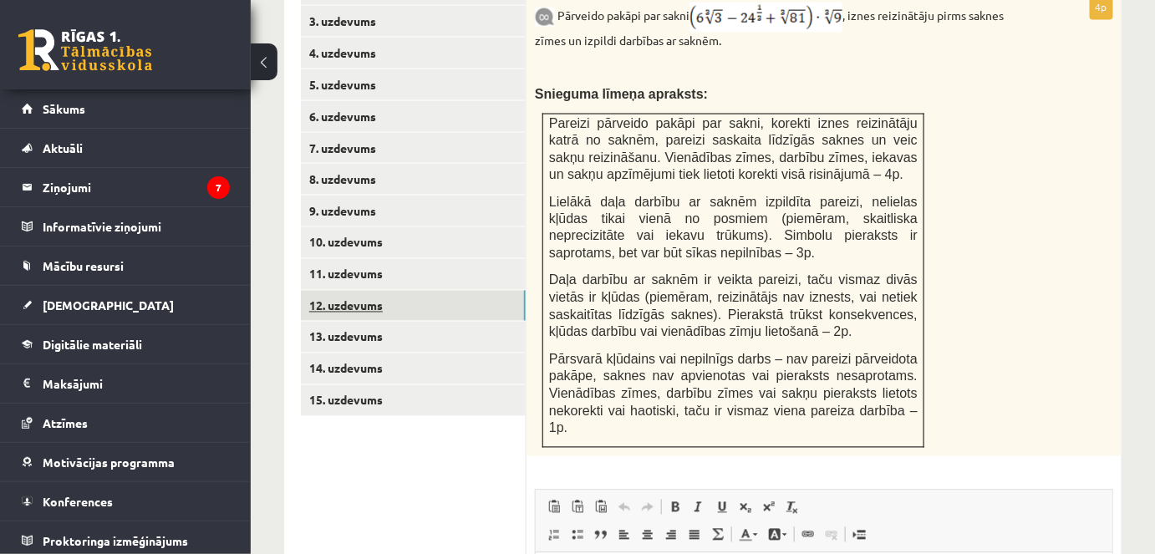
click at [414, 291] on link "12. uzdevums" at bounding box center [413, 306] width 225 height 31
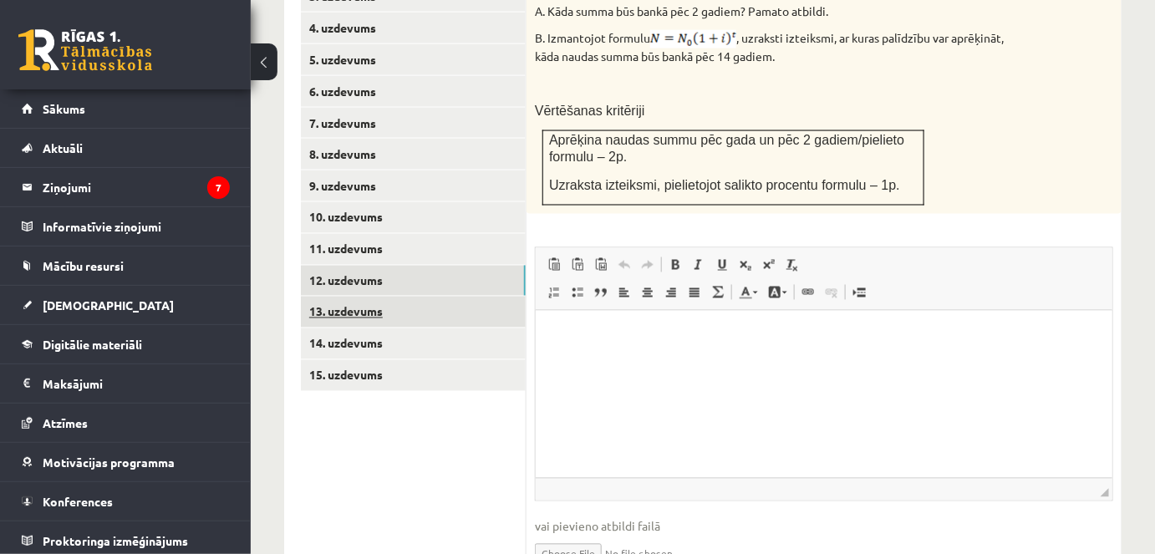
scroll to position [917, 0]
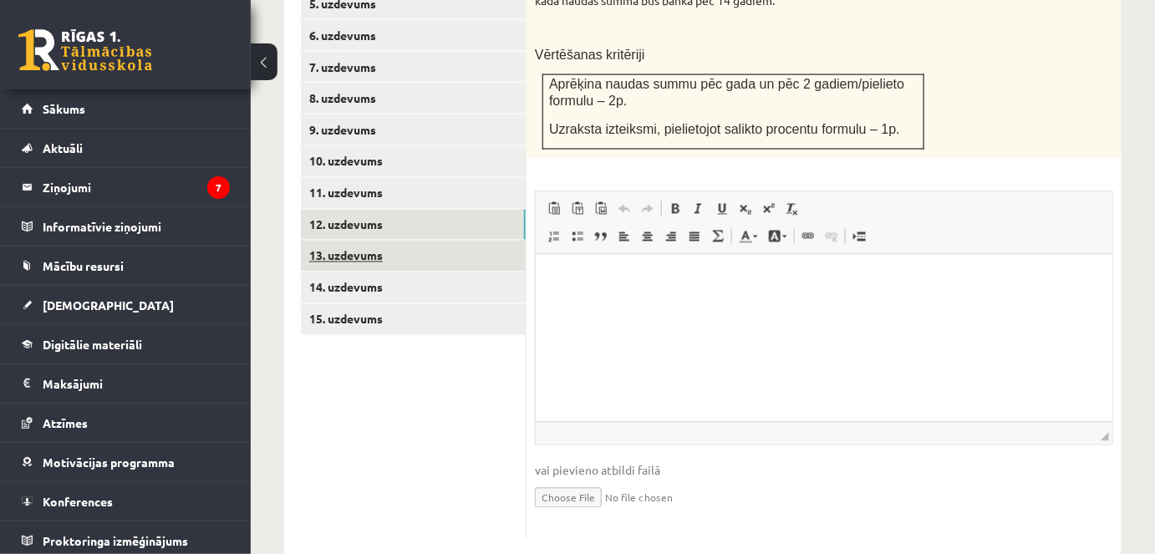
click at [378, 241] on link "13. uzdevums" at bounding box center [413, 256] width 225 height 31
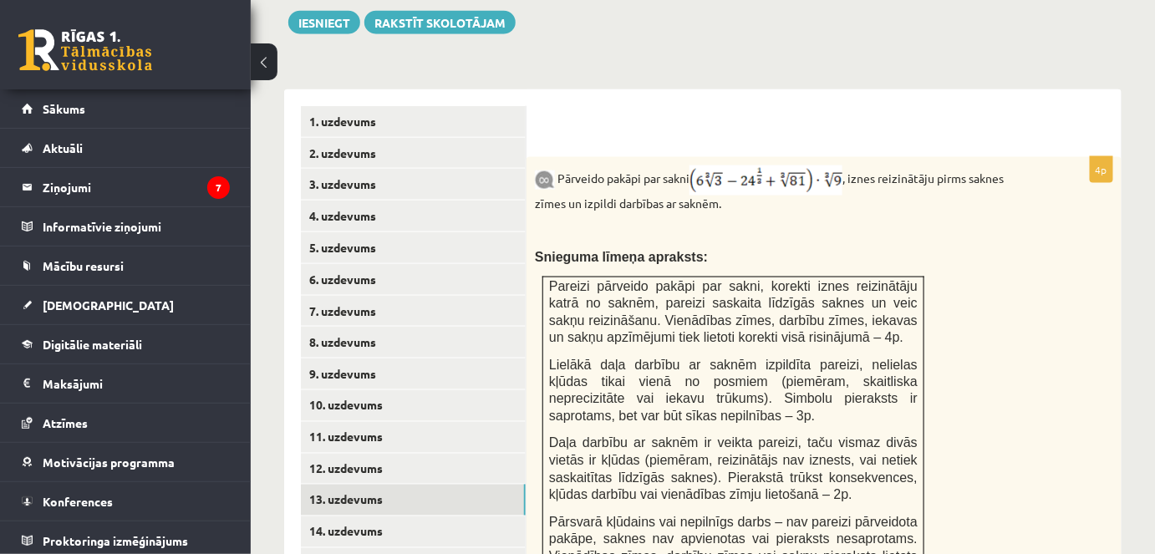
scroll to position [536, 0]
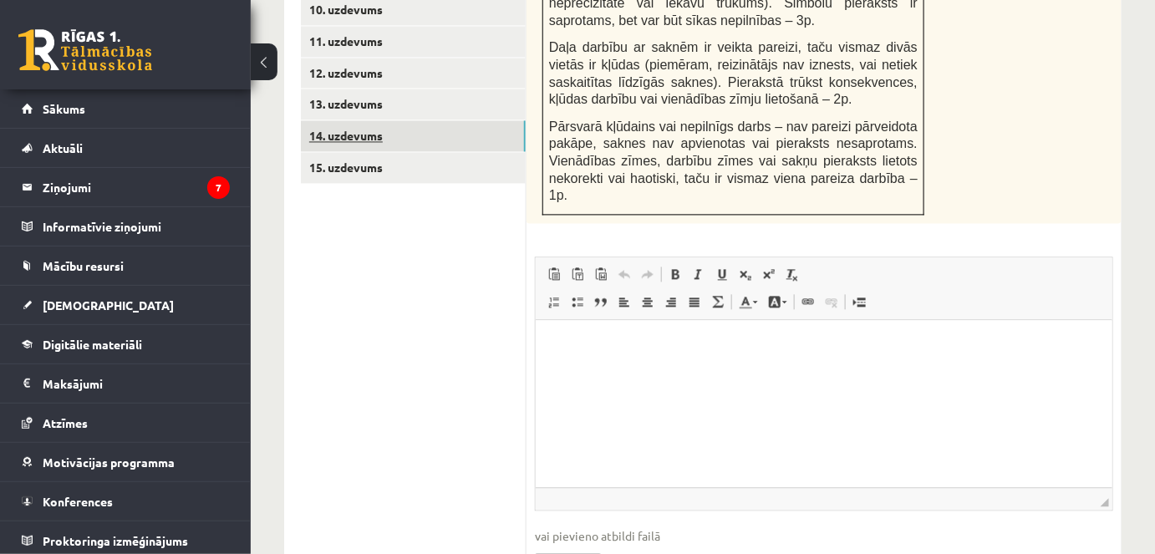
click at [369, 120] on link "14. uzdevums" at bounding box center [413, 135] width 225 height 31
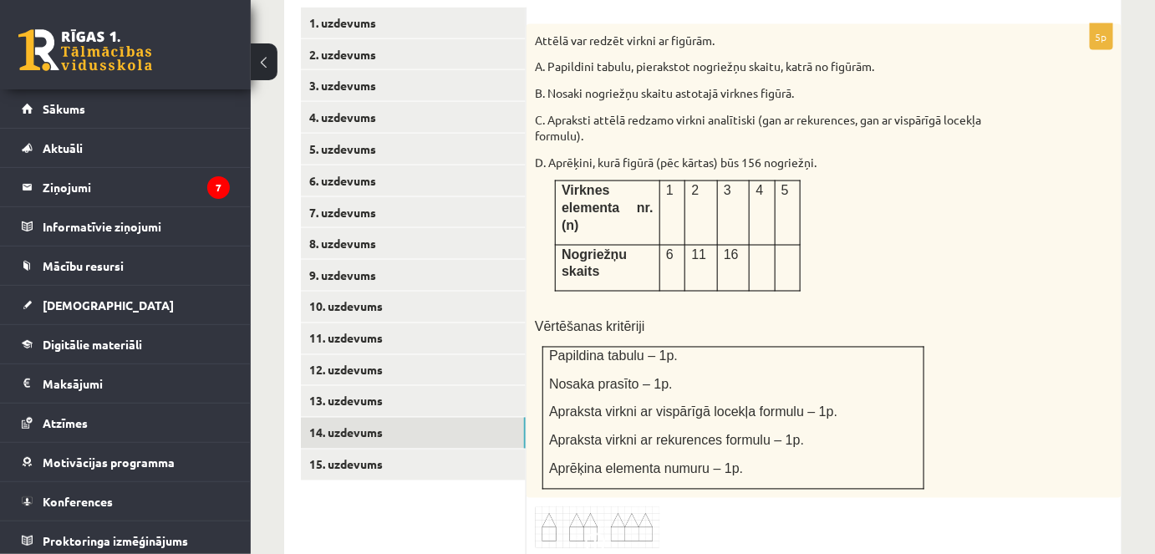
scroll to position [747, 0]
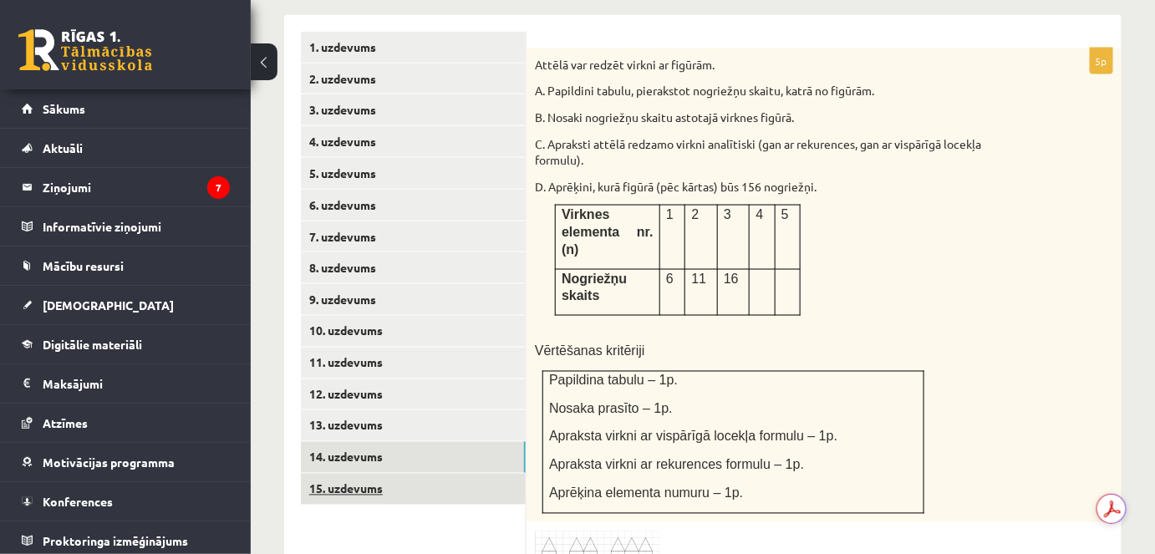
click at [369, 475] on link "15. uzdevums" at bounding box center [413, 489] width 225 height 31
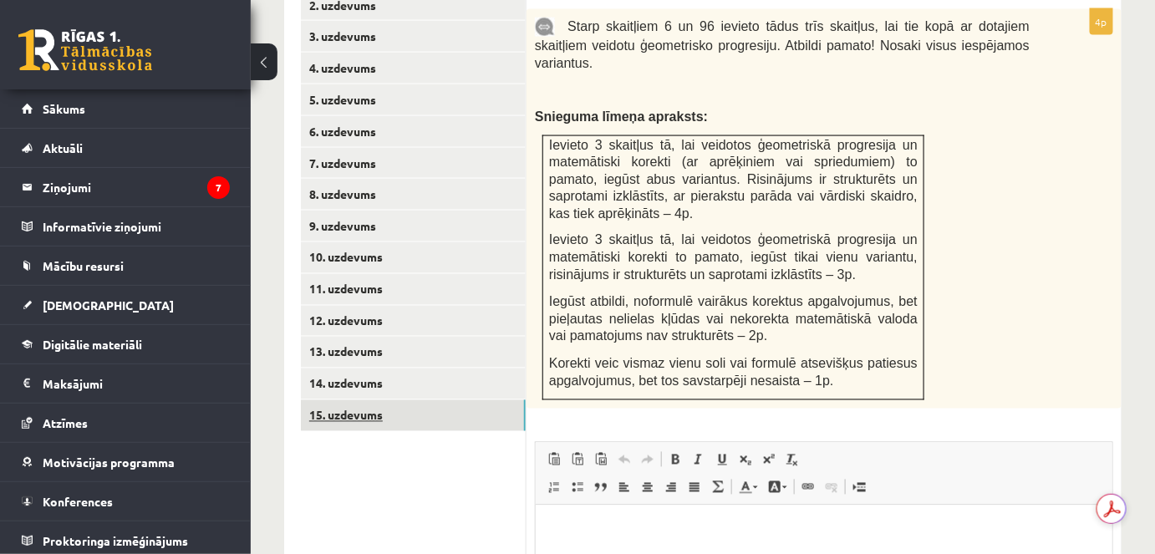
scroll to position [823, 0]
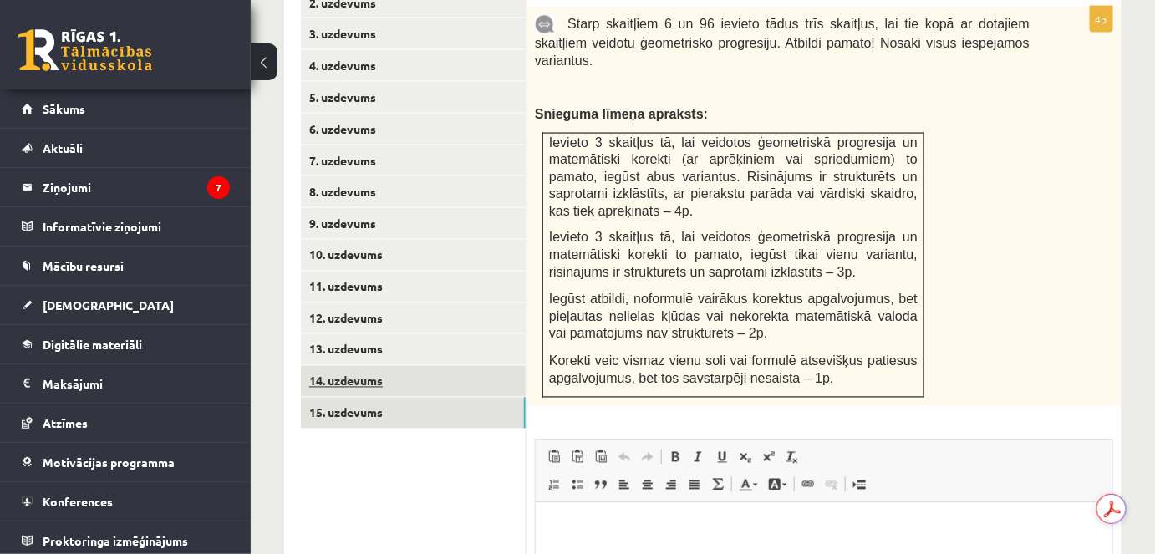
click at [349, 367] on link "14. uzdevums" at bounding box center [413, 381] width 225 height 31
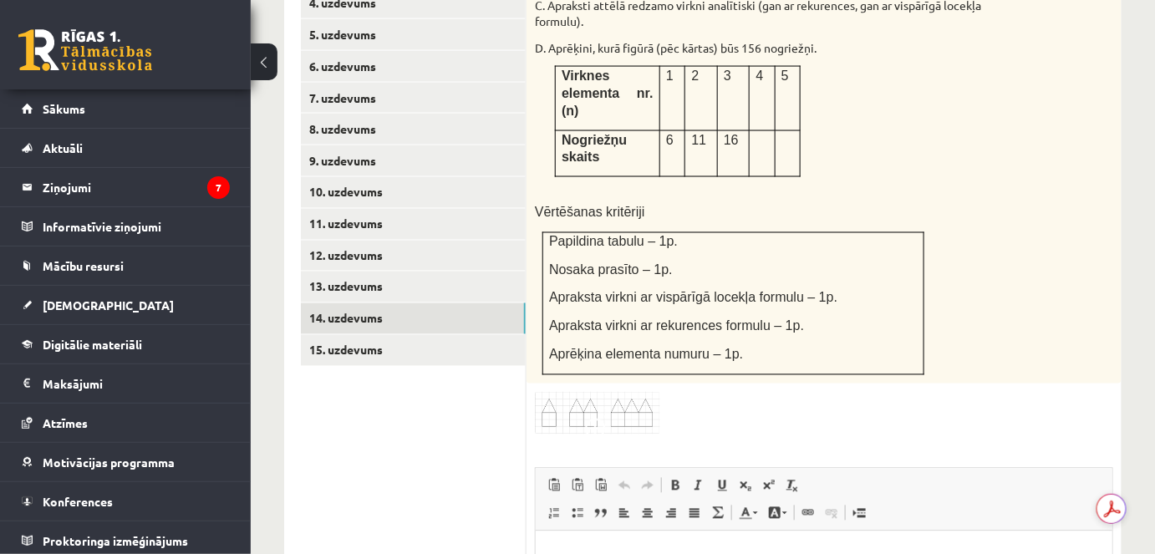
scroll to position [899, 0]
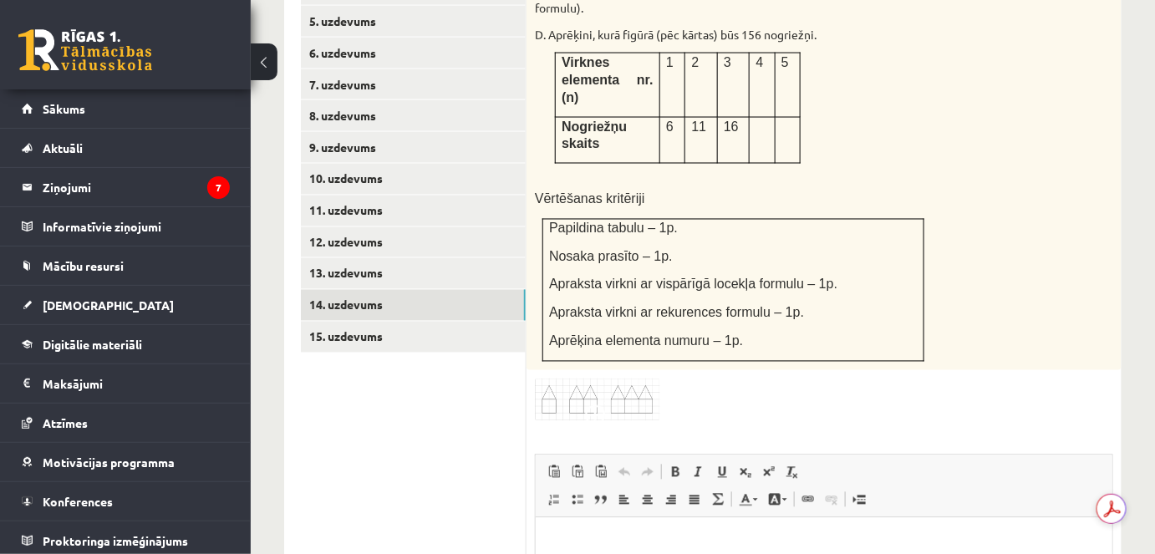
click at [657, 379] on img at bounding box center [597, 400] width 125 height 43
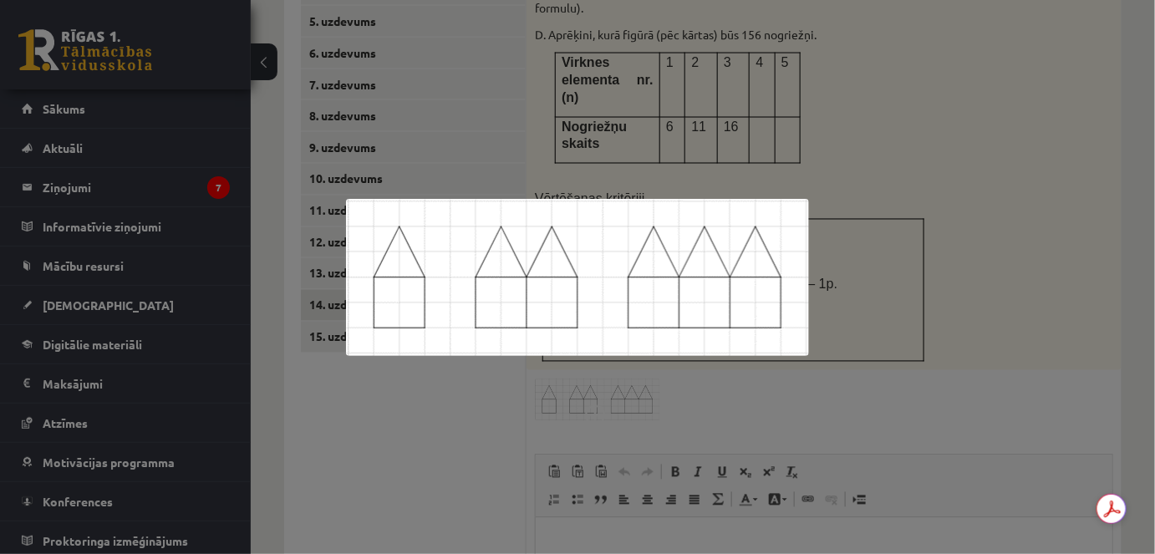
click at [702, 397] on div at bounding box center [577, 277] width 1155 height 554
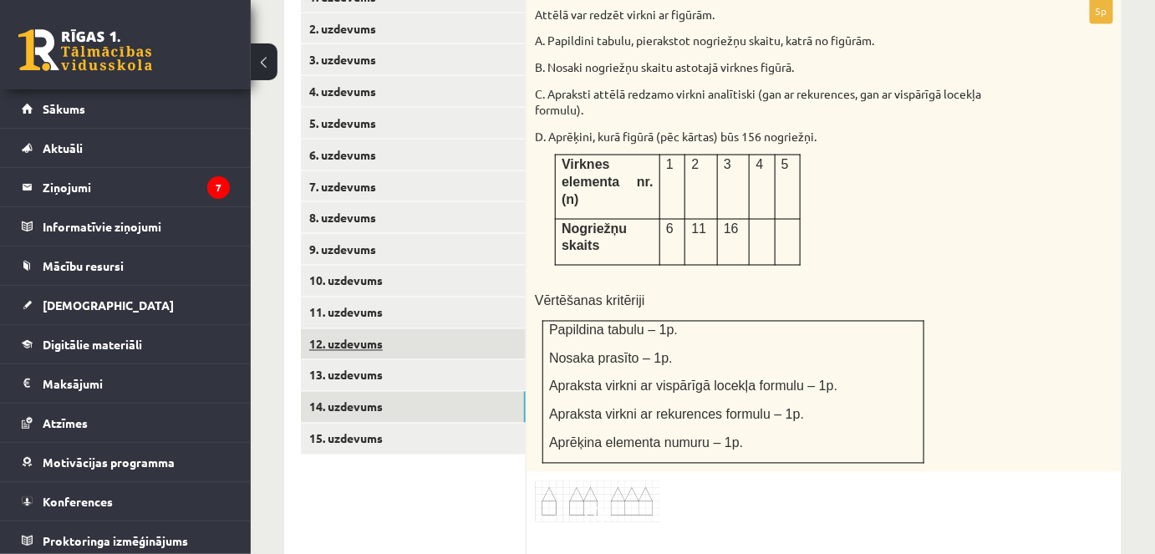
scroll to position [823, 0]
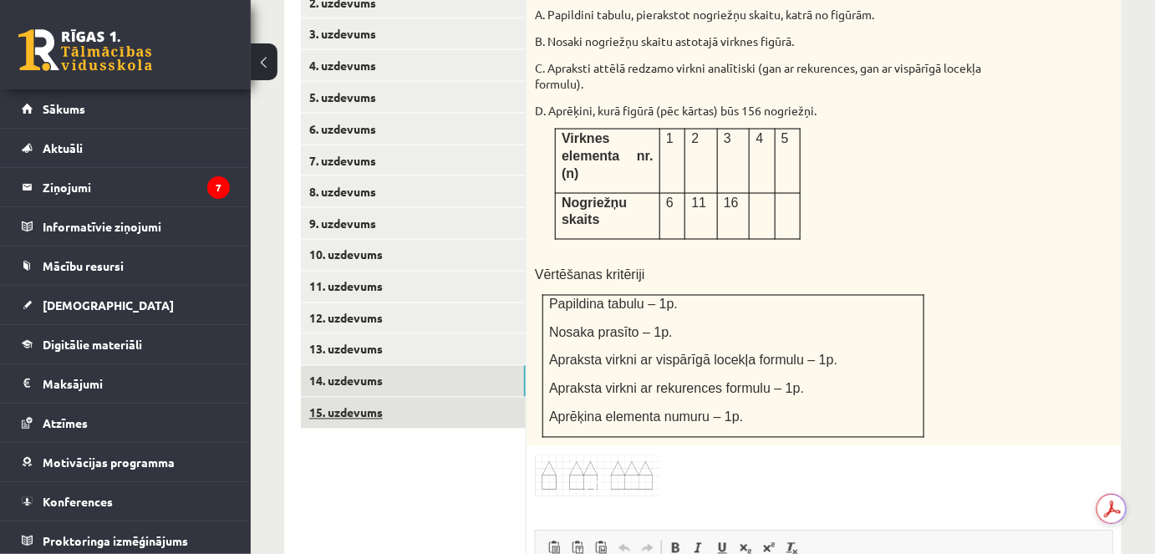
click at [400, 398] on link "15. uzdevums" at bounding box center [413, 413] width 225 height 31
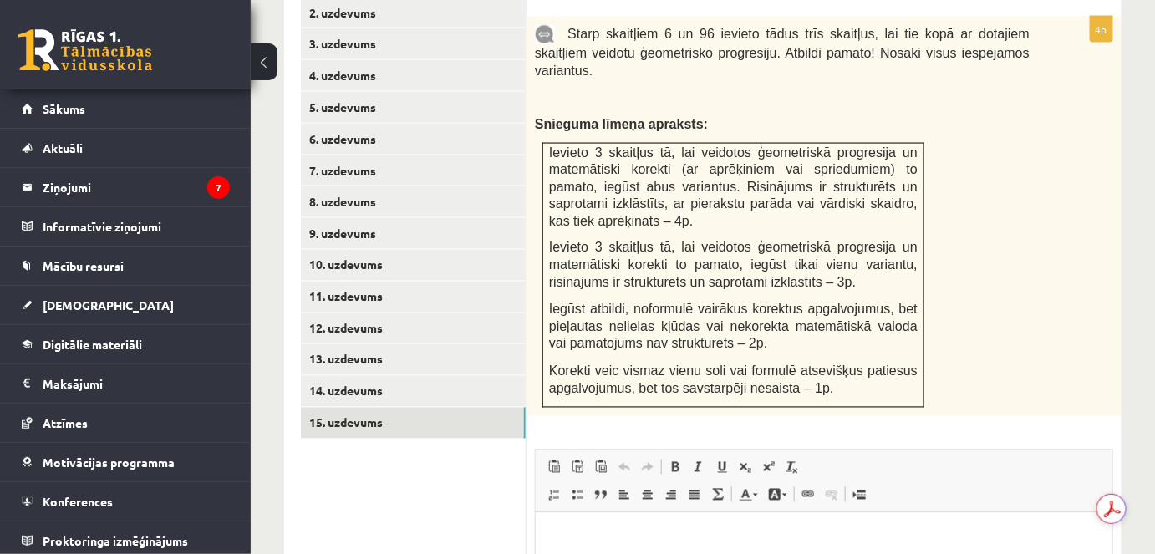
scroll to position [747, 0]
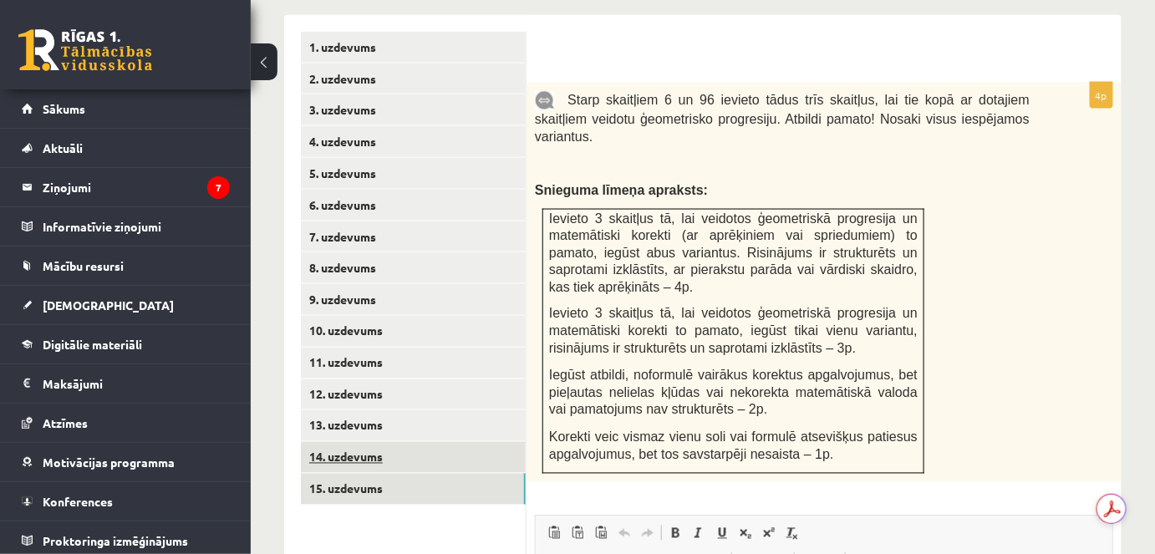
click at [338, 442] on link "14. uzdevums" at bounding box center [413, 457] width 225 height 31
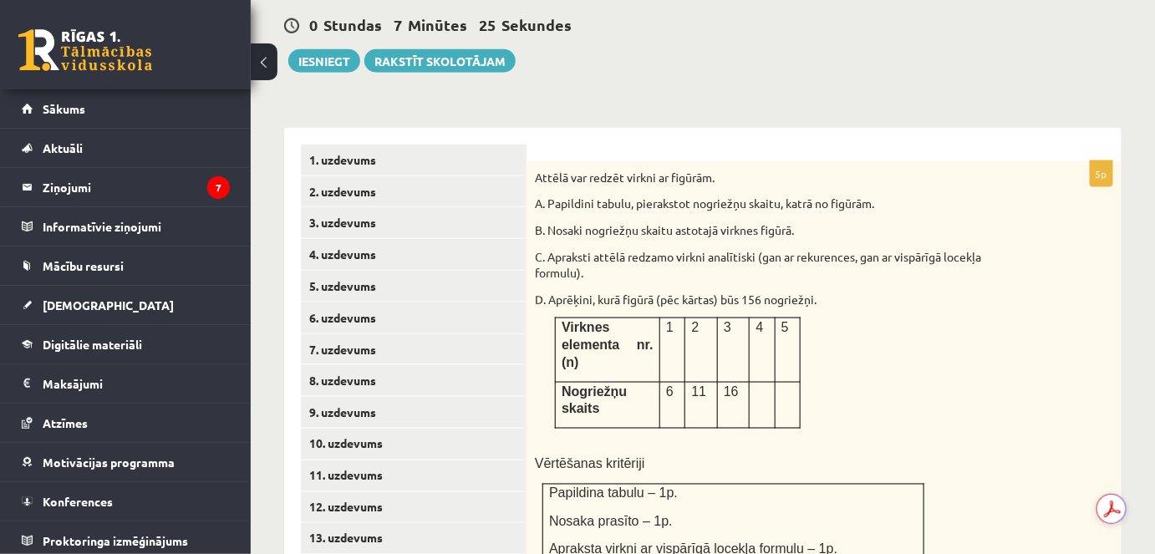
scroll to position [671, 0]
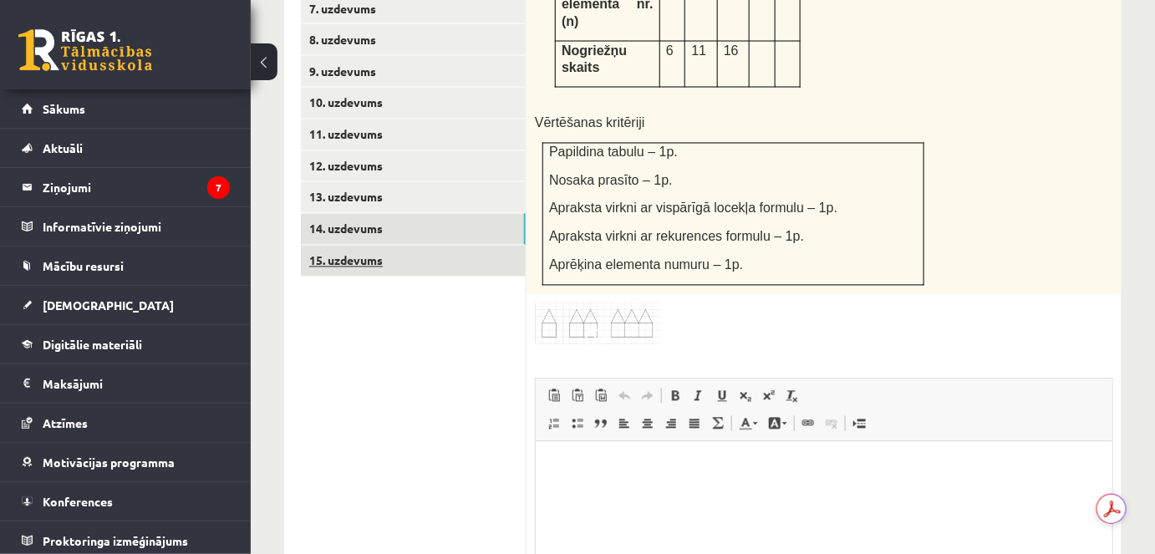
click at [348, 247] on link "15. uzdevums" at bounding box center [413, 261] width 225 height 31
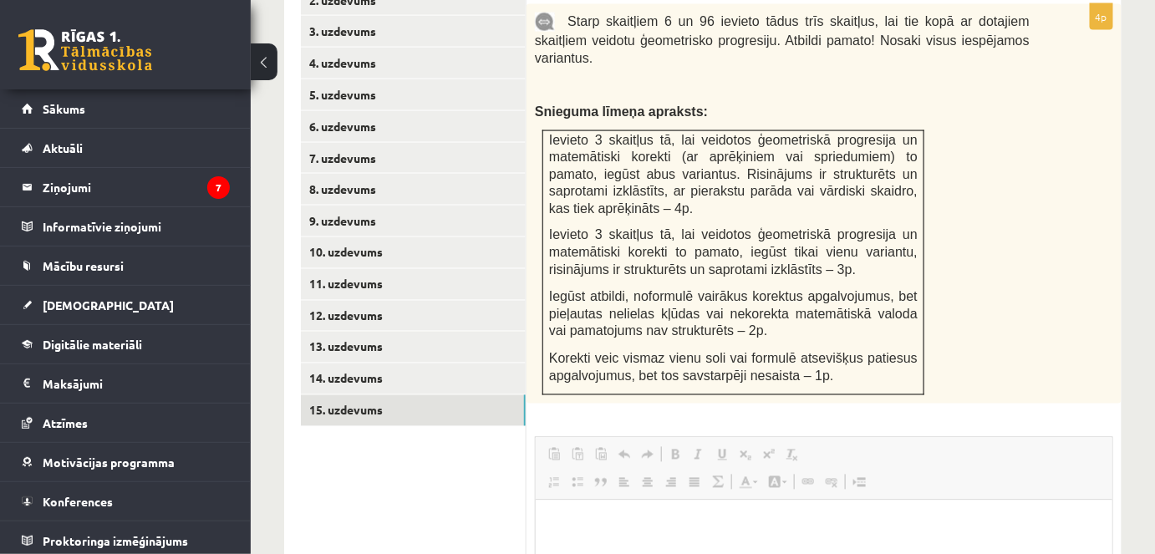
scroll to position [0, 0]
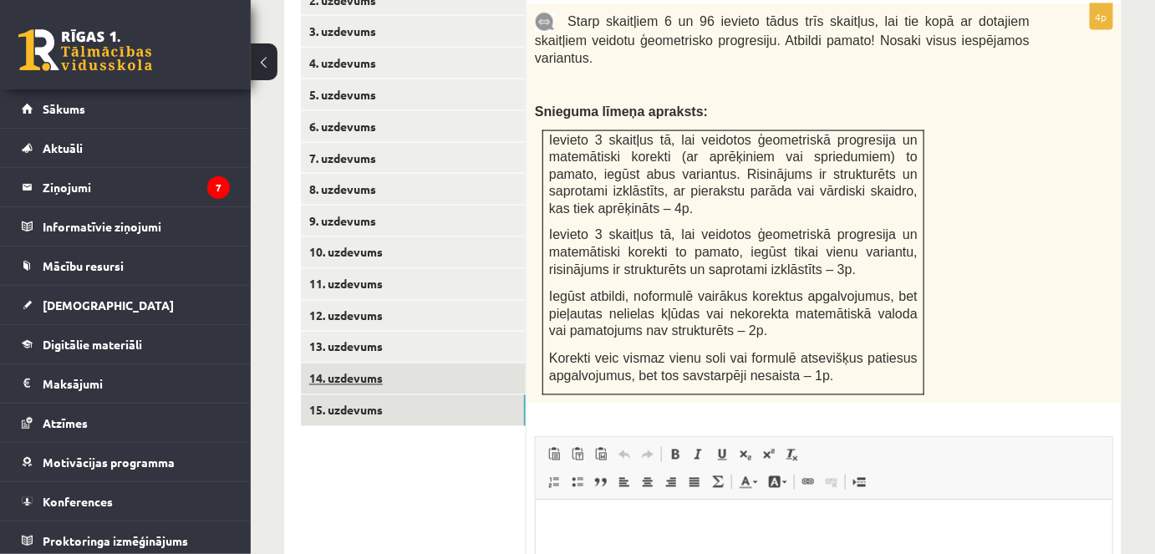
click at [343, 368] on link "14. uzdevums" at bounding box center [413, 379] width 225 height 31
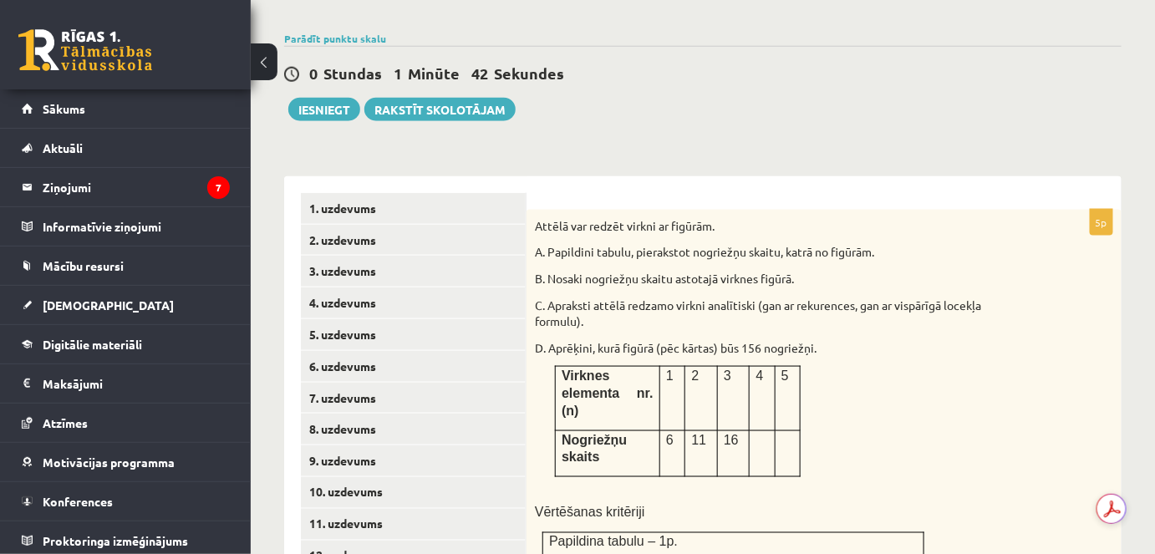
scroll to position [671, 0]
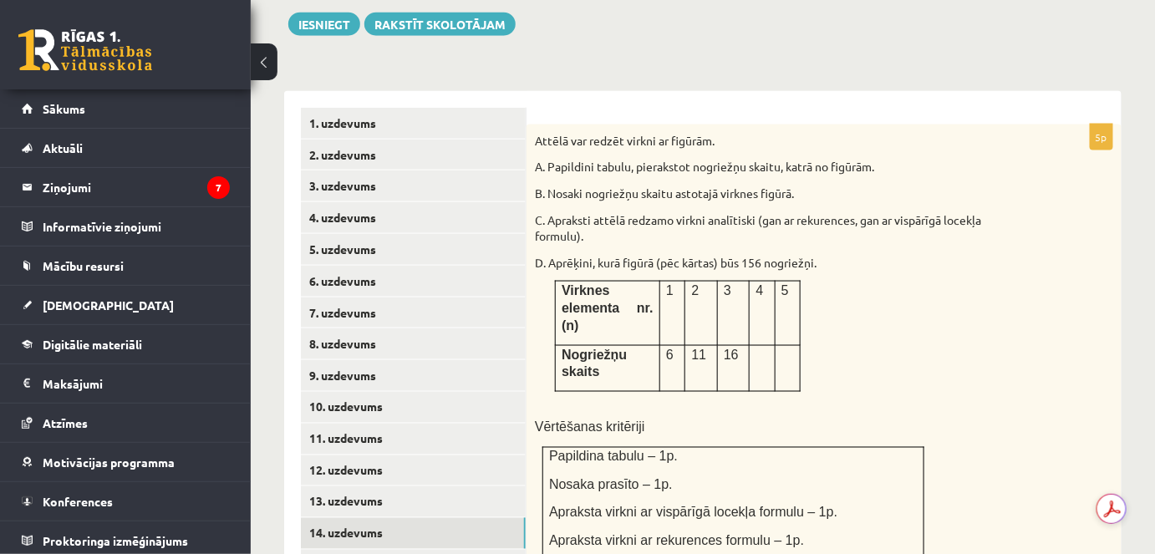
click at [770, 392] on p at bounding box center [782, 400] width 495 height 17
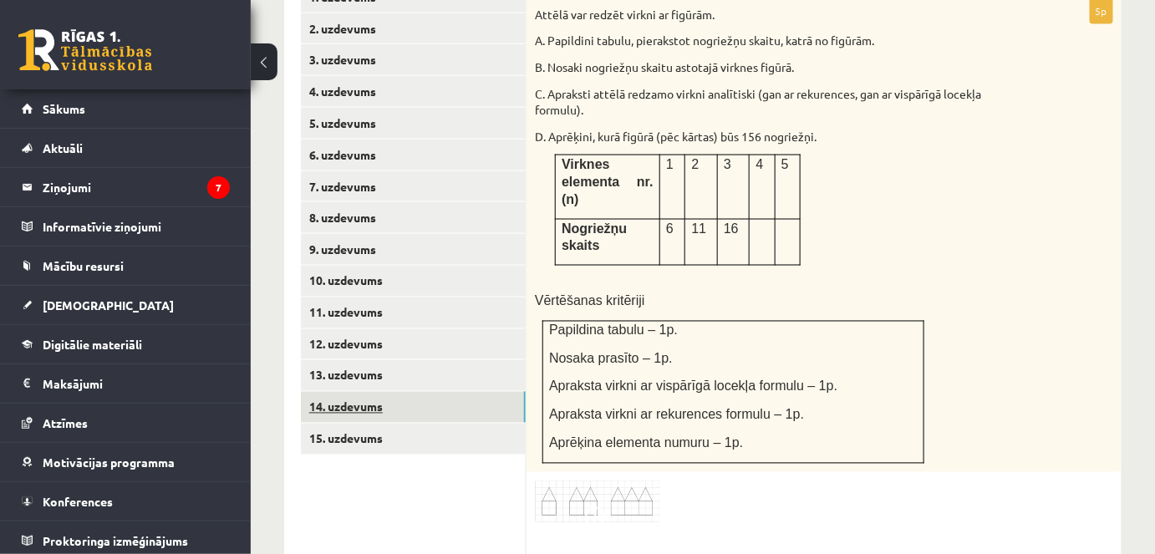
scroll to position [823, 0]
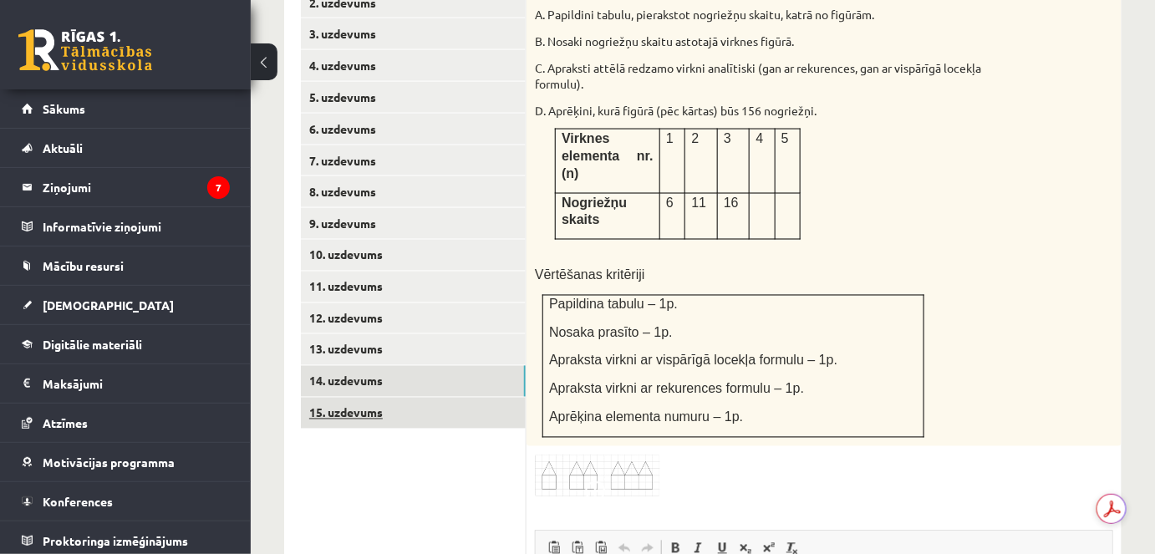
click at [379, 398] on link "15. uzdevums" at bounding box center [413, 413] width 225 height 31
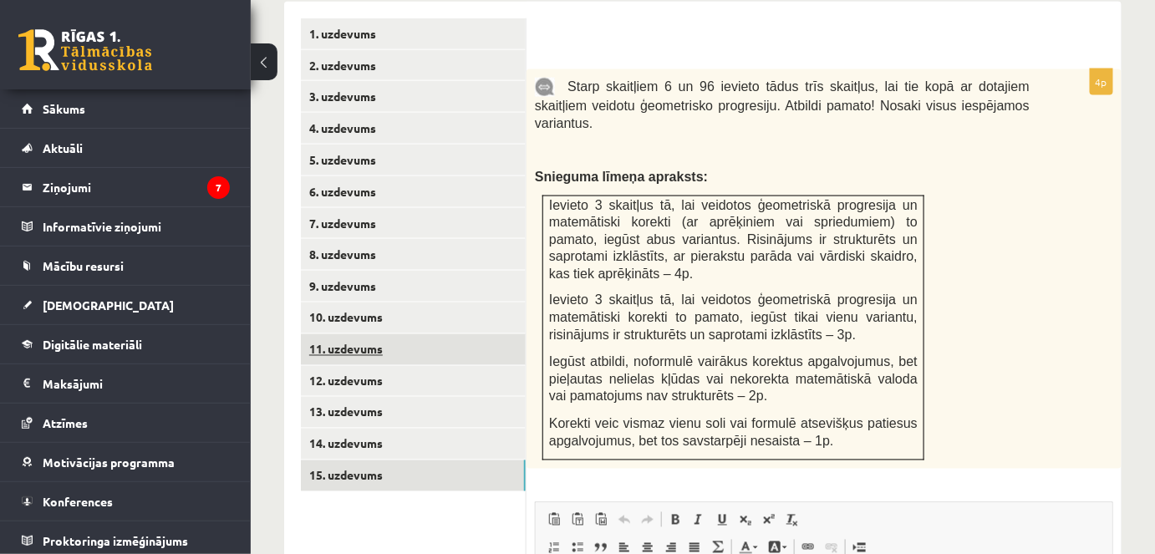
scroll to position [764, 0]
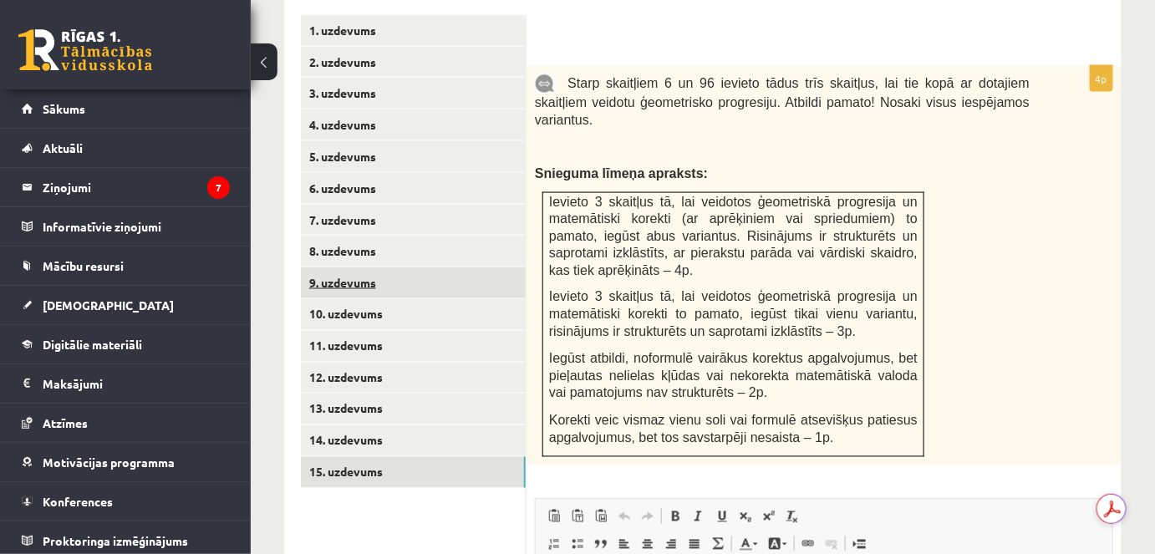
click at [344, 267] on link "9. uzdevums" at bounding box center [413, 282] width 225 height 31
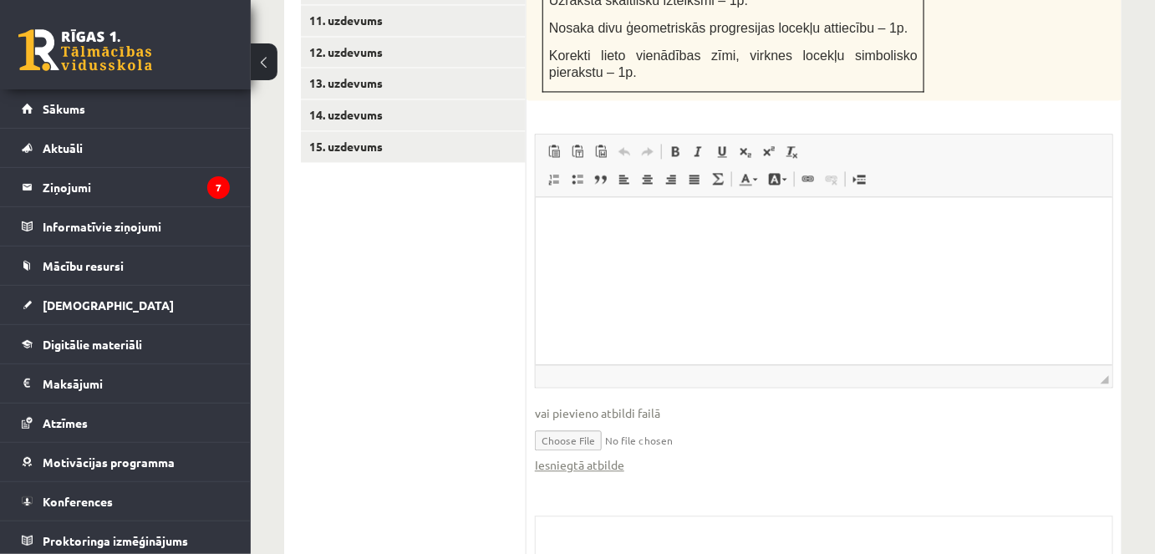
scroll to position [0, 0]
click at [582, 422] on input "file" at bounding box center [824, 439] width 578 height 34
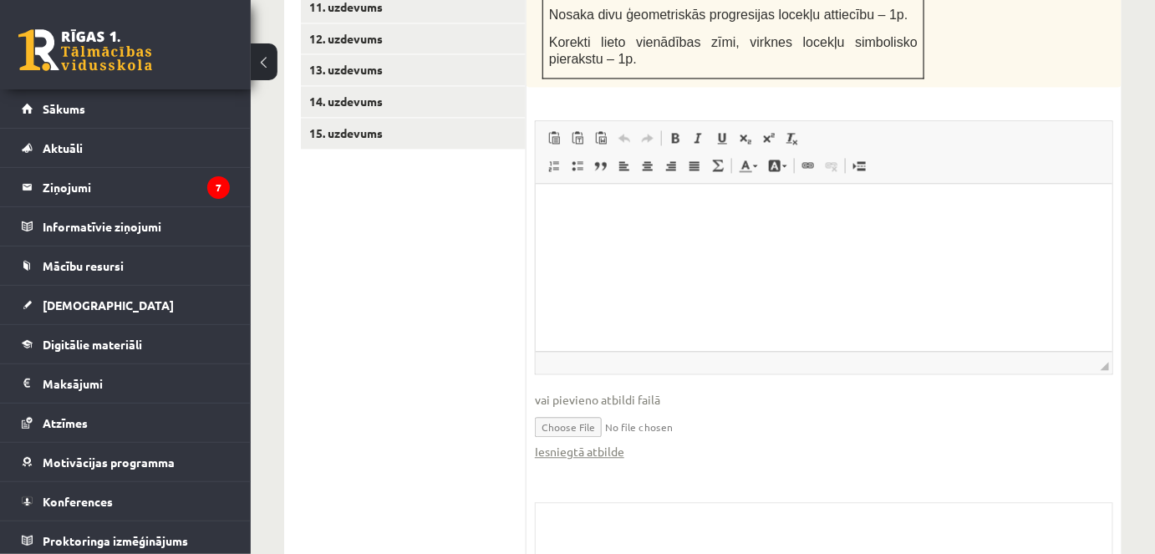
scroll to position [1179, 0]
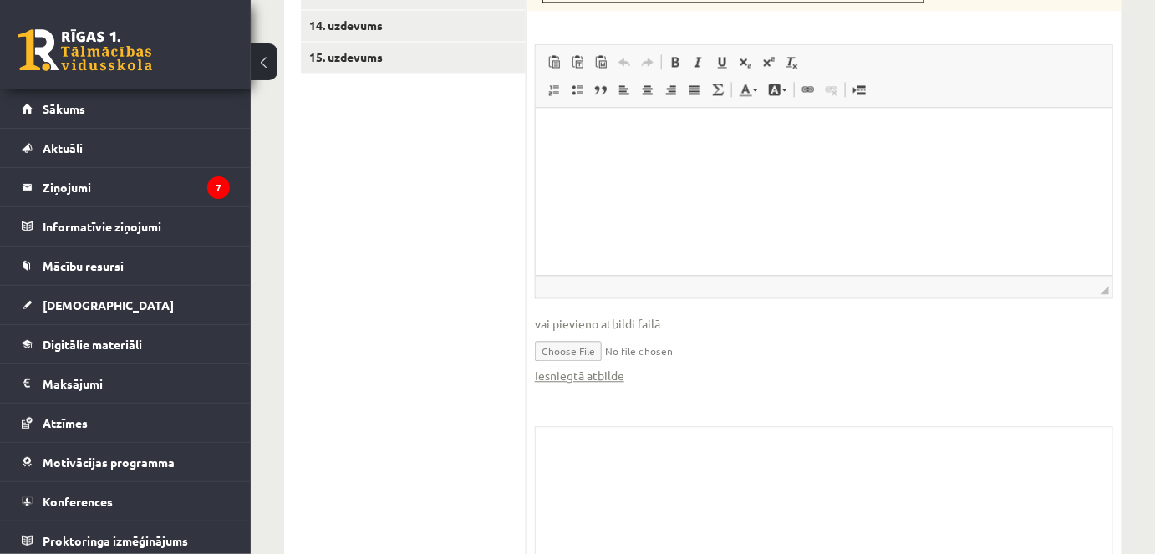
click at [587, 333] on input "file" at bounding box center [824, 350] width 578 height 34
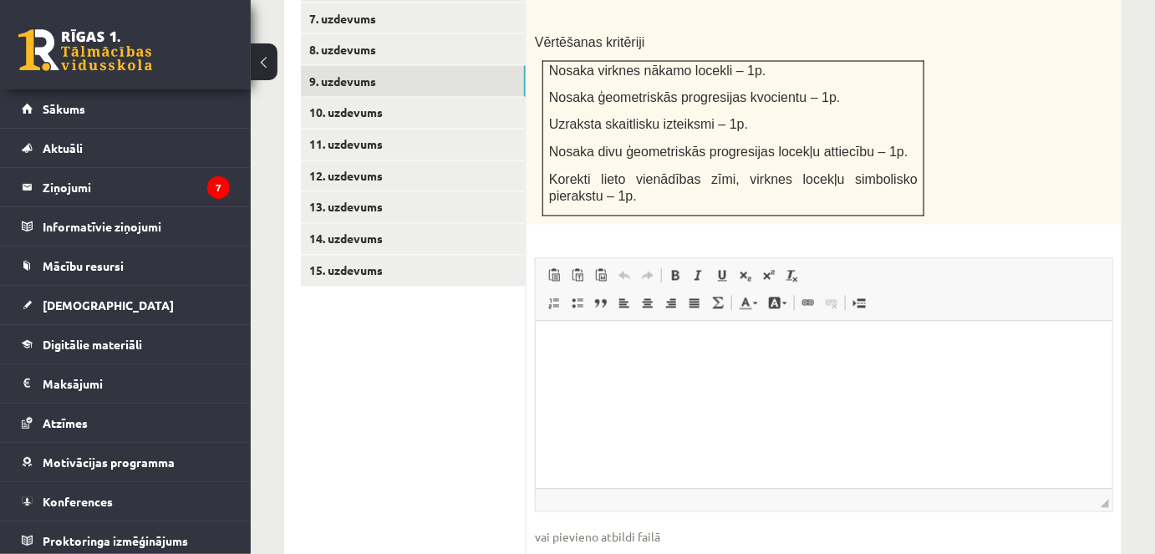
scroll to position [1103, 0]
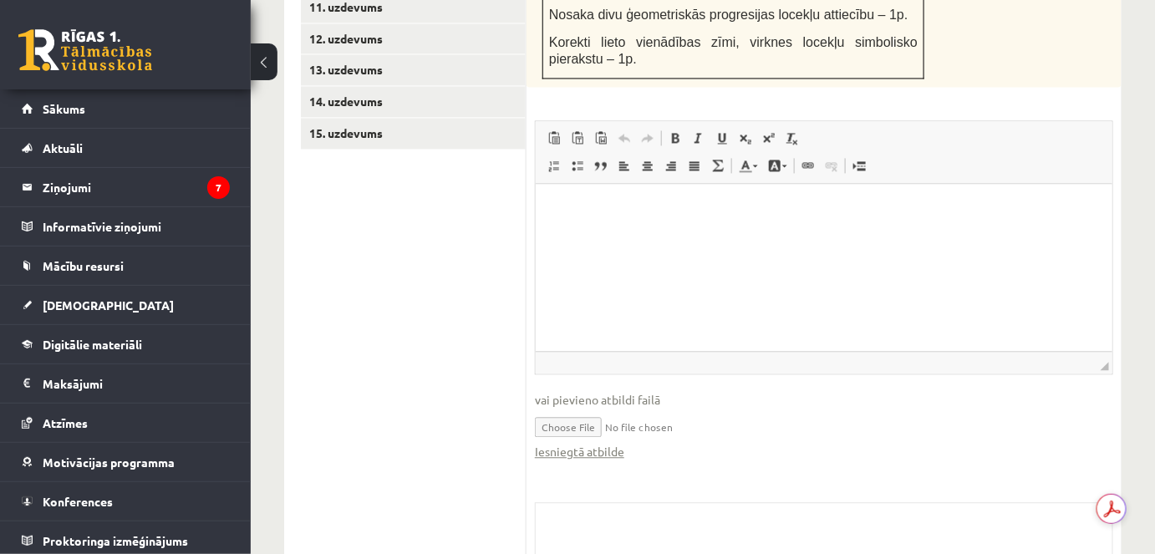
click at [587, 409] on input "file" at bounding box center [824, 426] width 578 height 34
type input "**********"
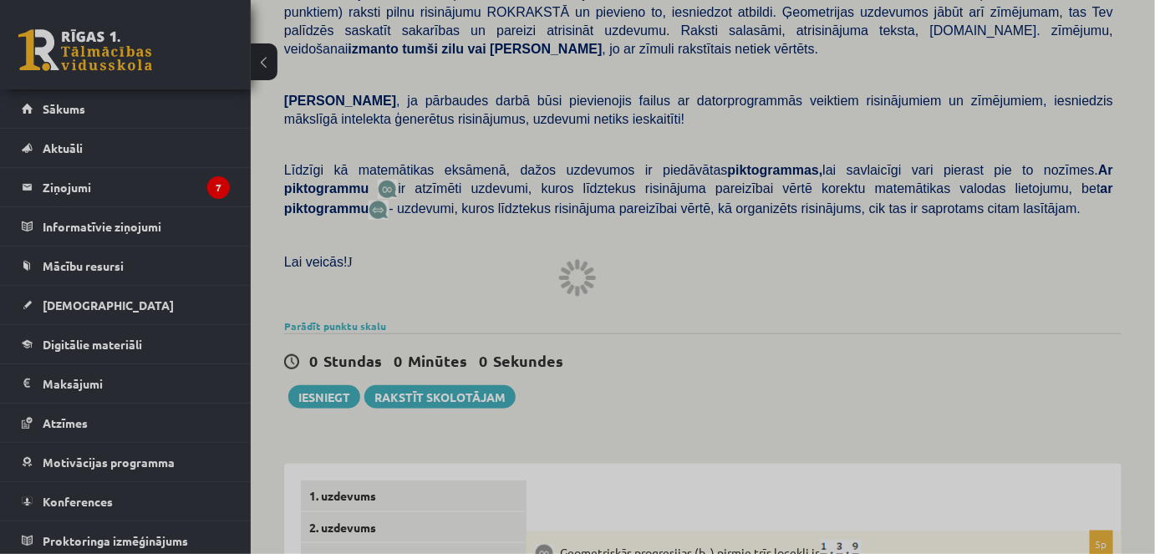
scroll to position [267, 0]
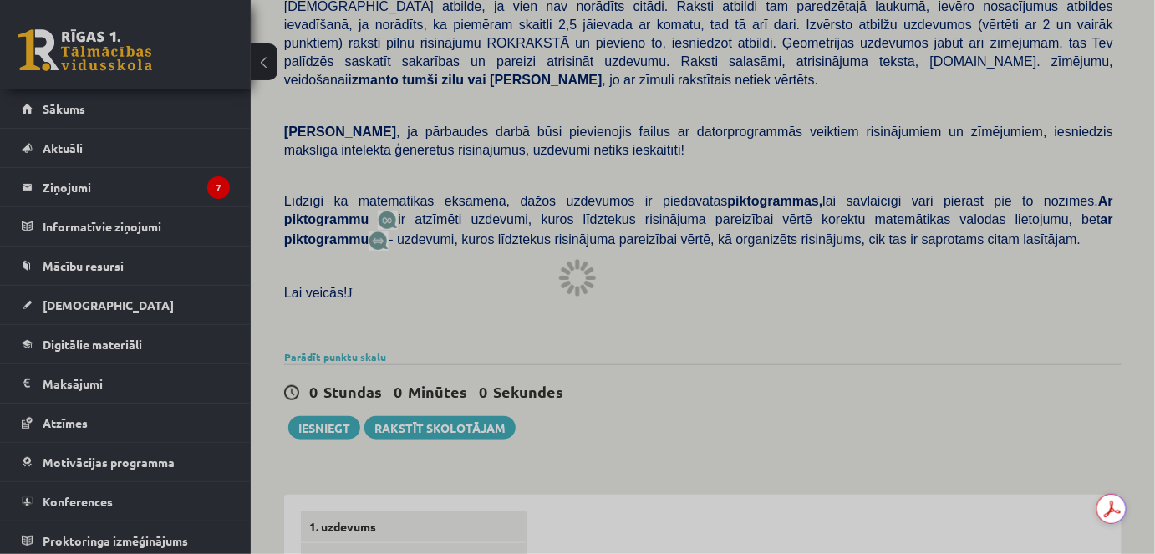
click at [648, 333] on div at bounding box center [577, 277] width 1155 height 554
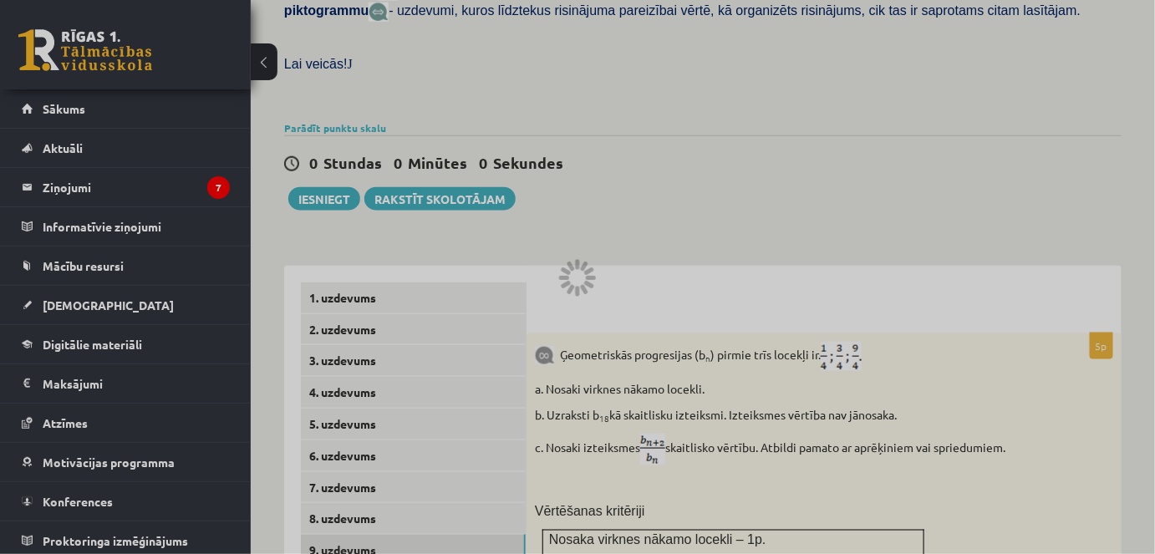
scroll to position [419, 0]
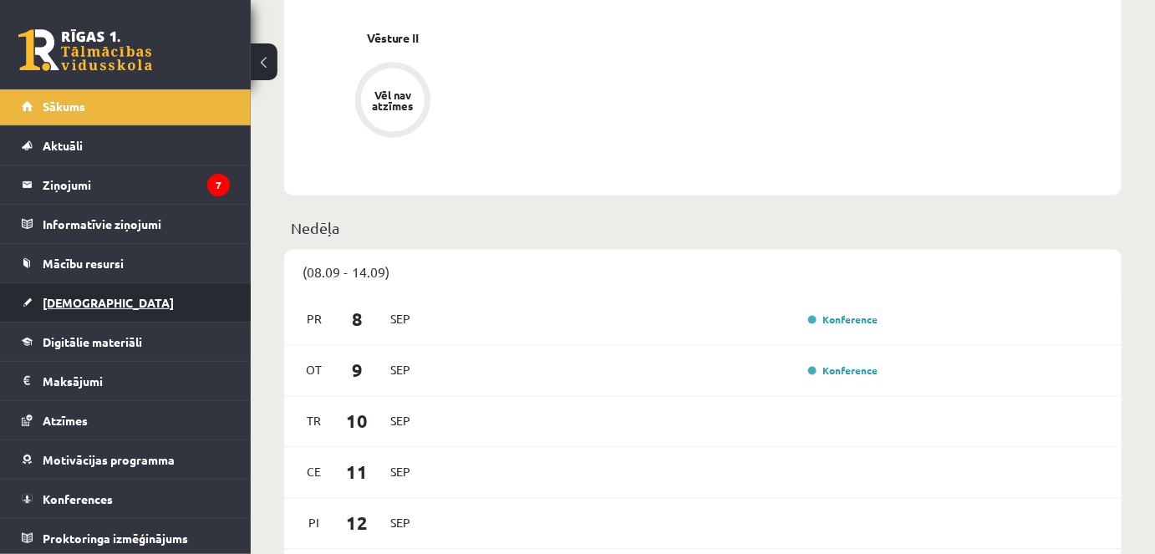
scroll to position [836, 0]
click at [79, 311] on link "[DEMOGRAPHIC_DATA]" at bounding box center [126, 302] width 208 height 38
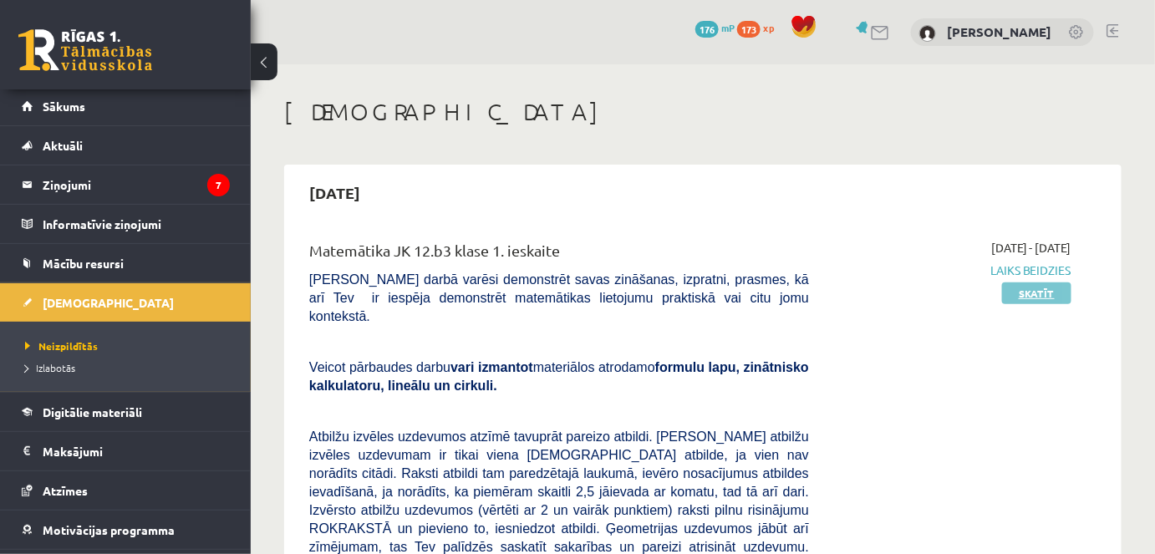
click at [1021, 297] on link "Skatīt" at bounding box center [1036, 293] width 69 height 22
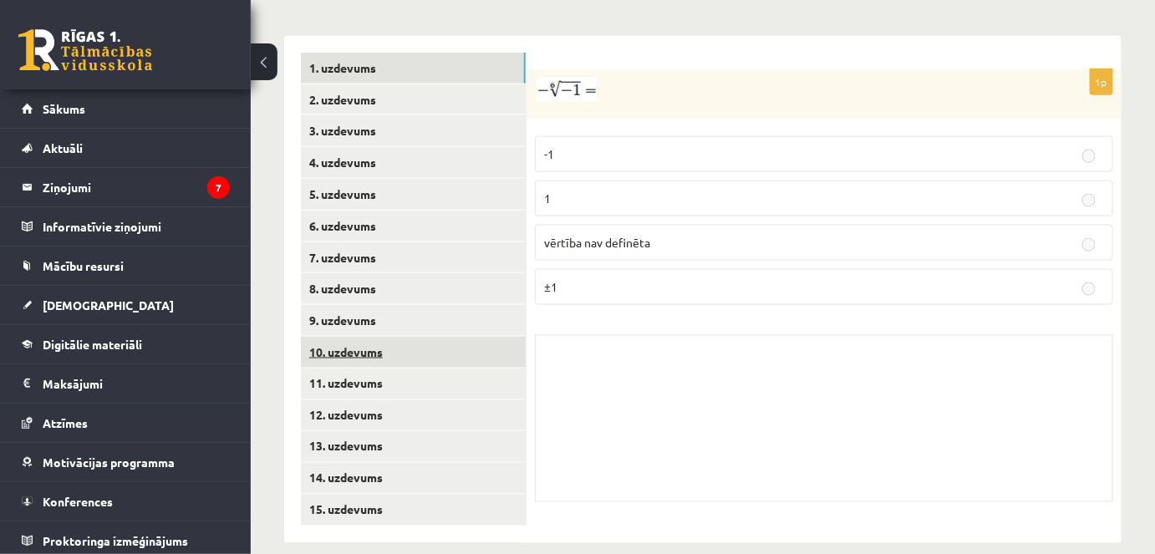
scroll to position [694, 0]
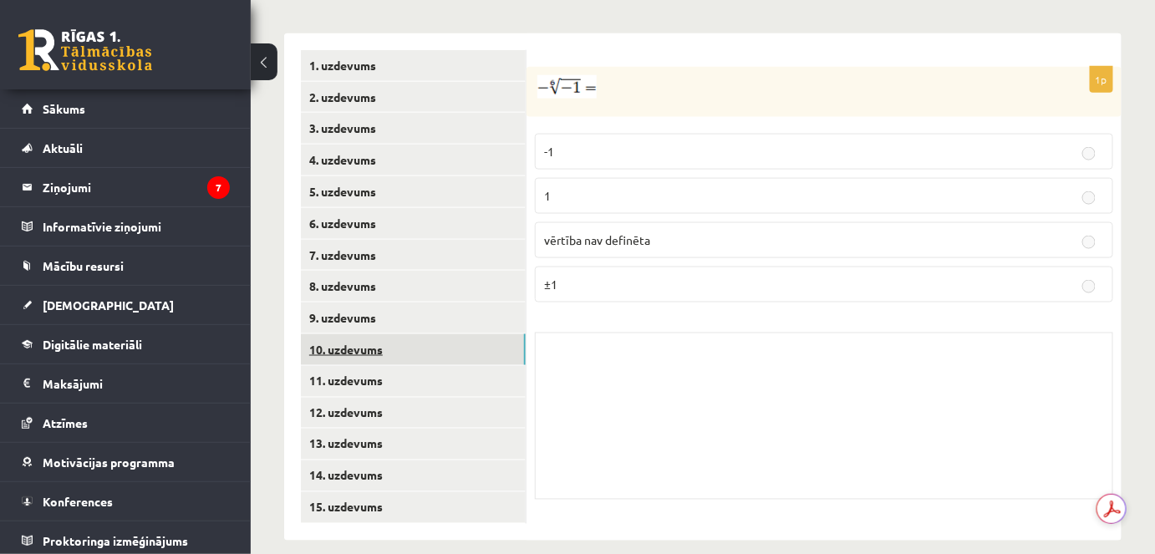
click at [349, 334] on link "10. uzdevums" at bounding box center [413, 349] width 225 height 31
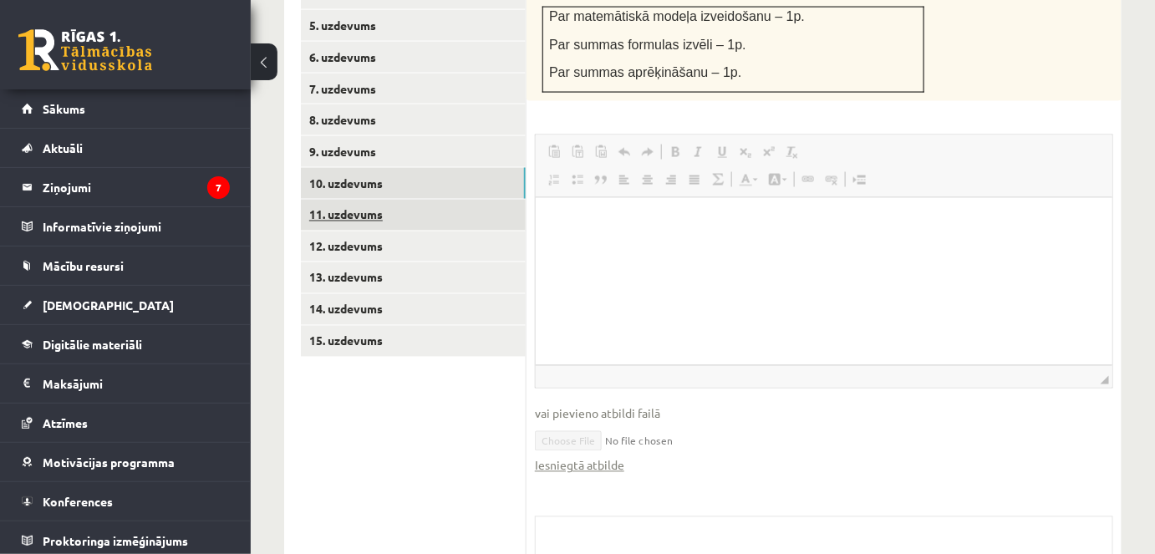
scroll to position [0, 0]
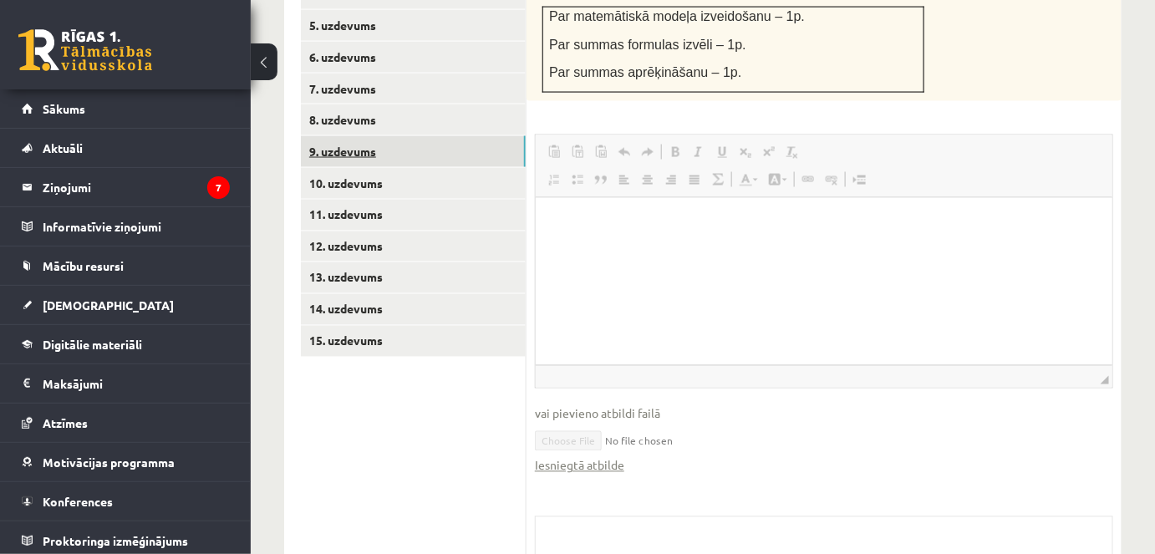
click at [358, 139] on link "9. uzdevums" at bounding box center [413, 151] width 225 height 31
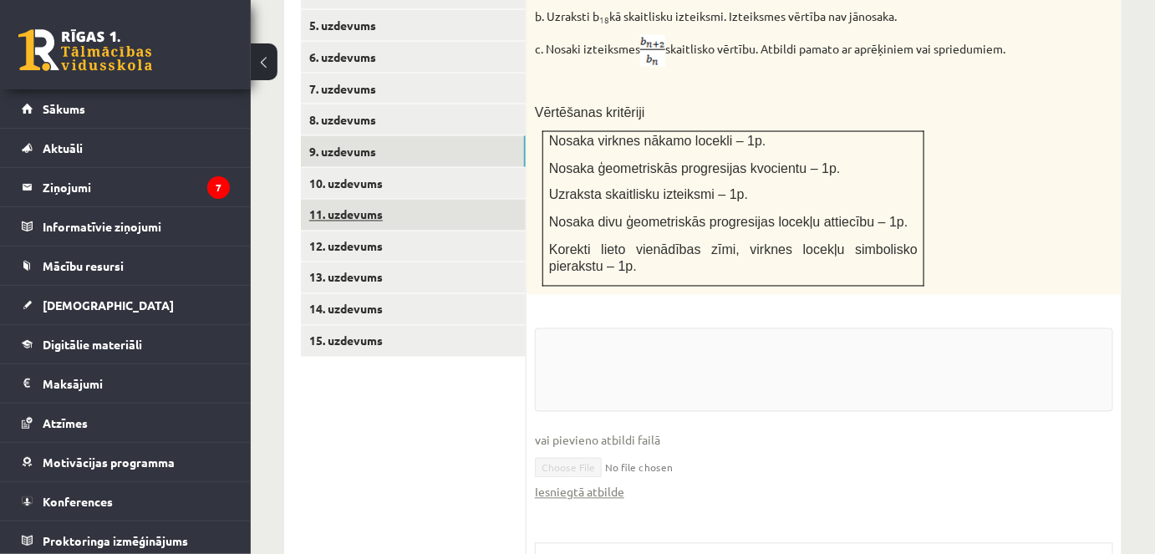
click at [361, 200] on link "11. uzdevums" at bounding box center [413, 215] width 225 height 31
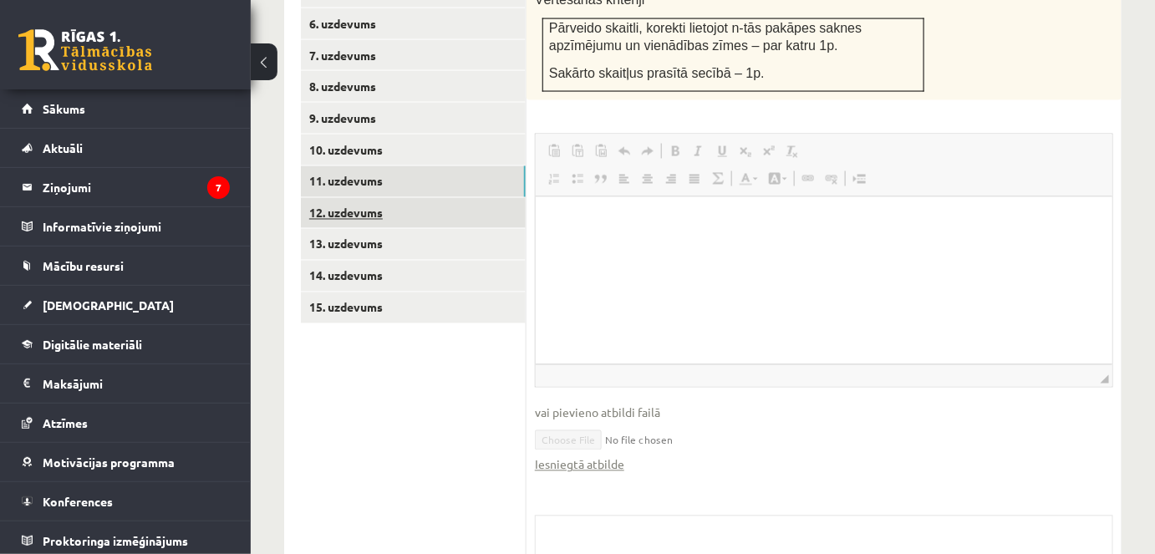
click at [363, 198] on link "12. uzdevums" at bounding box center [413, 213] width 225 height 31
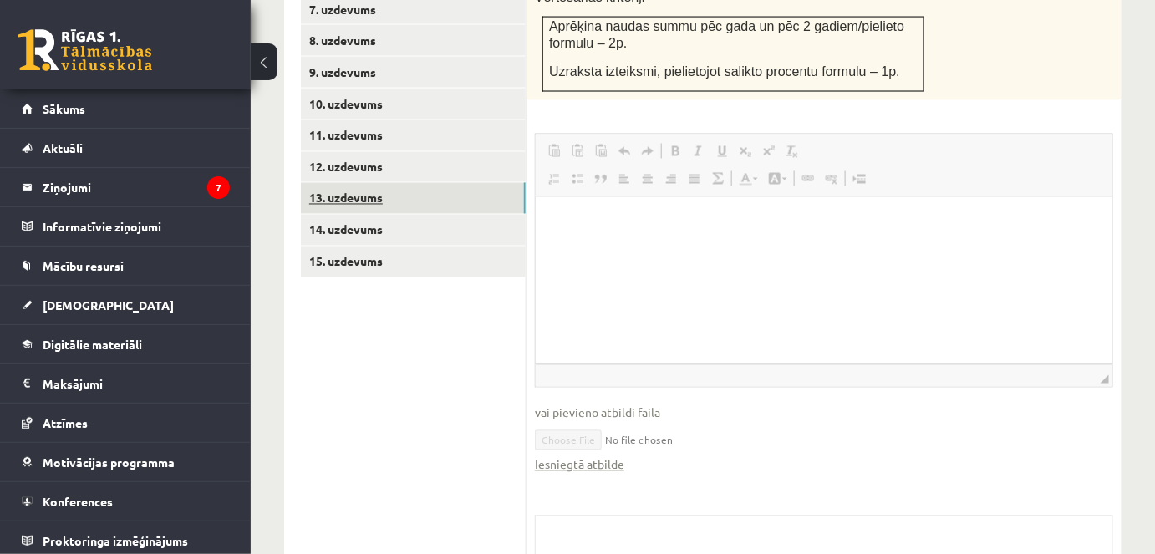
click at [325, 187] on link "13. uzdevums" at bounding box center [413, 198] width 225 height 31
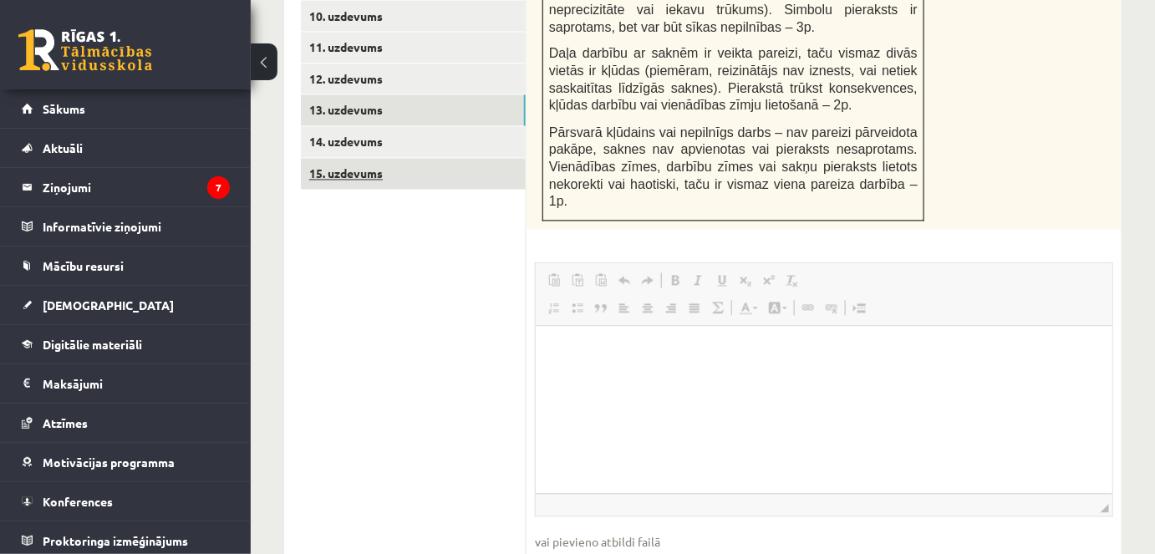
scroll to position [969, 0]
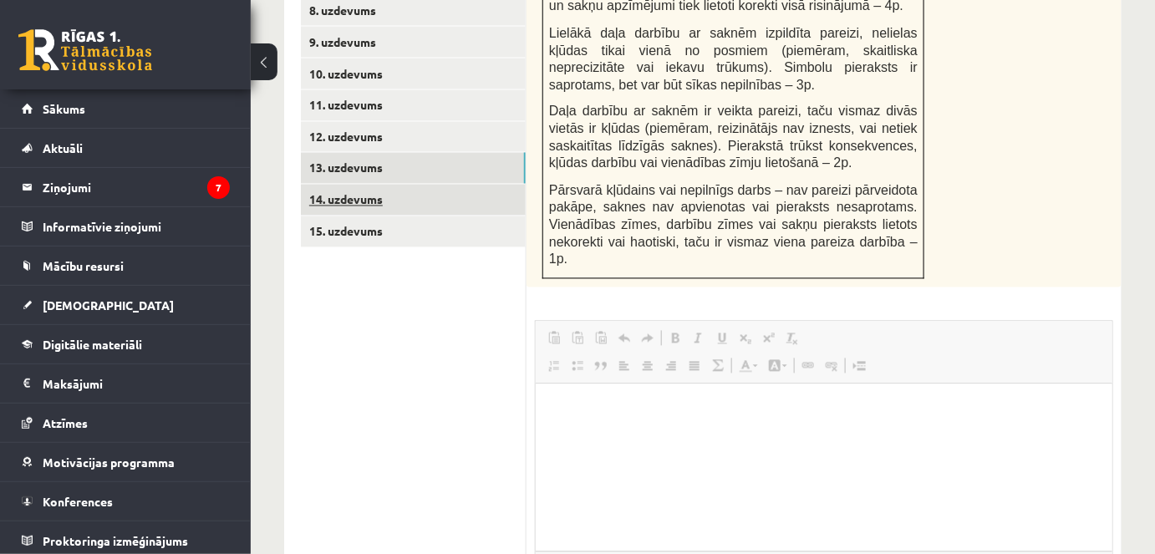
click at [419, 185] on link "14. uzdevums" at bounding box center [413, 200] width 225 height 31
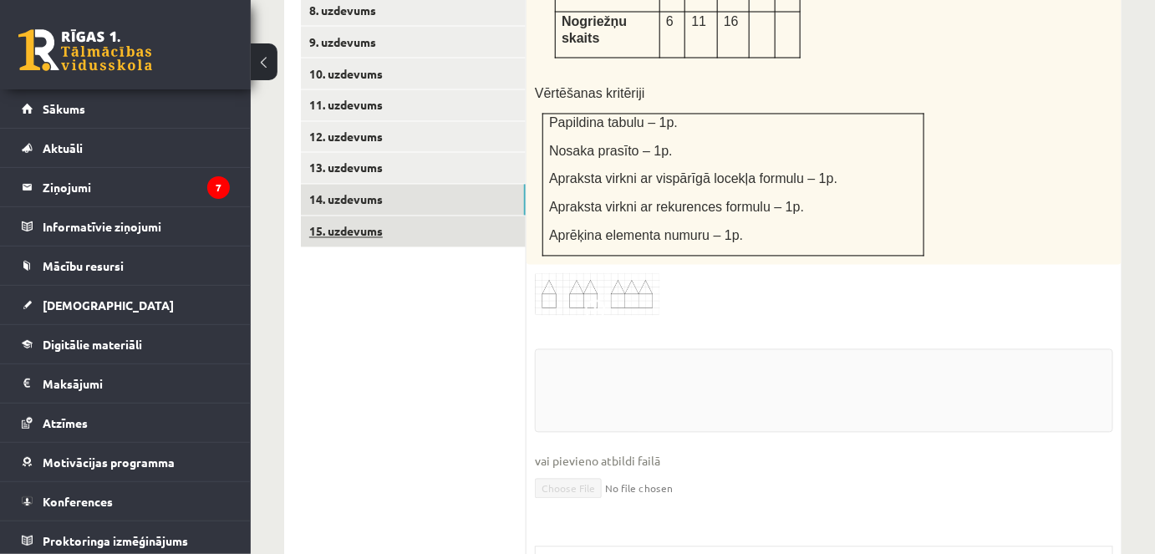
click at [414, 216] on link "15. uzdevums" at bounding box center [413, 231] width 225 height 31
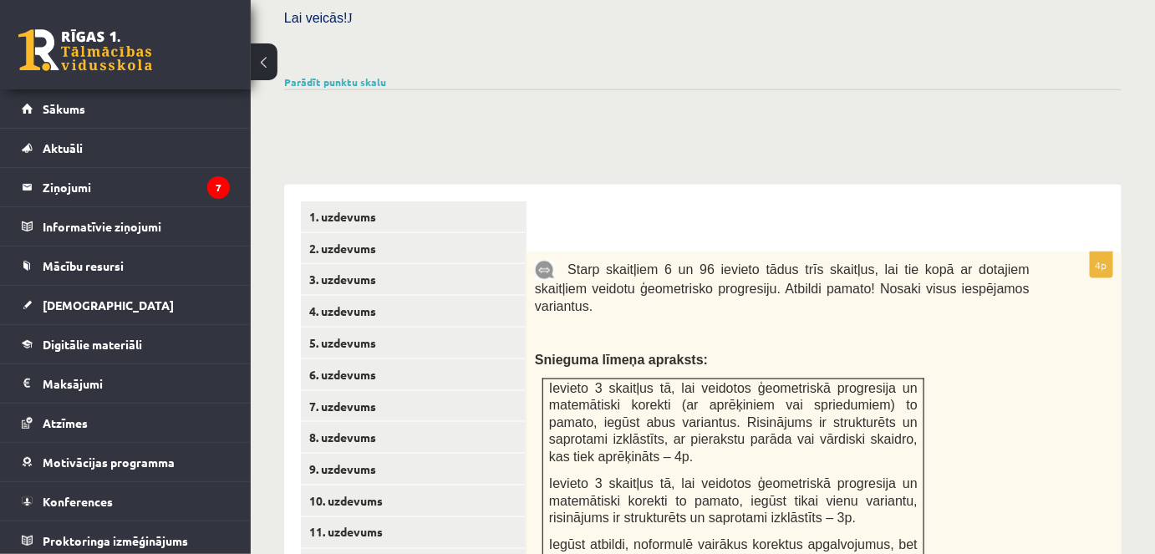
scroll to position [741, 0]
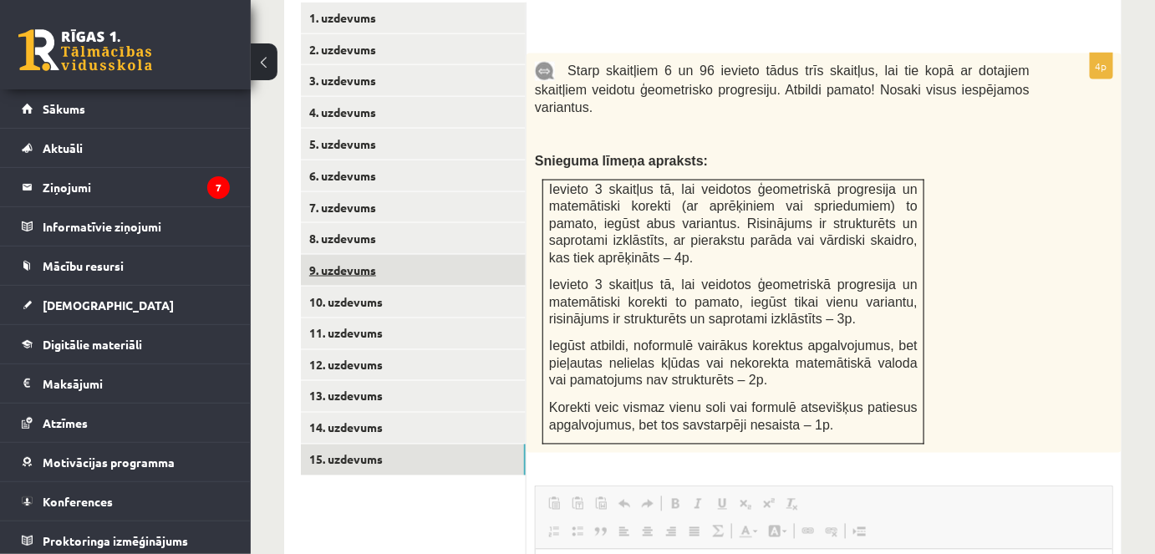
click at [348, 259] on link "9. uzdevums" at bounding box center [413, 270] width 225 height 31
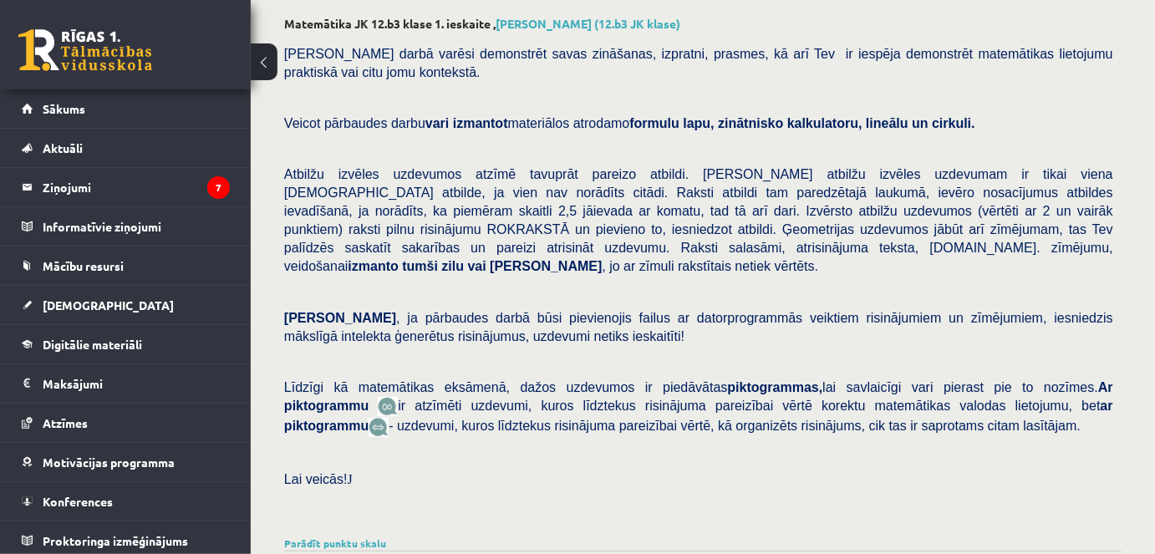
scroll to position [0, 0]
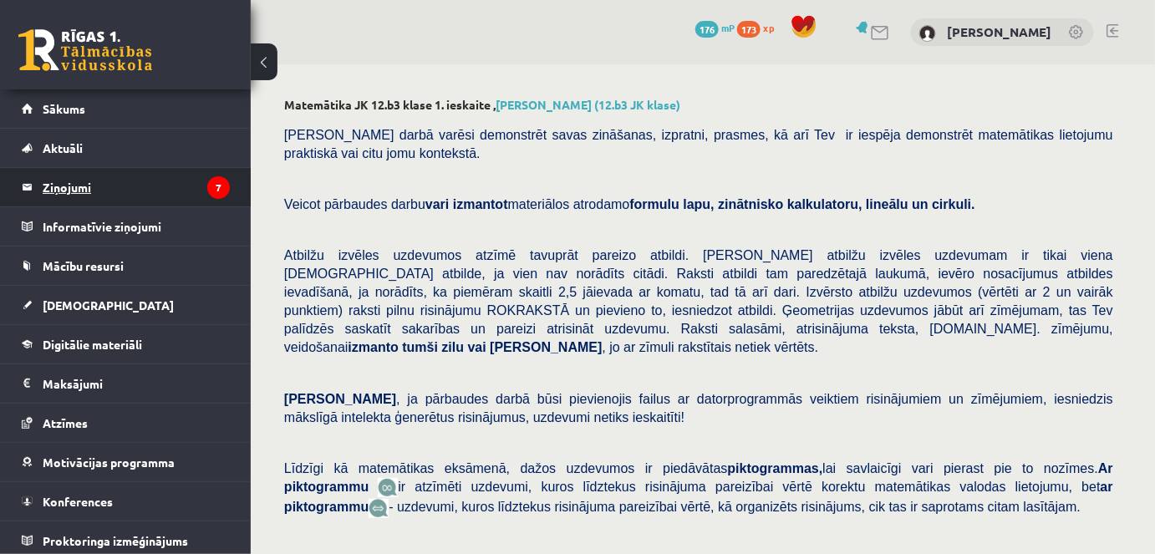
click at [72, 180] on legend "Ziņojumi 7" at bounding box center [136, 187] width 187 height 38
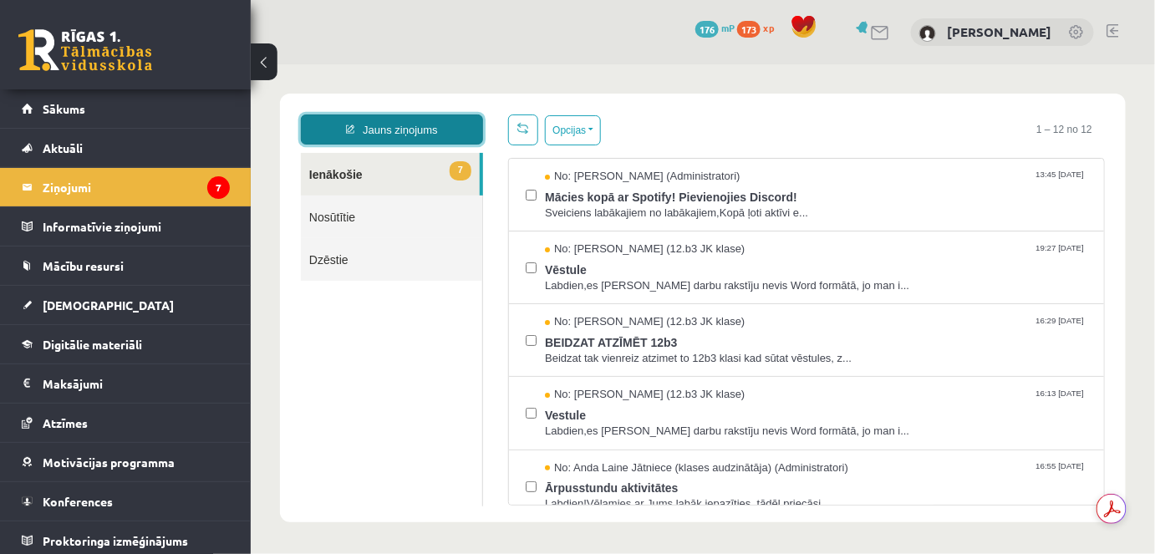
click at [414, 131] on link "Jauns ziņojums" at bounding box center [391, 129] width 182 height 30
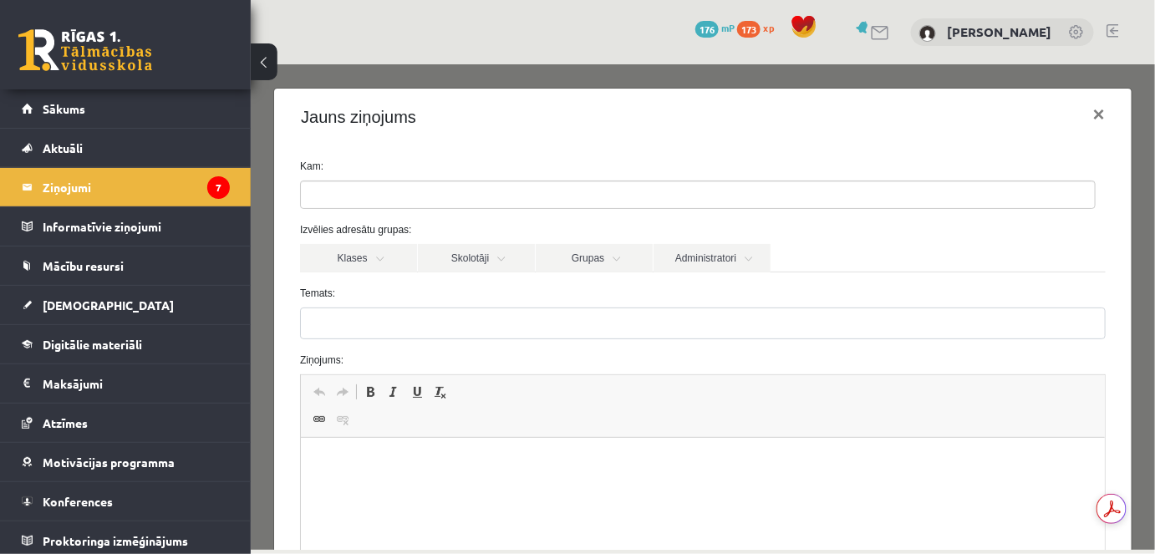
click at [409, 193] on ul at bounding box center [697, 193] width 794 height 27
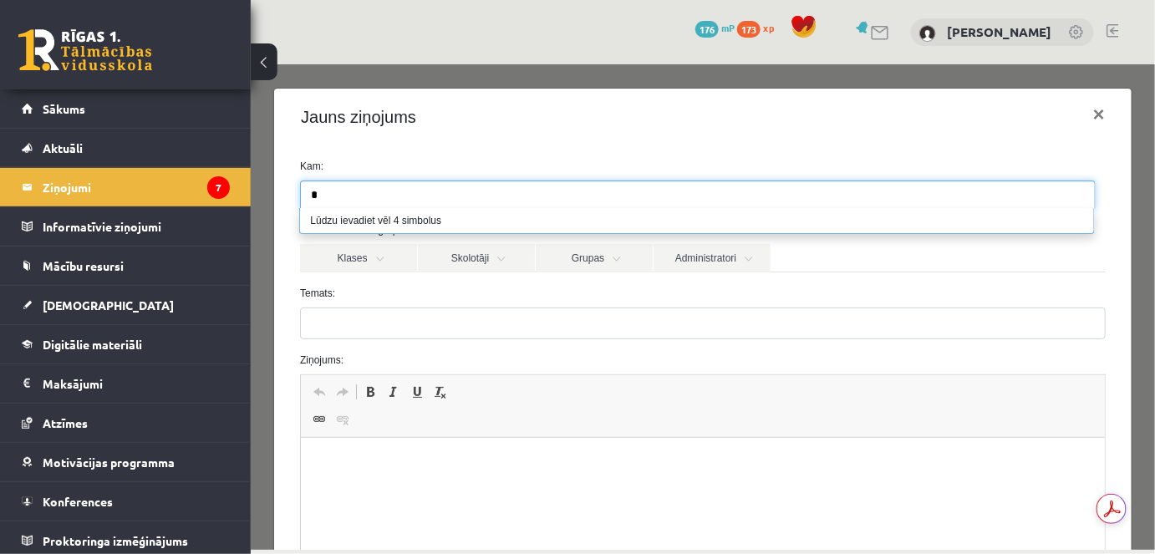
type input "*"
click at [459, 151] on div "Kam: Izvēlies adresātu grupas: Klases Skolotāji Grupas Administratori 12.b3 JK …" at bounding box center [701, 427] width 857 height 565
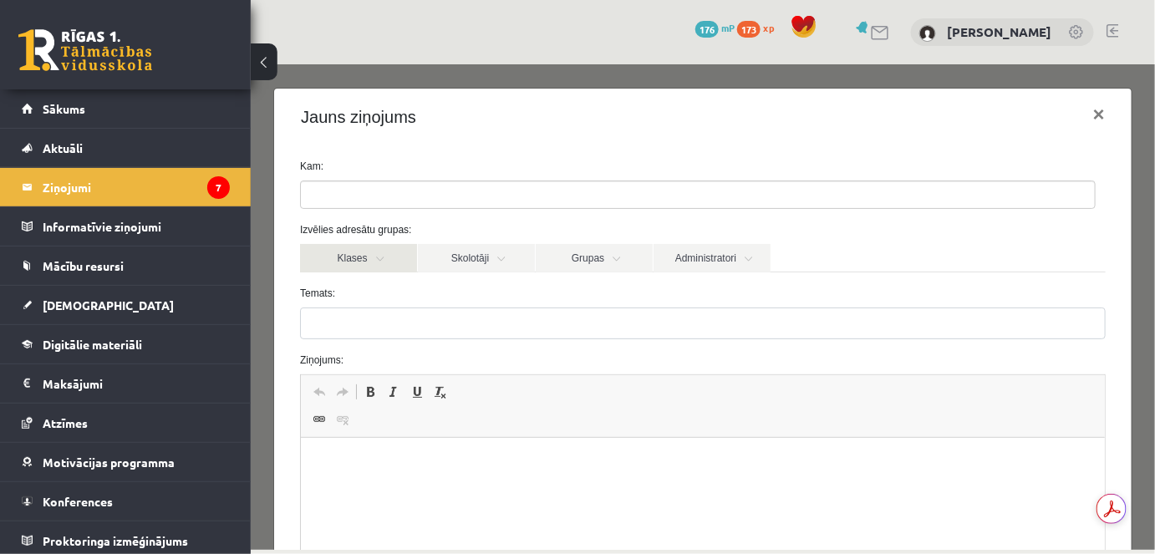
click at [391, 255] on link "Klases" at bounding box center [357, 257] width 117 height 28
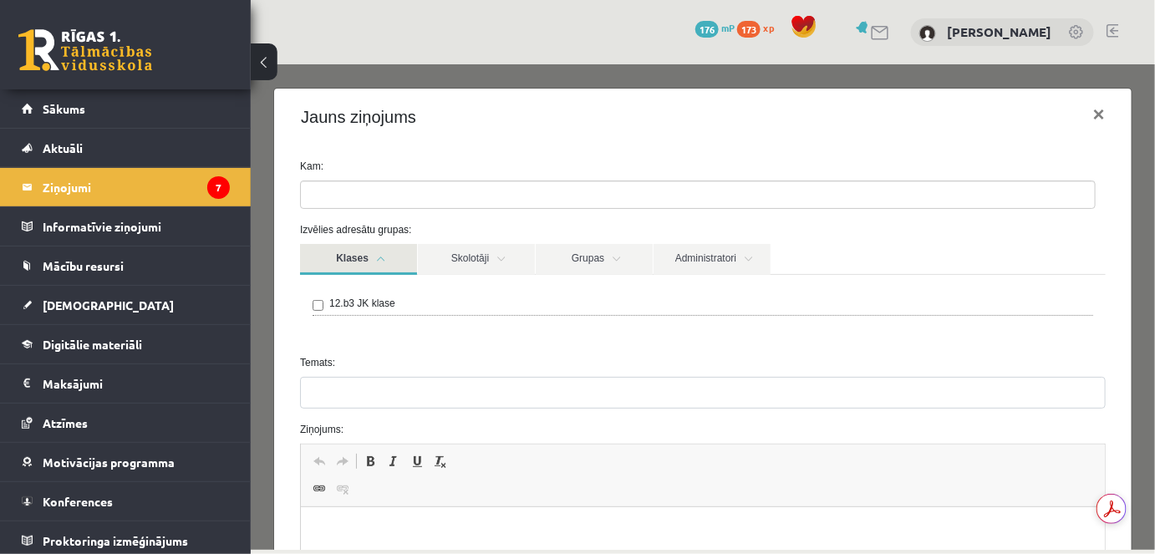
click at [391, 255] on link "Klases" at bounding box center [357, 258] width 117 height 31
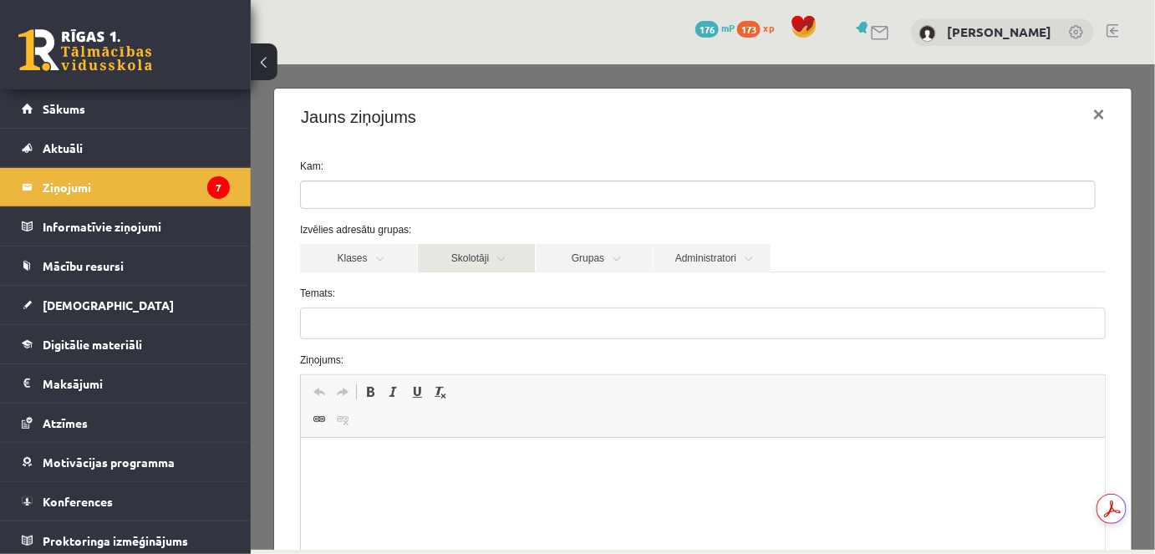
click at [498, 260] on link "Skolotāji" at bounding box center [475, 257] width 117 height 28
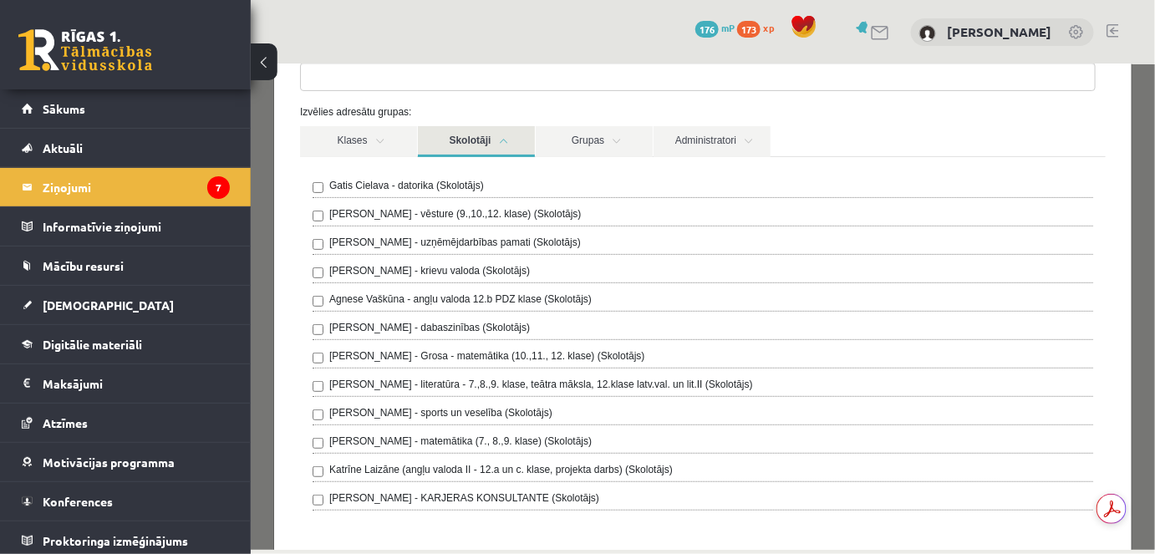
scroll to position [151, 0]
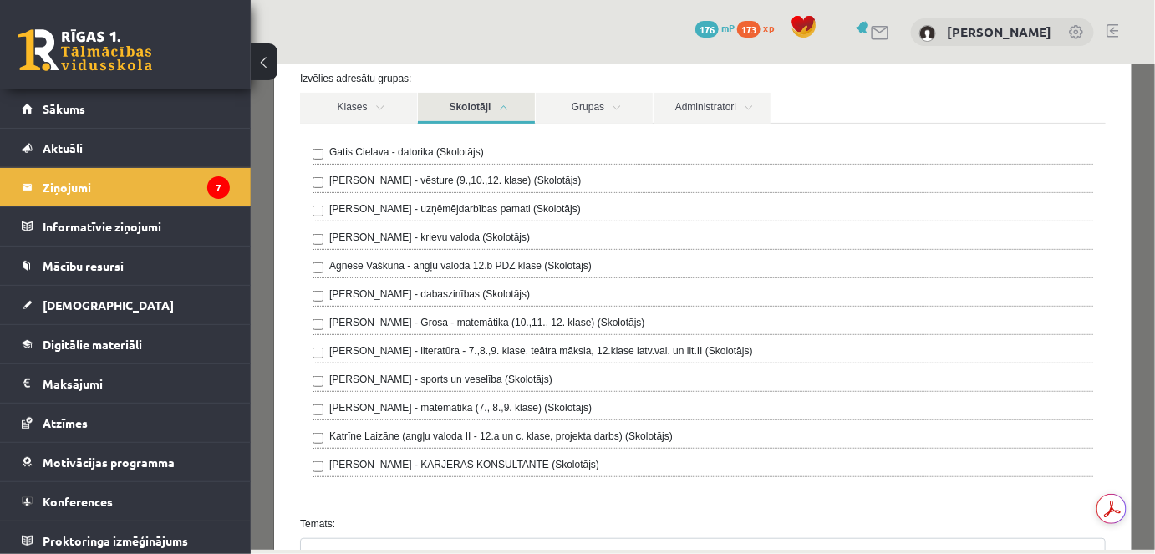
click at [269, 61] on button at bounding box center [264, 61] width 27 height 37
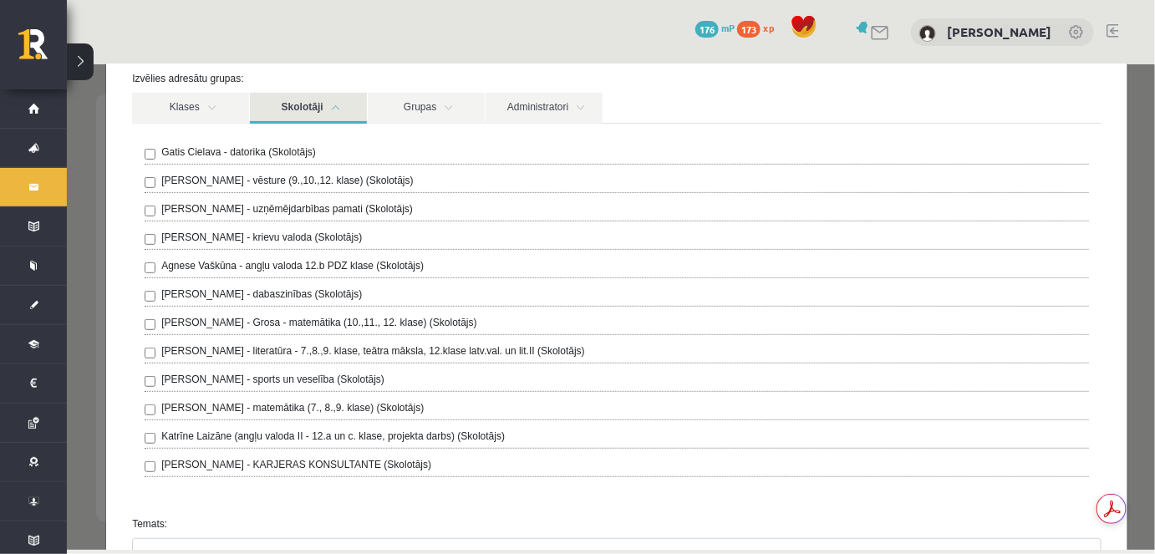
click at [85, 67] on button at bounding box center [80, 61] width 27 height 37
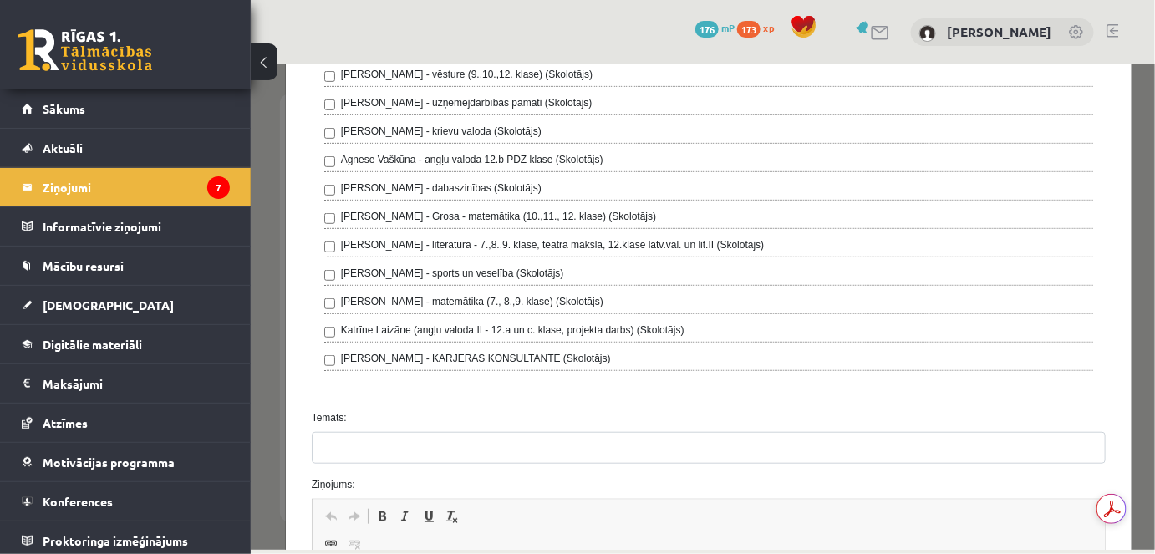
scroll to position [455, 0]
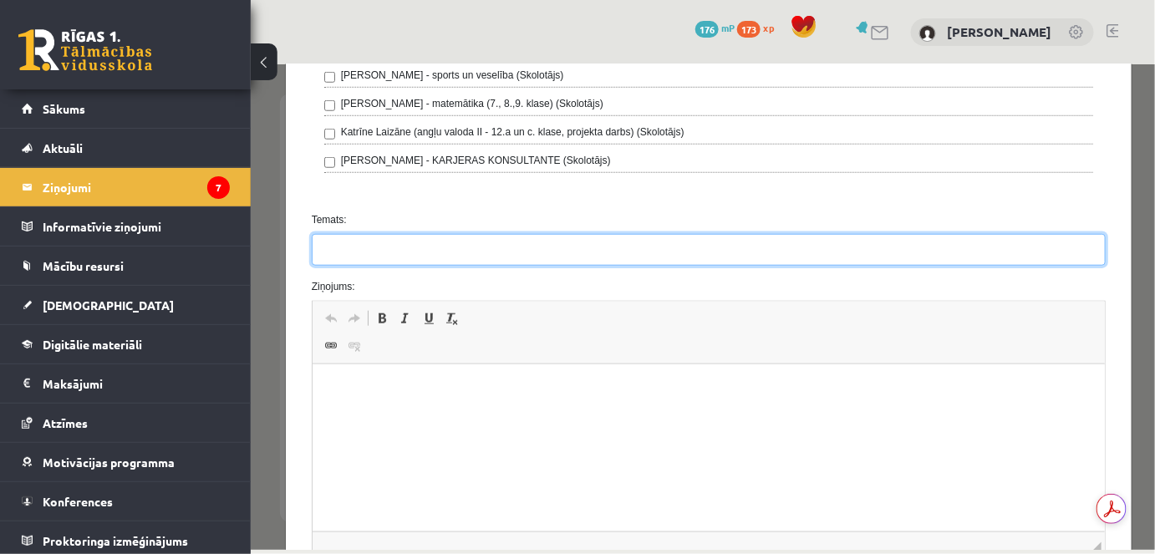
click at [377, 252] on input "Temats:" at bounding box center [708, 249] width 795 height 32
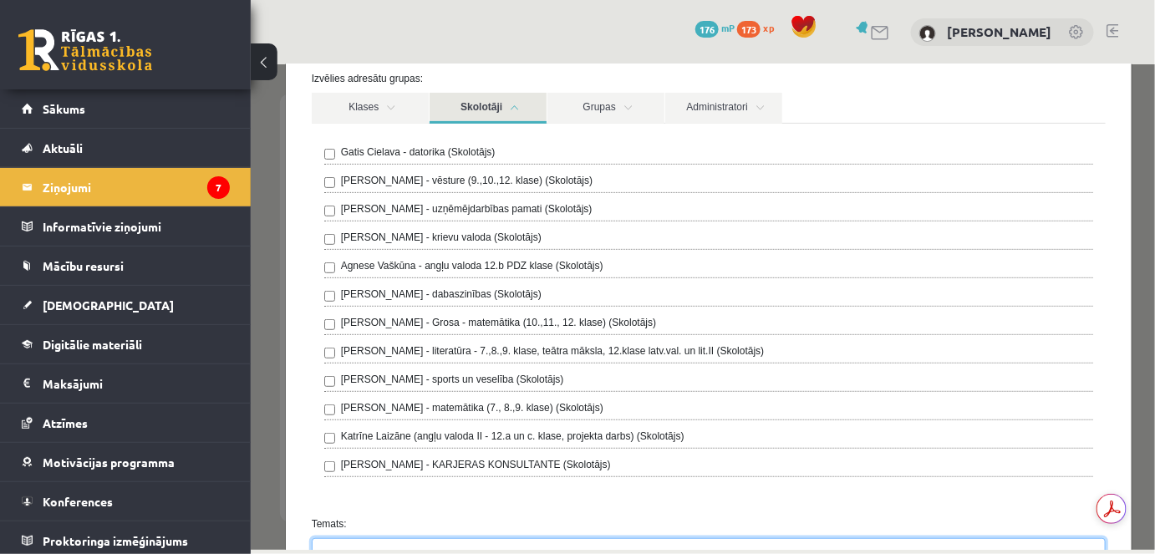
scroll to position [0, 0]
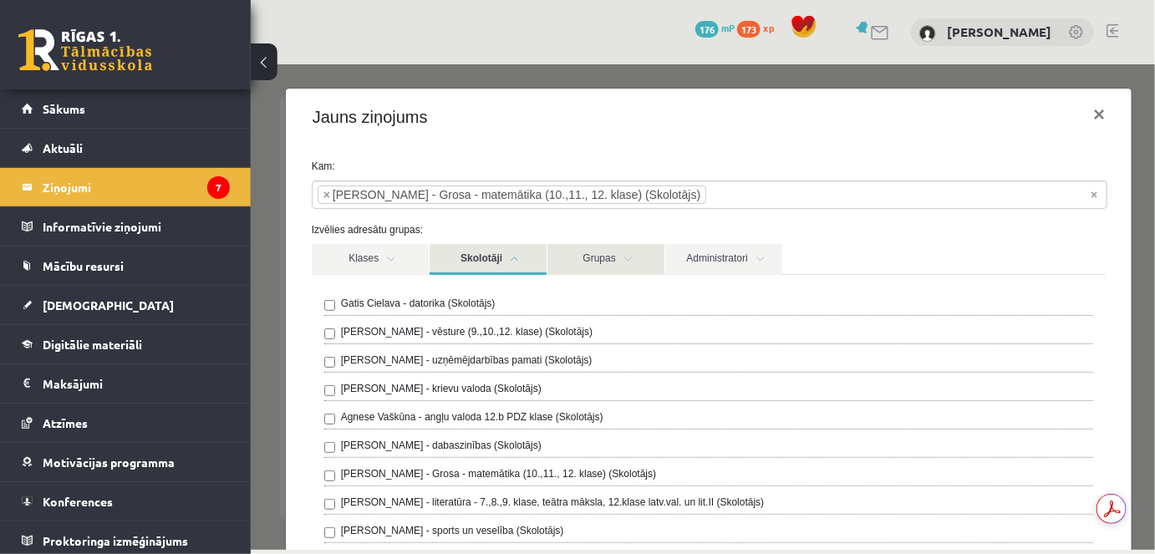
click at [591, 254] on link "Grupas" at bounding box center [605, 258] width 117 height 31
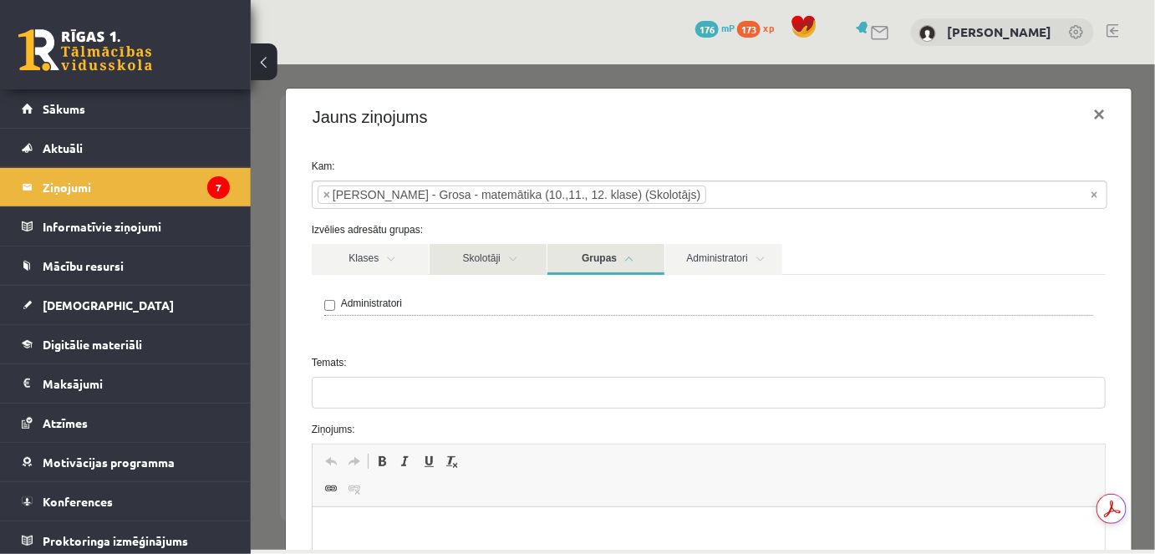
click at [505, 256] on link "Skolotāji" at bounding box center [487, 258] width 117 height 31
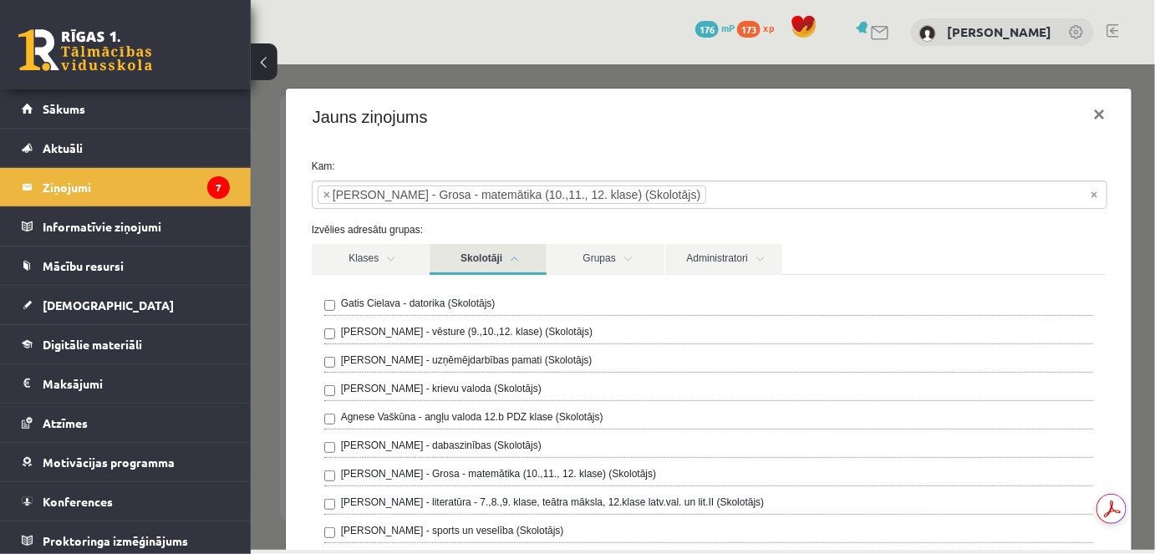
click at [505, 256] on link "Skolotāji" at bounding box center [487, 258] width 117 height 31
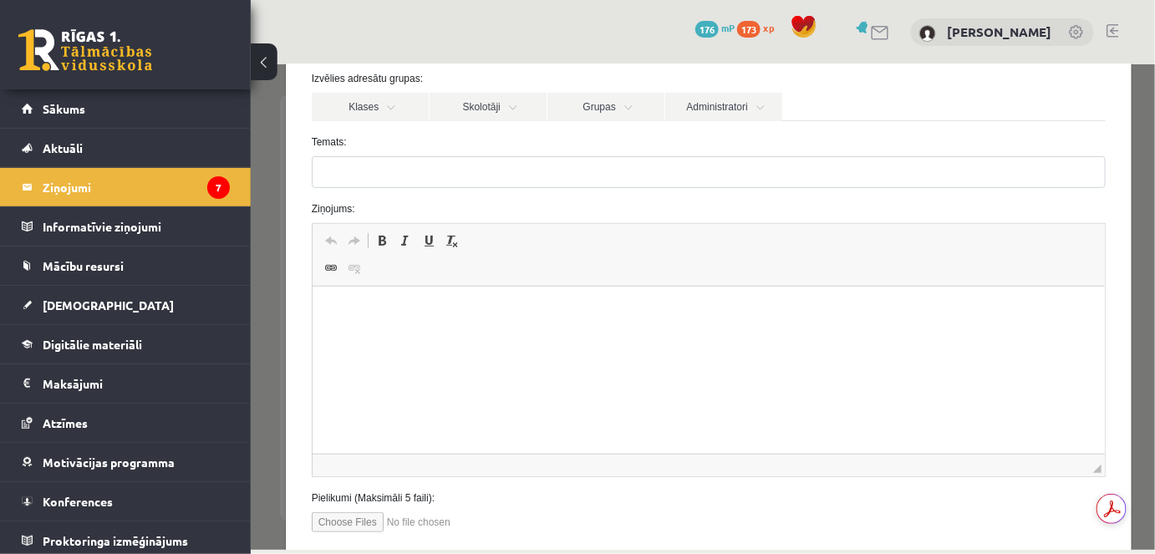
scroll to position [75, 0]
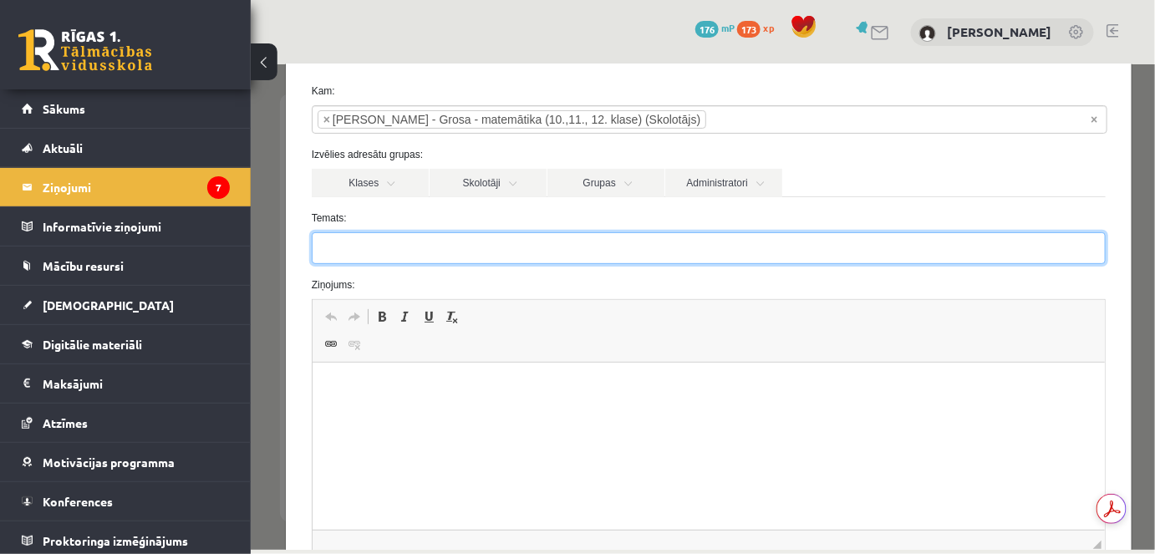
click at [387, 258] on input "Temats:" at bounding box center [708, 247] width 795 height 32
type input "**********"
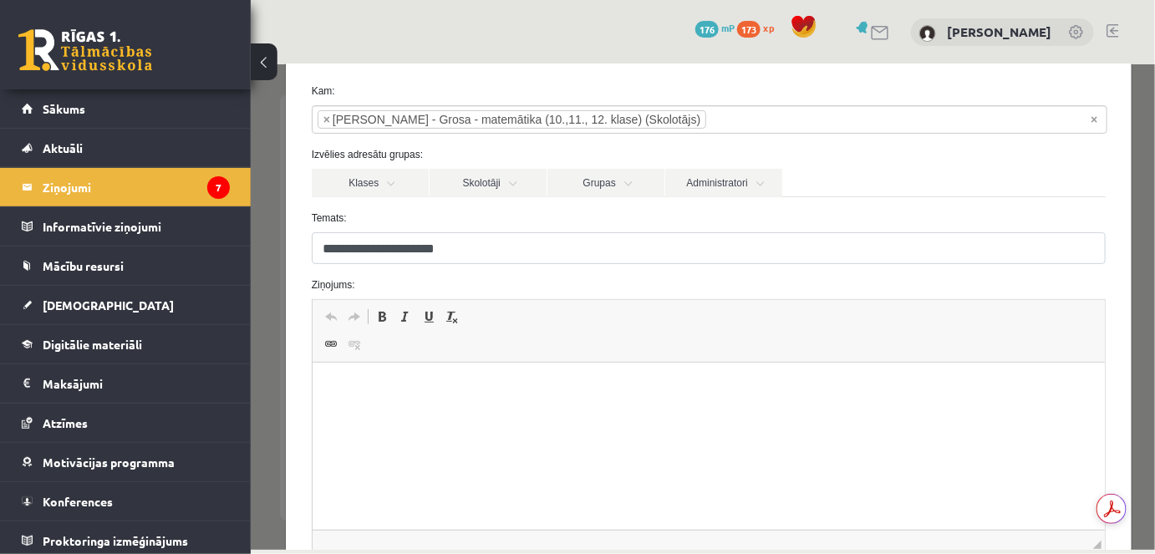
click at [451, 363] on html at bounding box center [708, 388] width 793 height 51
click at [339, 387] on p "********" at bounding box center [703, 388] width 750 height 18
click at [337, 389] on p "********" at bounding box center [703, 388] width 750 height 18
click at [365, 403] on body "*********" at bounding box center [708, 401] width 760 height 45
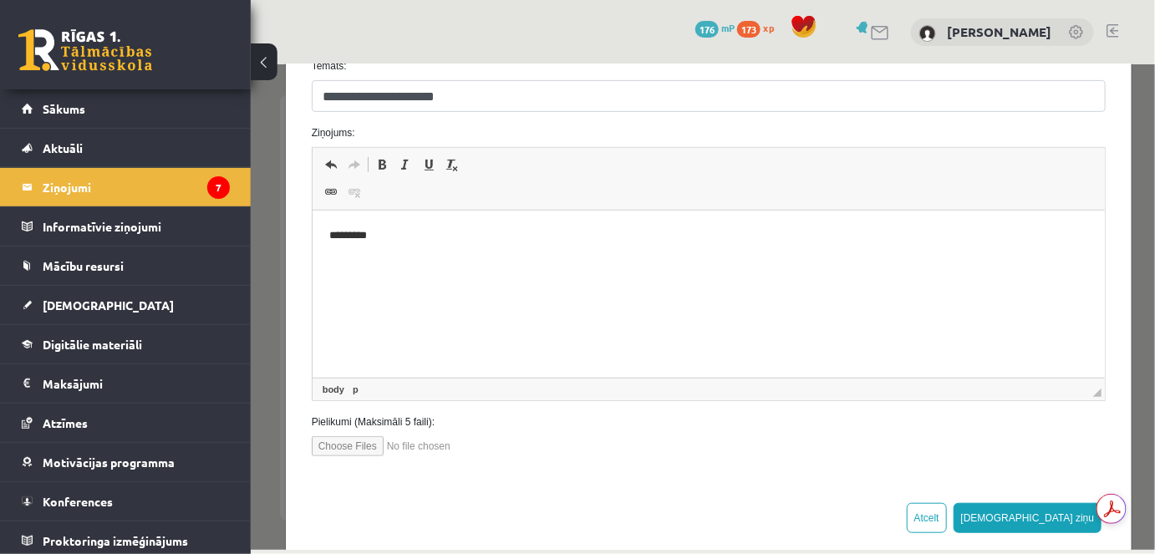
click at [345, 252] on body "*********" at bounding box center [708, 249] width 760 height 45
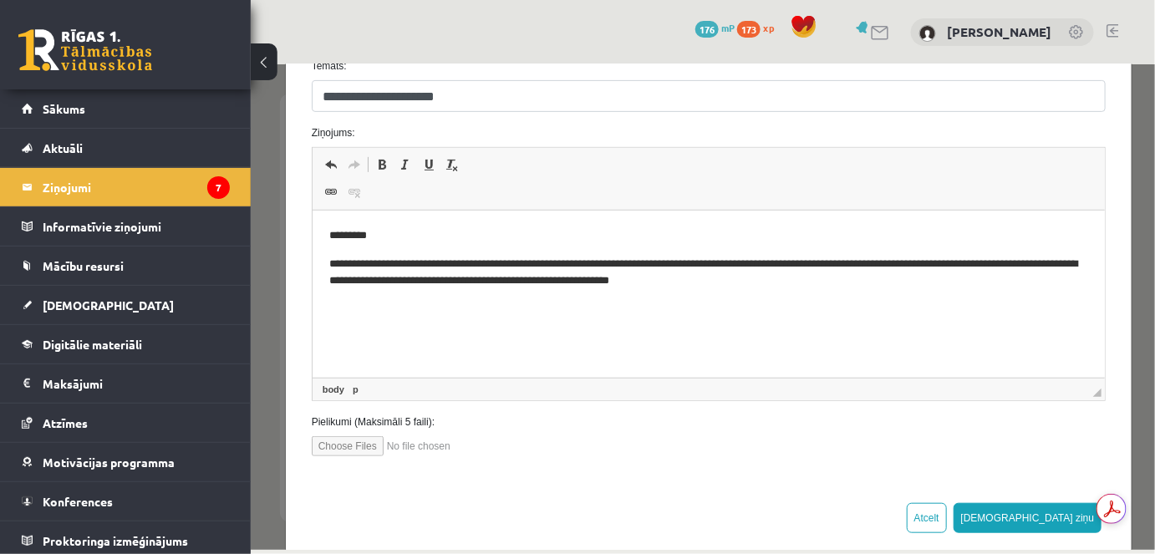
click at [372, 449] on input "file" at bounding box center [406, 445] width 190 height 20
click at [357, 443] on input "file" at bounding box center [406, 445] width 190 height 20
type input "**********"
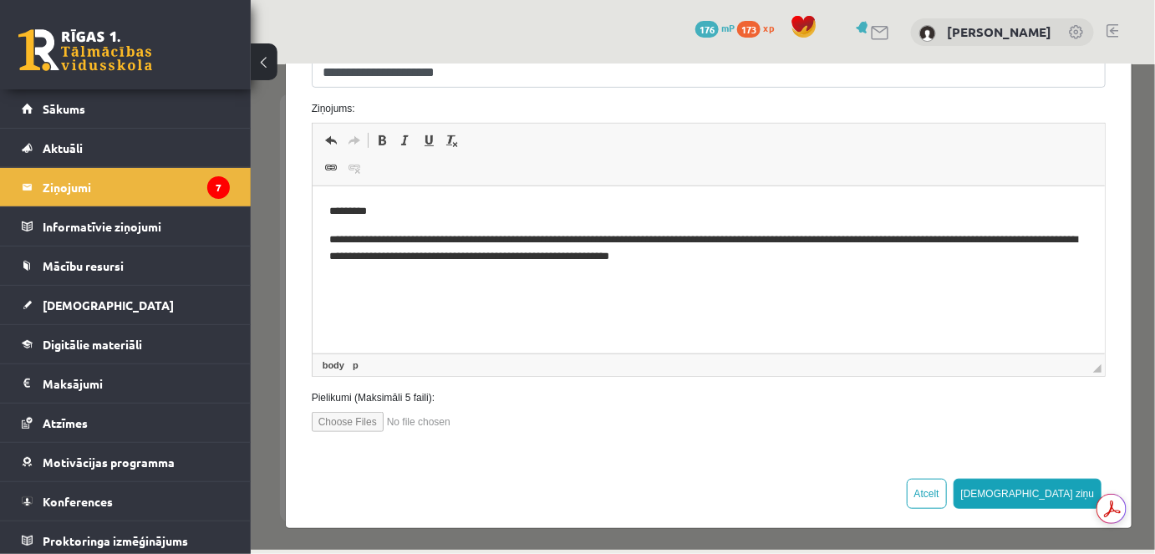
click at [359, 418] on input "file" at bounding box center [406, 421] width 190 height 20
click at [769, 268] on html "**********" at bounding box center [708, 234] width 793 height 96
click at [732, 281] on html "**********" at bounding box center [708, 234] width 793 height 96
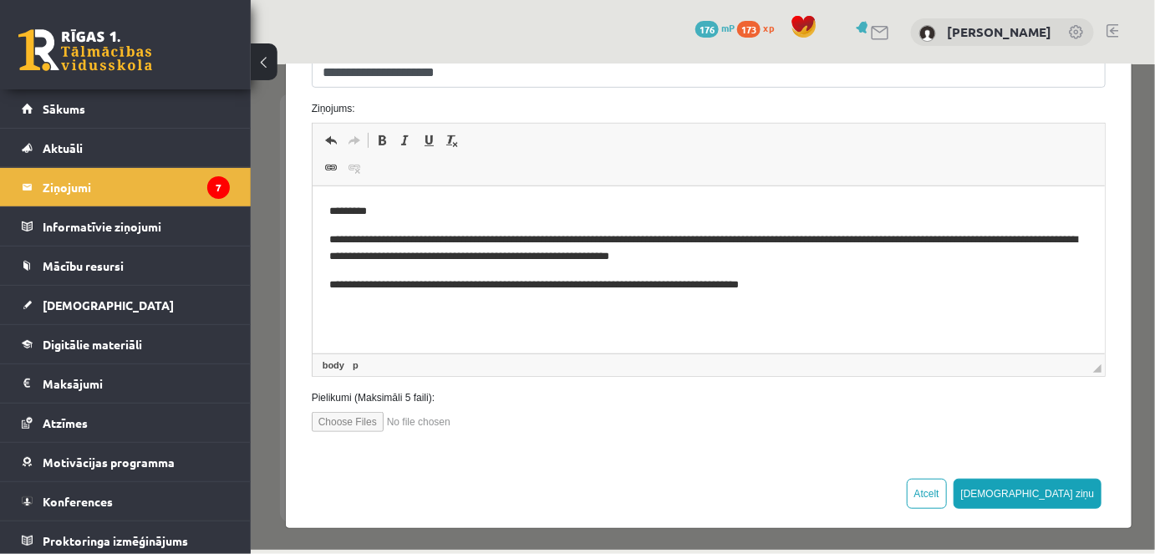
scroll to position [0, 0]
click at [350, 420] on input "file" at bounding box center [406, 421] width 190 height 20
type input "**********"
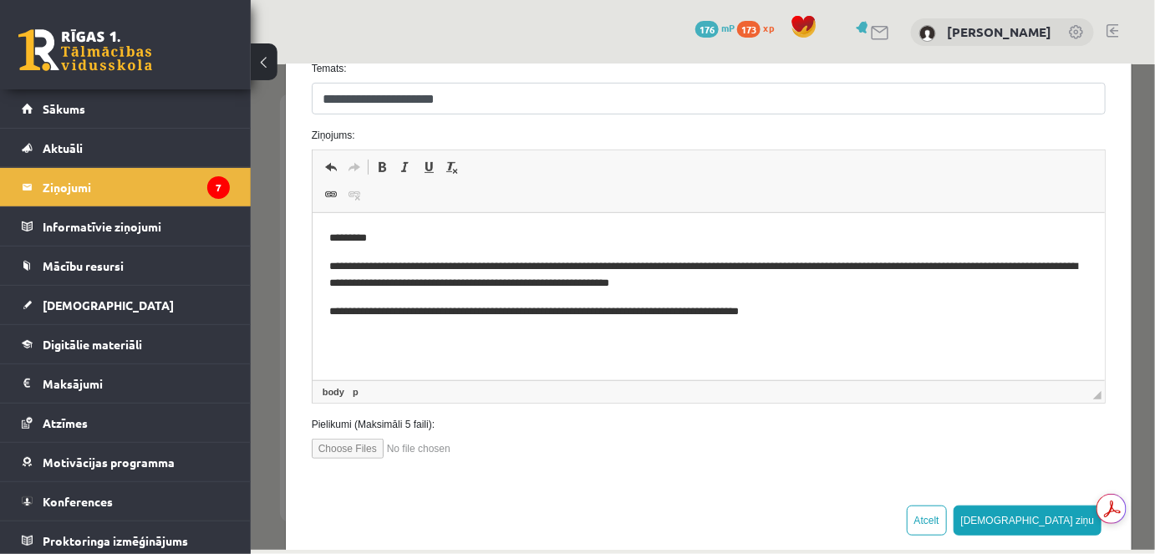
scroll to position [252, 0]
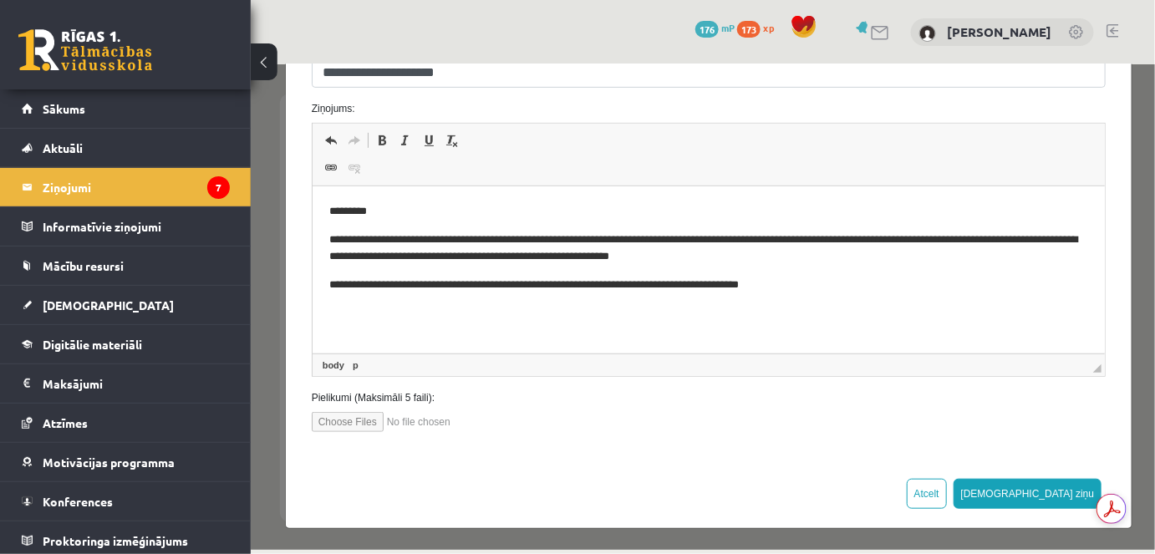
click at [357, 288] on p "**********" at bounding box center [703, 286] width 750 height 18
click at [359, 288] on p "**********" at bounding box center [703, 286] width 750 height 18
click at [371, 420] on input "file" at bounding box center [406, 421] width 190 height 20
click at [368, 413] on input "file" at bounding box center [406, 421] width 190 height 20
click at [350, 420] on input "file" at bounding box center [406, 421] width 190 height 20
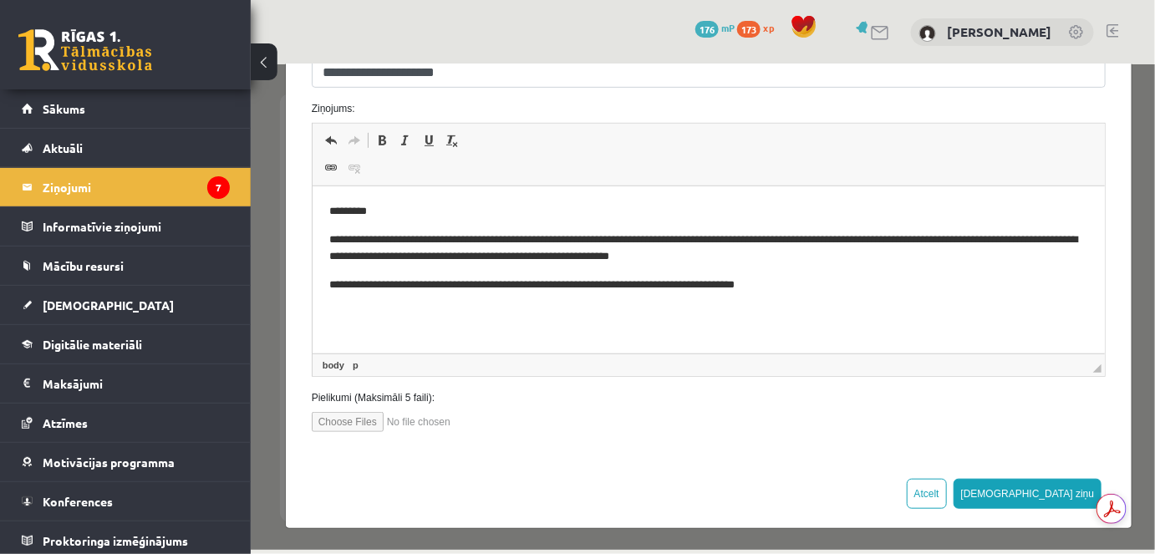
type input "**********"
click at [852, 294] on html "**********" at bounding box center [708, 248] width 793 height 125
click at [775, 303] on html "**********" at bounding box center [708, 248] width 793 height 125
click at [798, 288] on p "**********" at bounding box center [703, 286] width 750 height 18
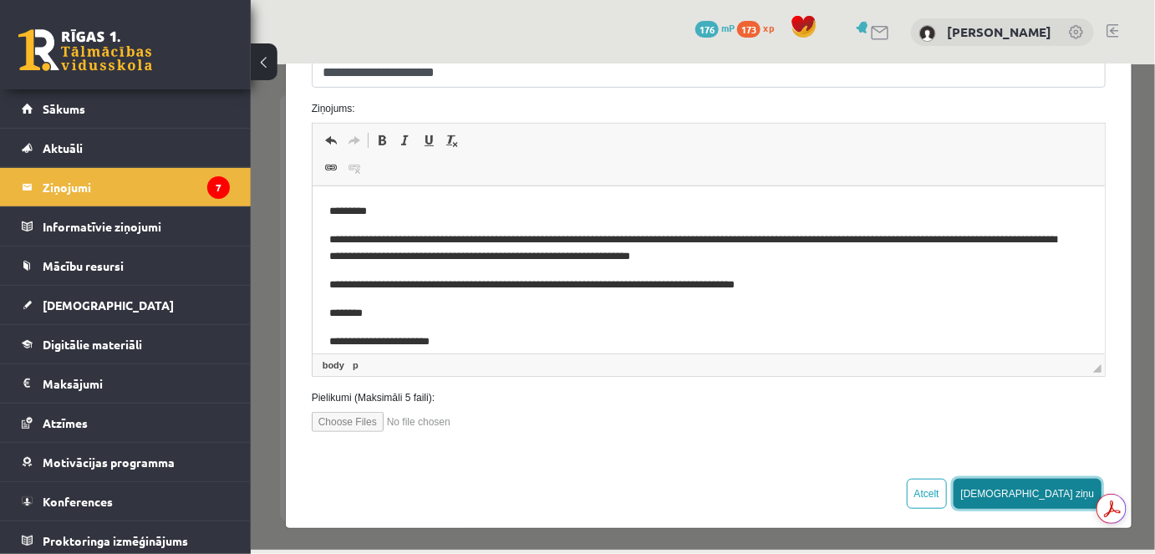
click at [1070, 490] on button "[DEMOGRAPHIC_DATA] ziņu" at bounding box center [1027, 493] width 149 height 30
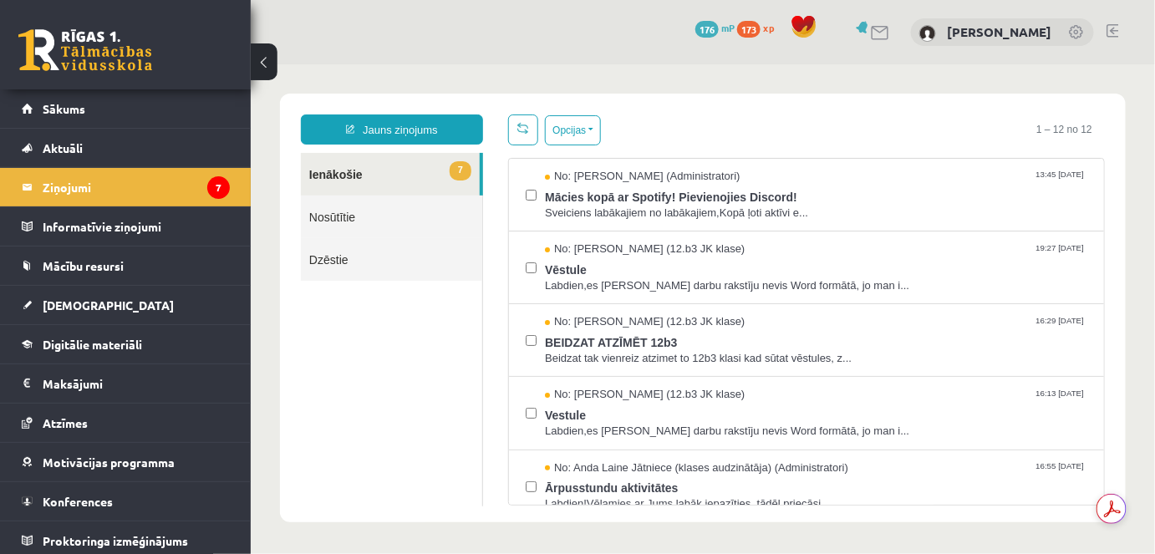
scroll to position [0, 0]
click at [381, 207] on link "Nosūtītie" at bounding box center [390, 216] width 181 height 43
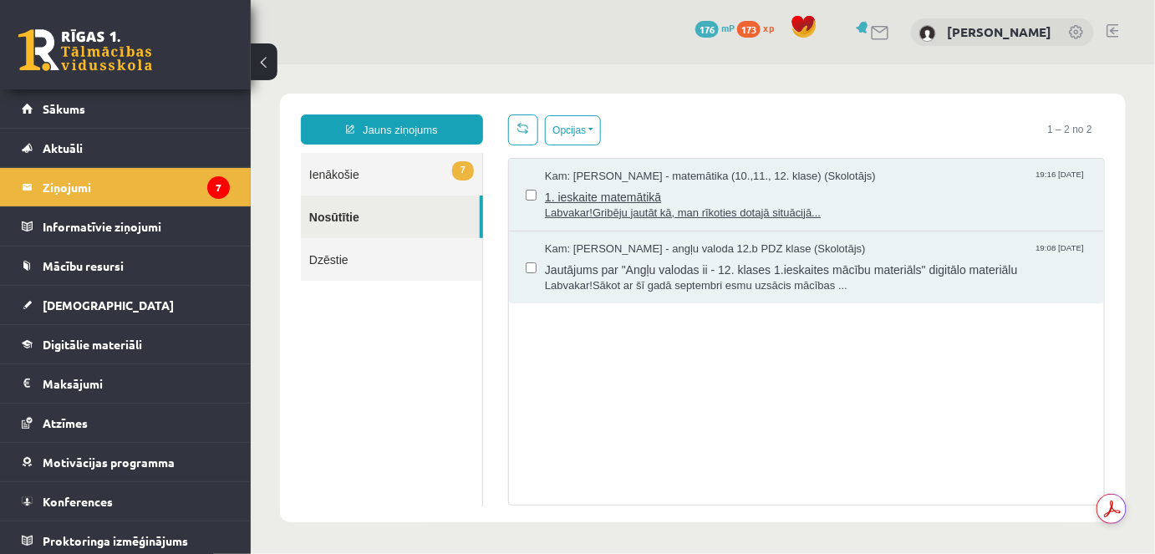
click at [613, 205] on span "Labvakar!Gribēju jautāt kā, man rīkoties dotajā situācijā..." at bounding box center [815, 213] width 542 height 16
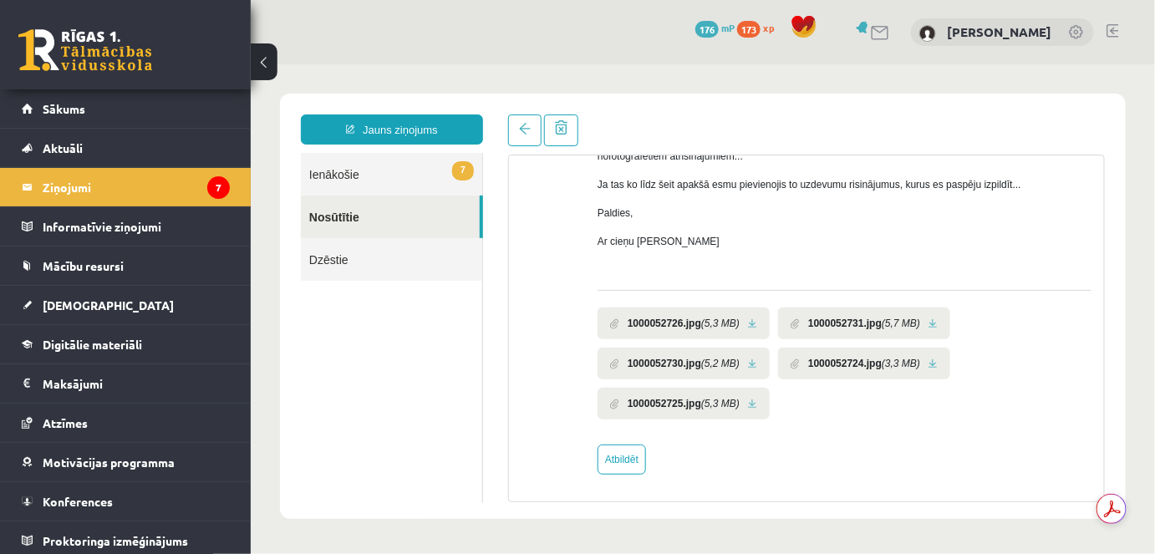
click at [752, 318] on link at bounding box center [751, 323] width 9 height 11
click at [749, 360] on link at bounding box center [751, 363] width 9 height 11
click at [750, 402] on link at bounding box center [751, 403] width 9 height 11
click at [933, 321] on link at bounding box center [932, 323] width 9 height 11
click at [933, 358] on link at bounding box center [932, 363] width 9 height 11
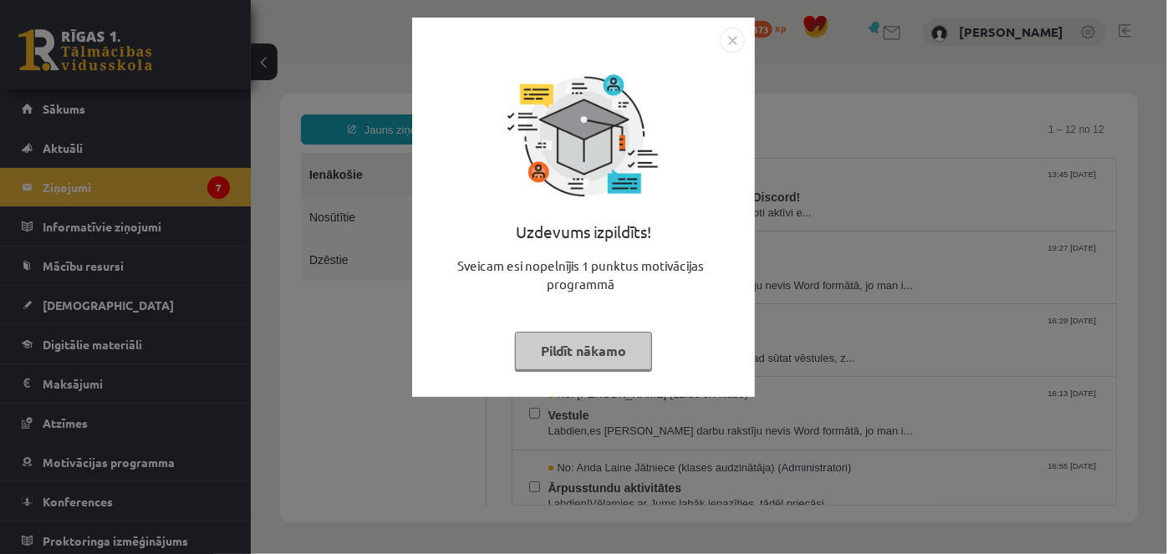
click at [618, 348] on button "Pildīt nākamo" at bounding box center [583, 351] width 137 height 38
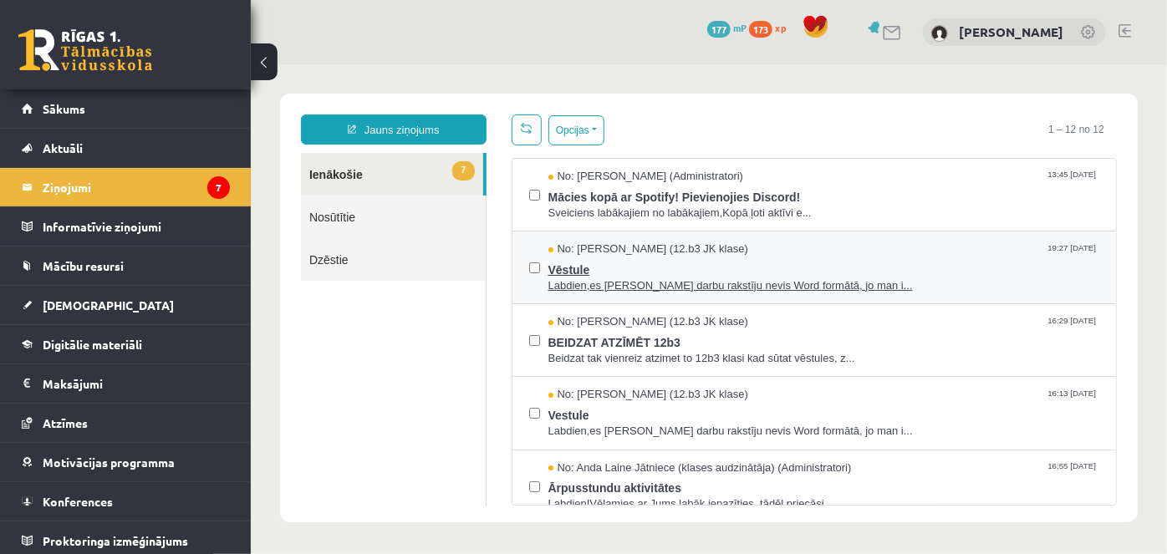
click at [570, 257] on span "Vēstule" at bounding box center [823, 267] width 552 height 21
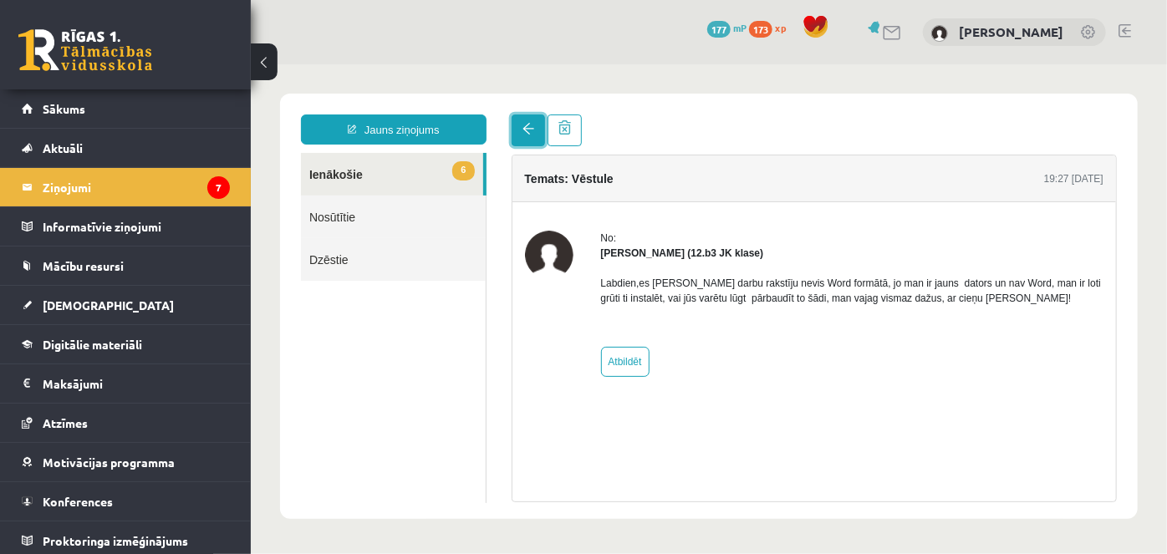
click at [529, 135] on link at bounding box center [527, 130] width 33 height 32
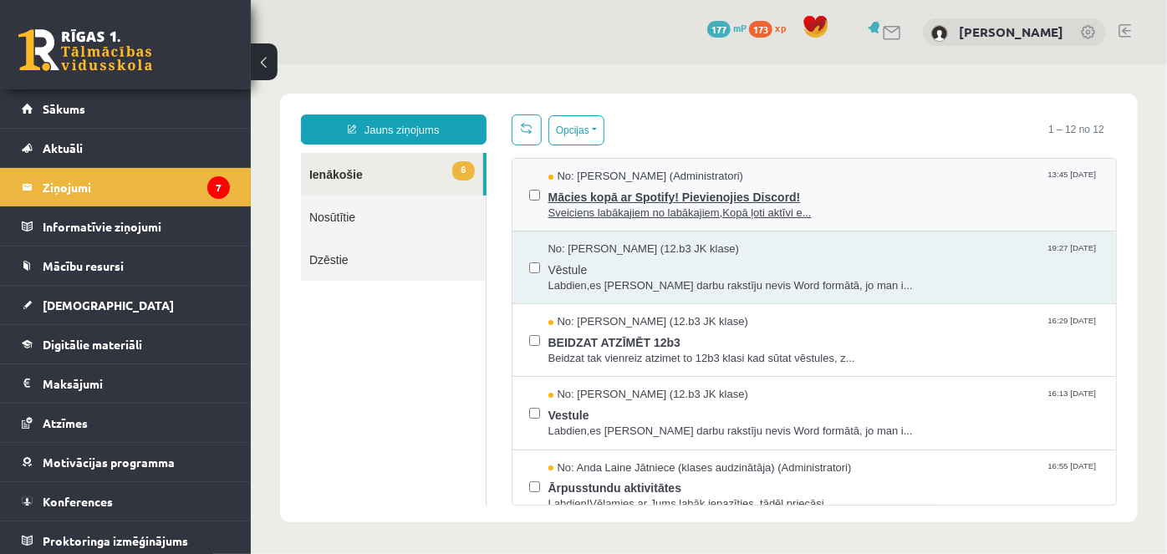
scroll to position [75, 0]
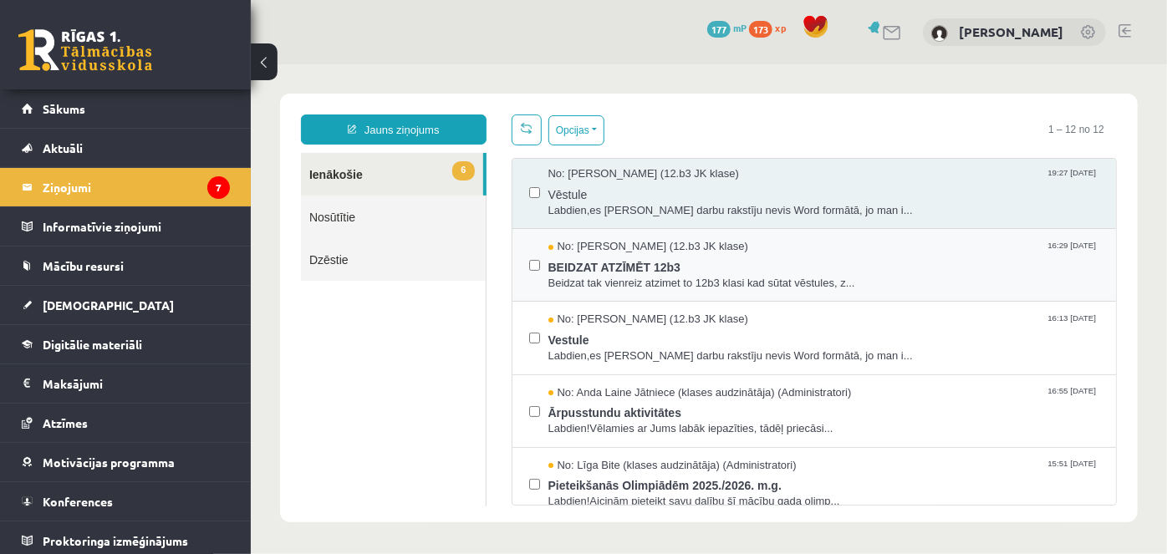
click at [540, 262] on div "No: [PERSON_NAME] (12.b3 JK klase) 16:29 [DATE] BEIDZAT ATZĪMĒT 12b3 Beidzat ta…" at bounding box center [813, 264] width 571 height 52
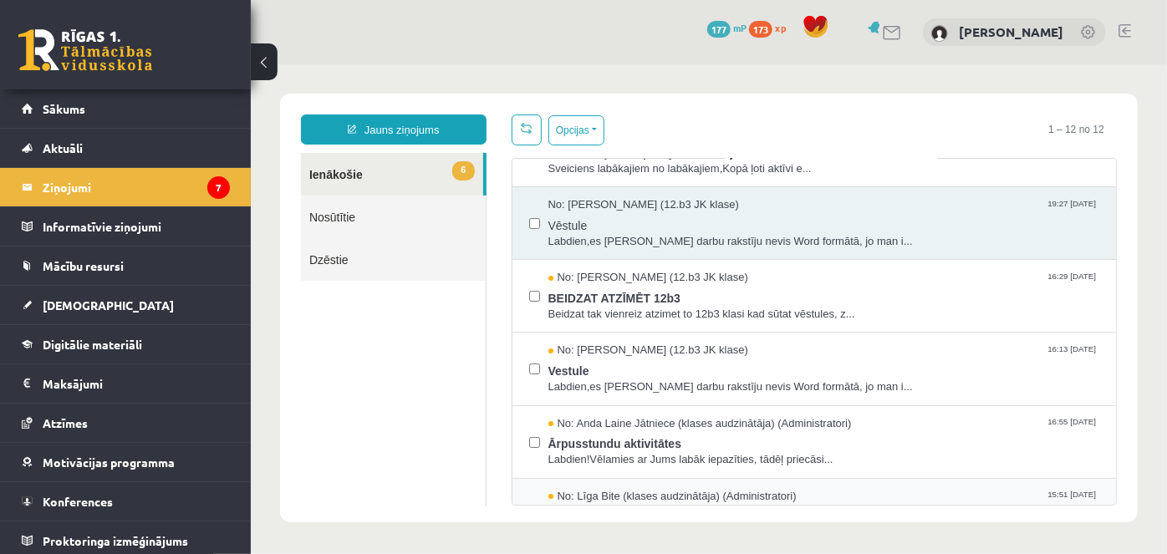
scroll to position [0, 0]
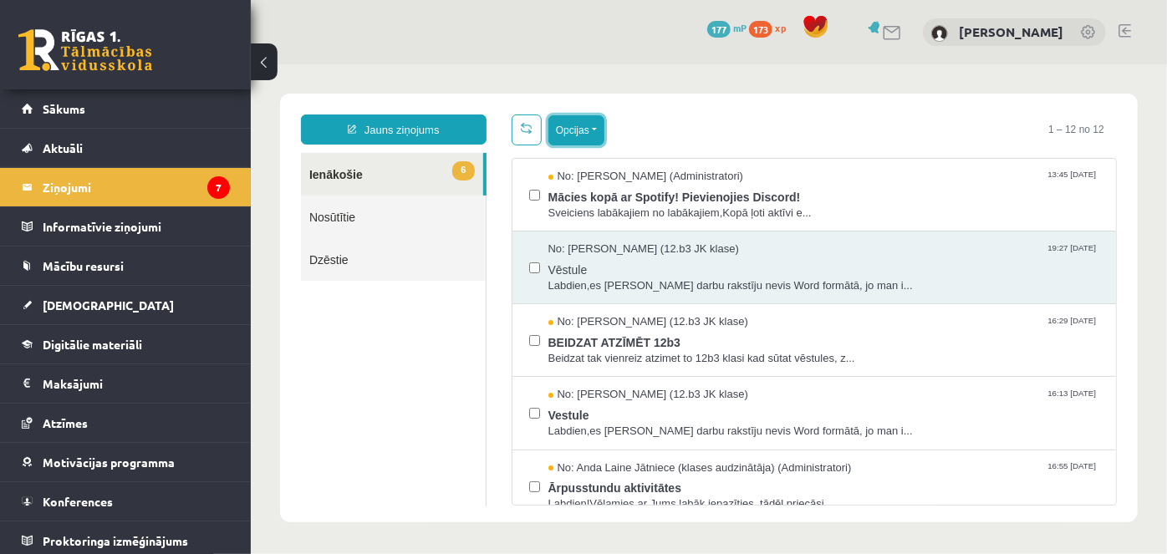
click at [585, 130] on button "Opcijas" at bounding box center [575, 129] width 56 height 30
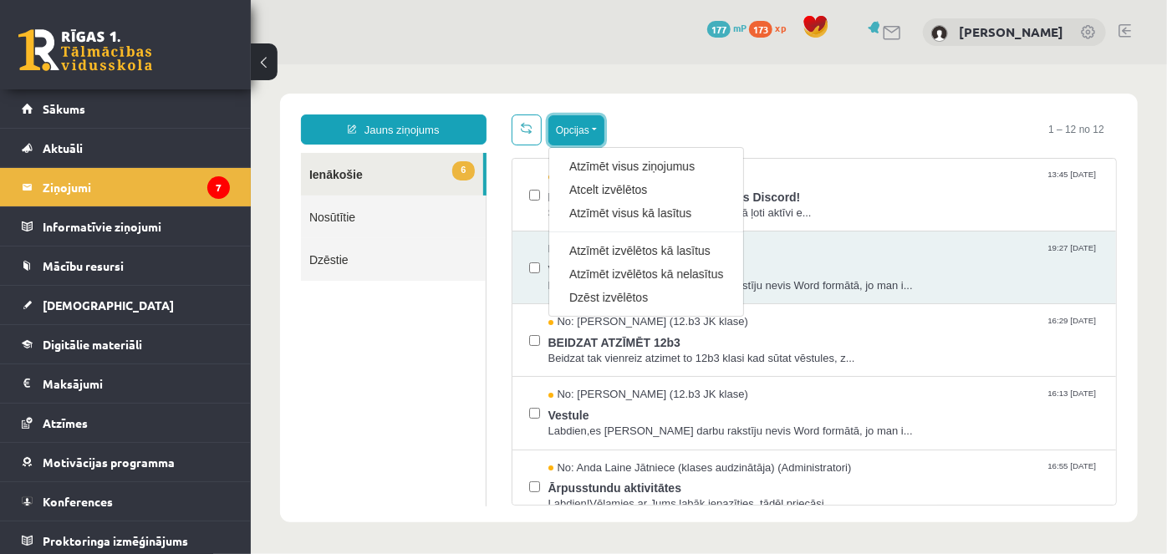
click at [585, 130] on button "Opcijas" at bounding box center [575, 129] width 56 height 30
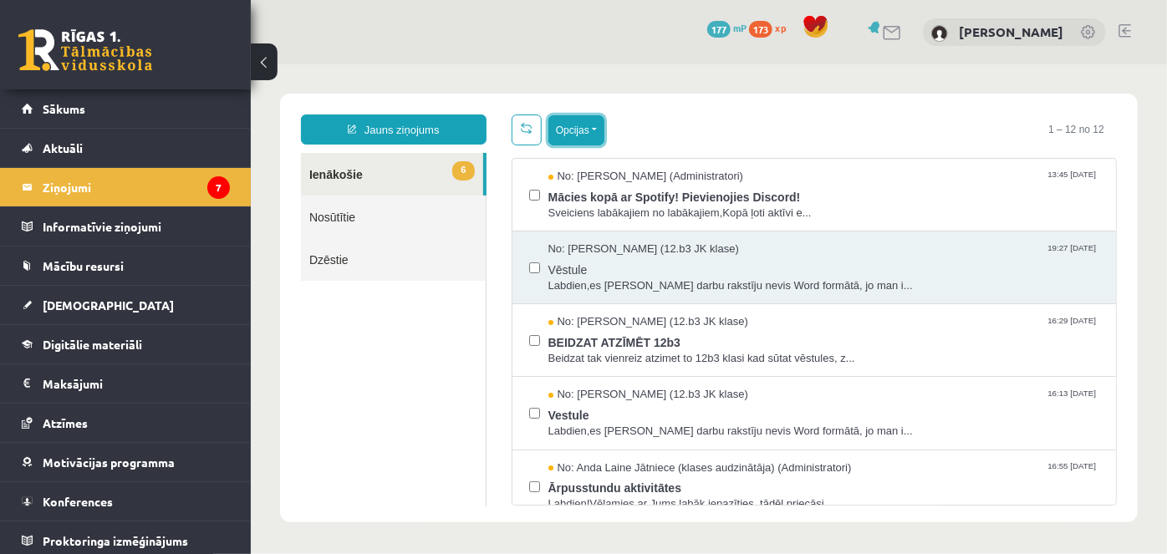
click at [590, 136] on button "Opcijas" at bounding box center [575, 129] width 56 height 30
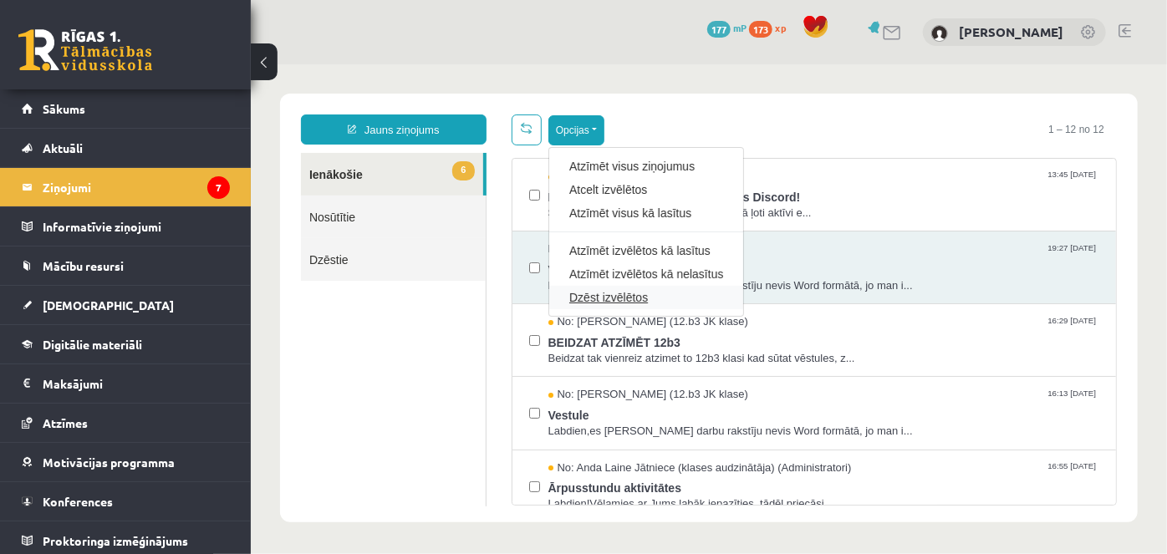
click at [625, 295] on link "Dzēst izvēlētos" at bounding box center [645, 296] width 154 height 17
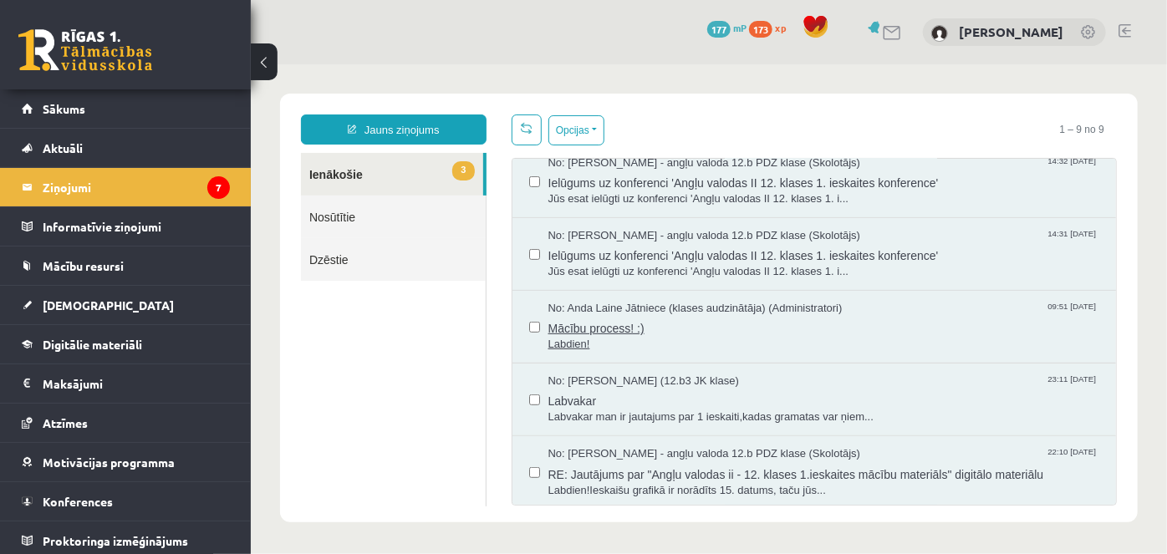
click at [600, 325] on span "Mācību process! :)" at bounding box center [823, 325] width 552 height 21
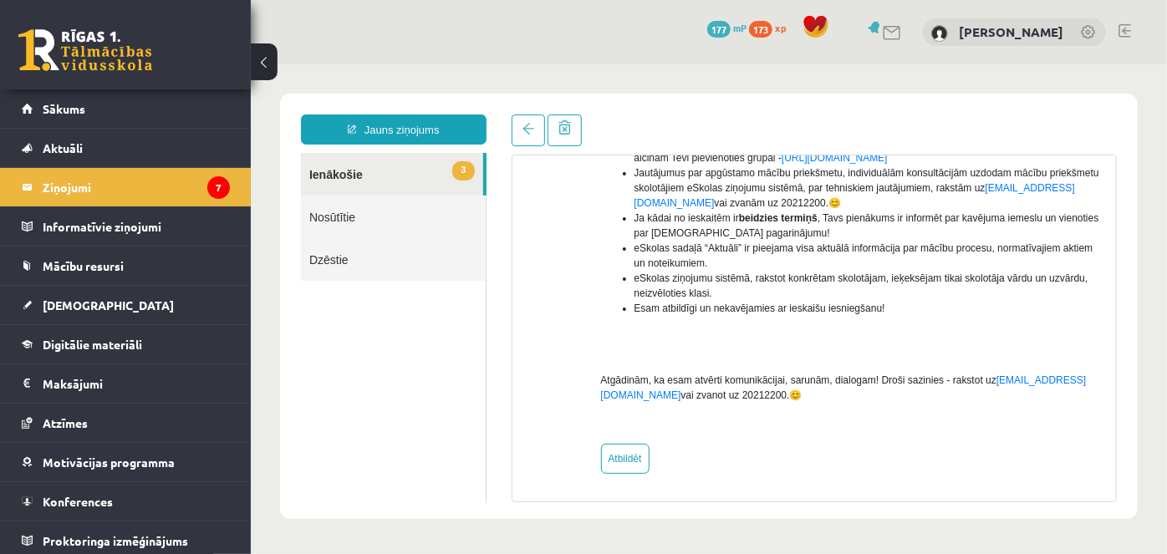
scroll to position [114, 0]
